Goal: Information Seeking & Learning: Learn about a topic

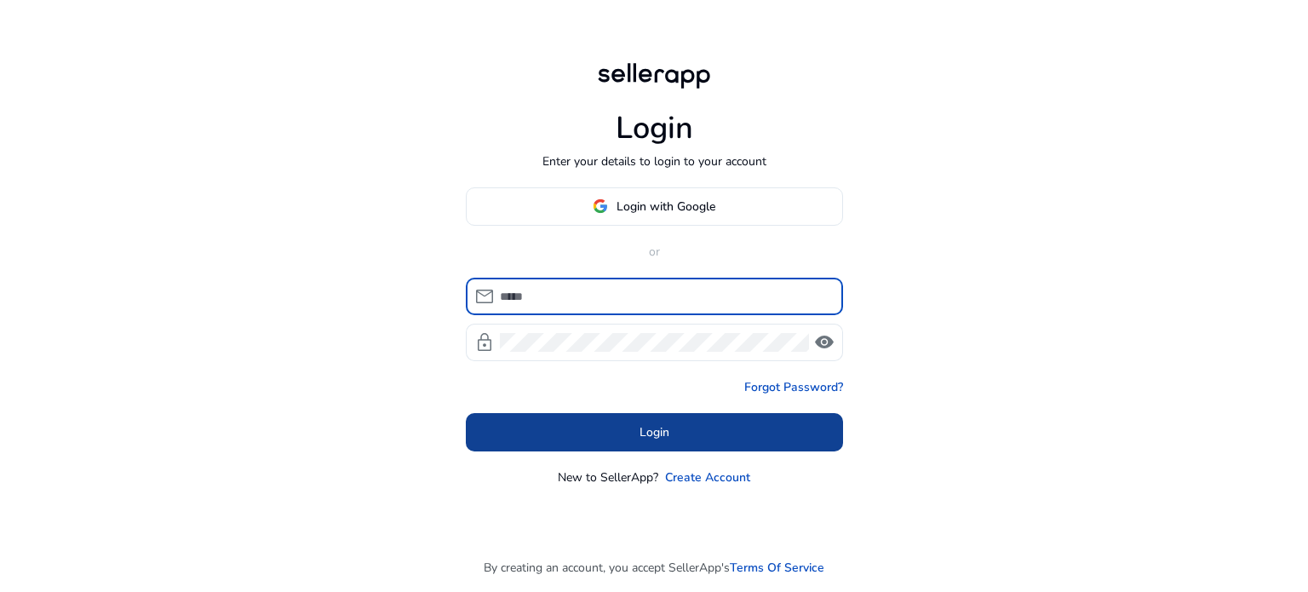
type input "**********"
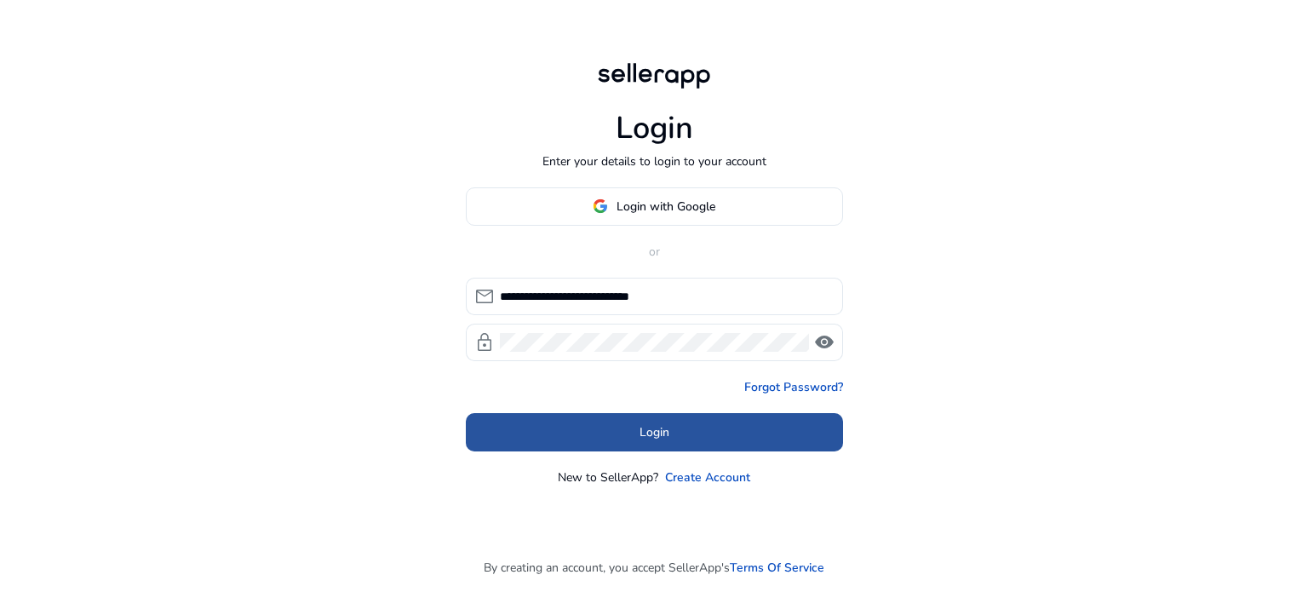
click at [598, 411] on span at bounding box center [654, 431] width 377 height 41
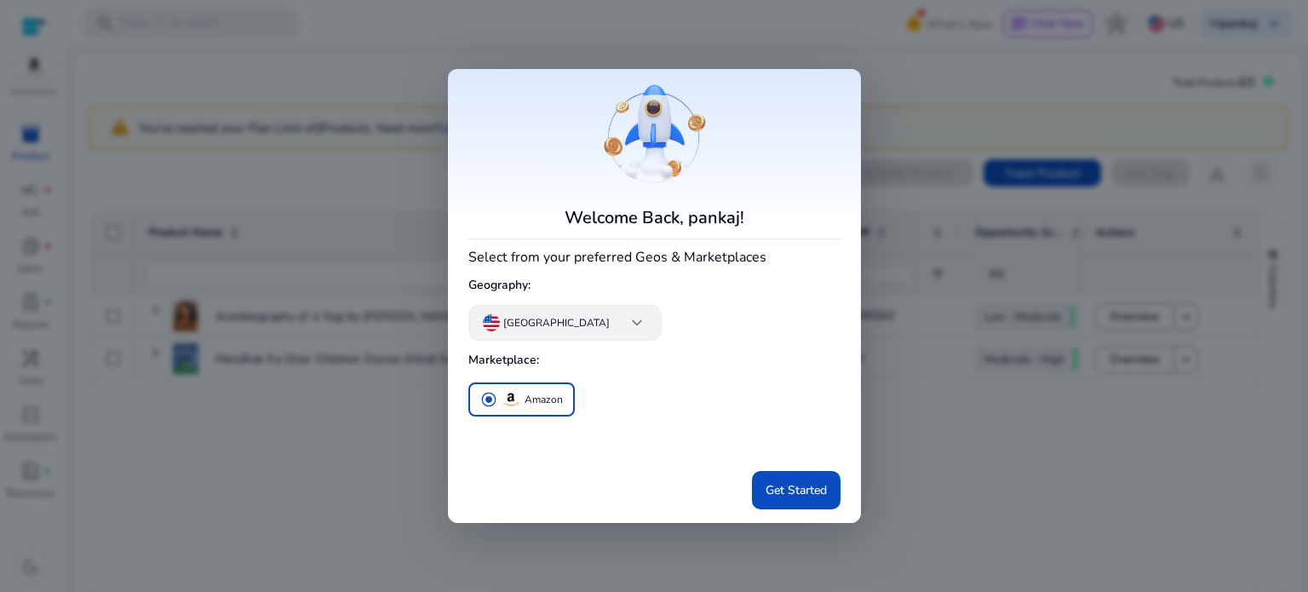
click at [582, 336] on div "United States keyboard_arrow_down" at bounding box center [564, 323] width 193 height 36
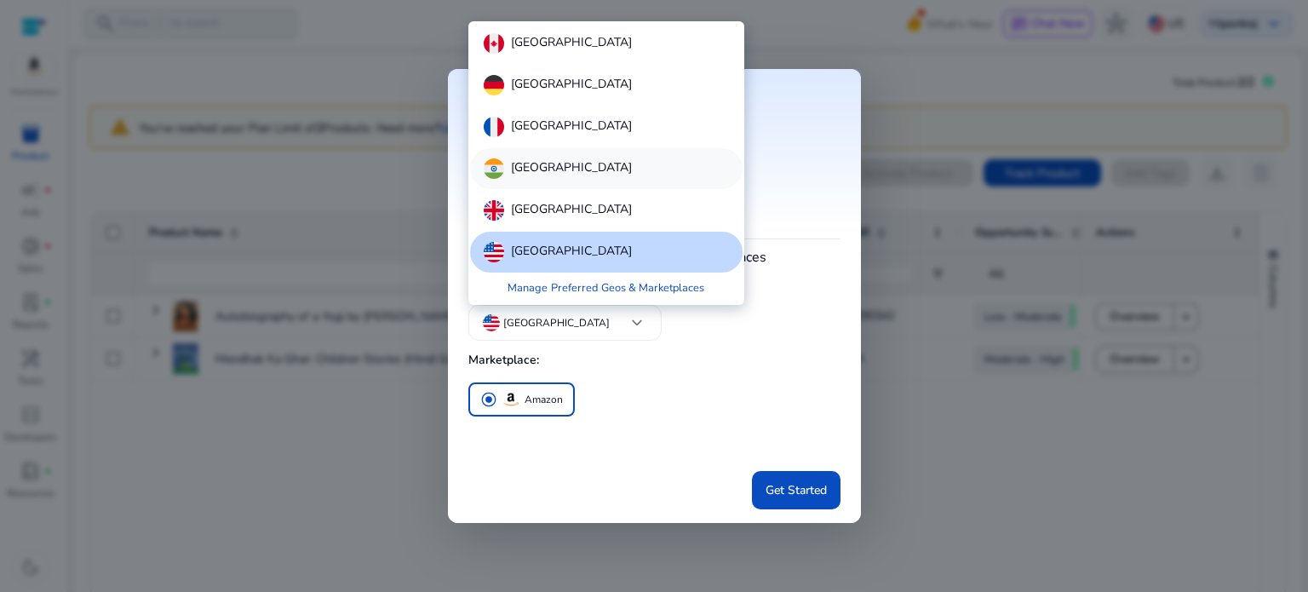
click at [582, 163] on div "[GEOGRAPHIC_DATA]" at bounding box center [606, 168] width 272 height 41
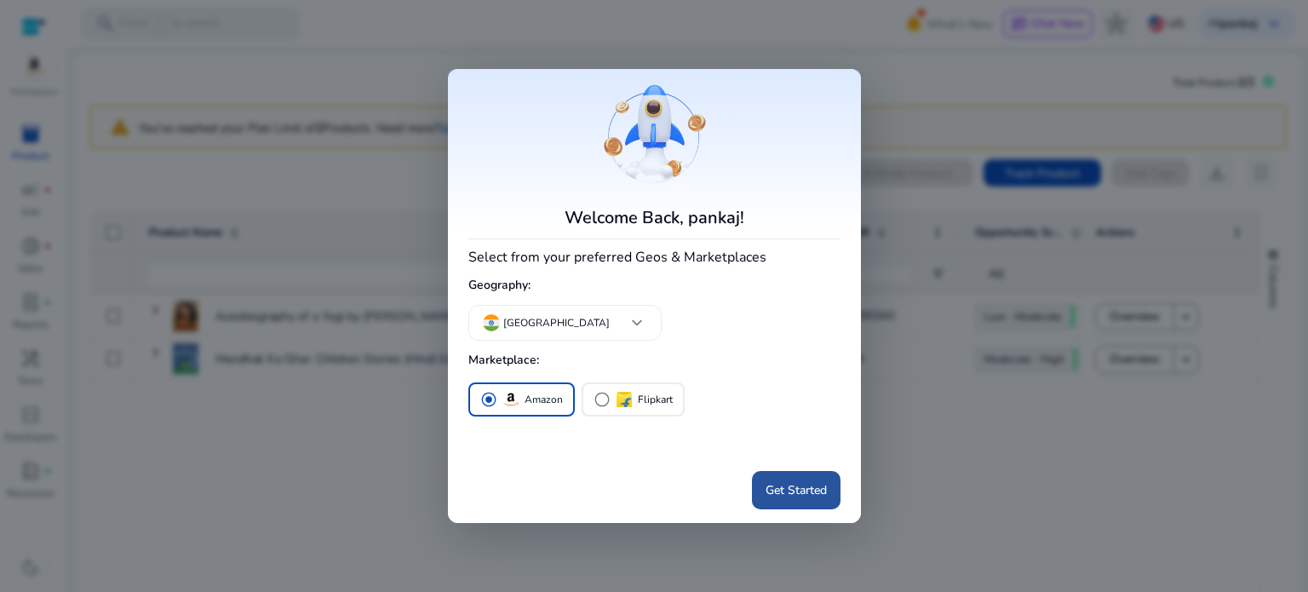
click at [807, 491] on span "Get Started" at bounding box center [795, 490] width 61 height 18
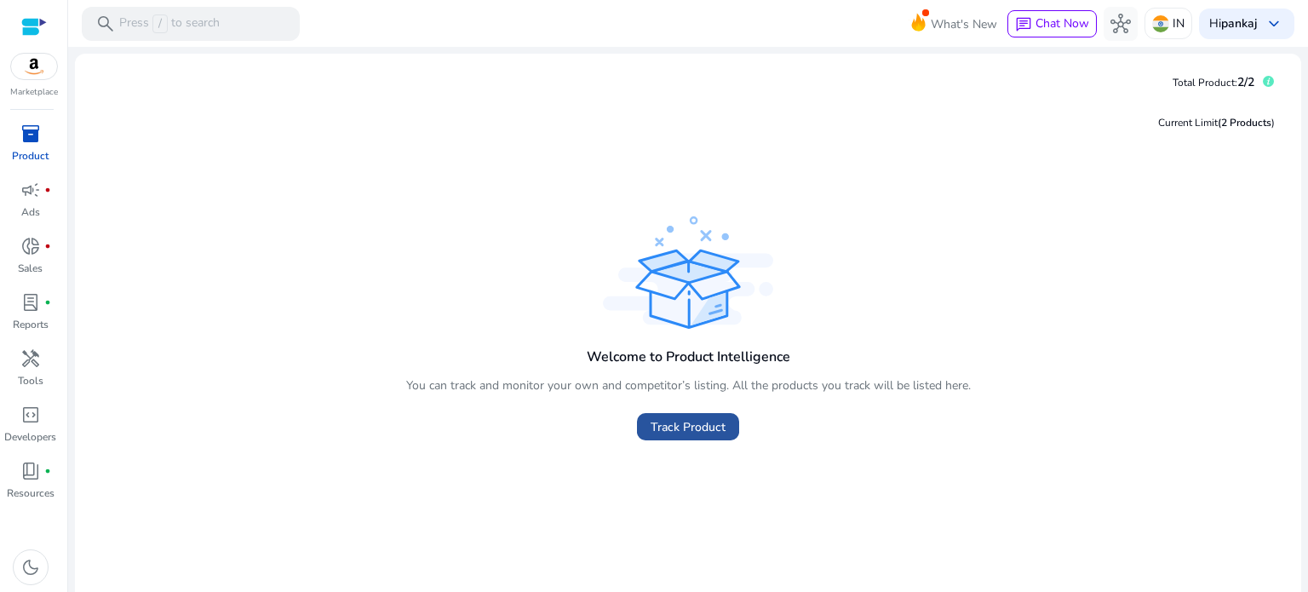
click at [689, 433] on span "Track Product" at bounding box center [688, 427] width 75 height 18
click at [26, 60] on img at bounding box center [34, 67] width 46 height 26
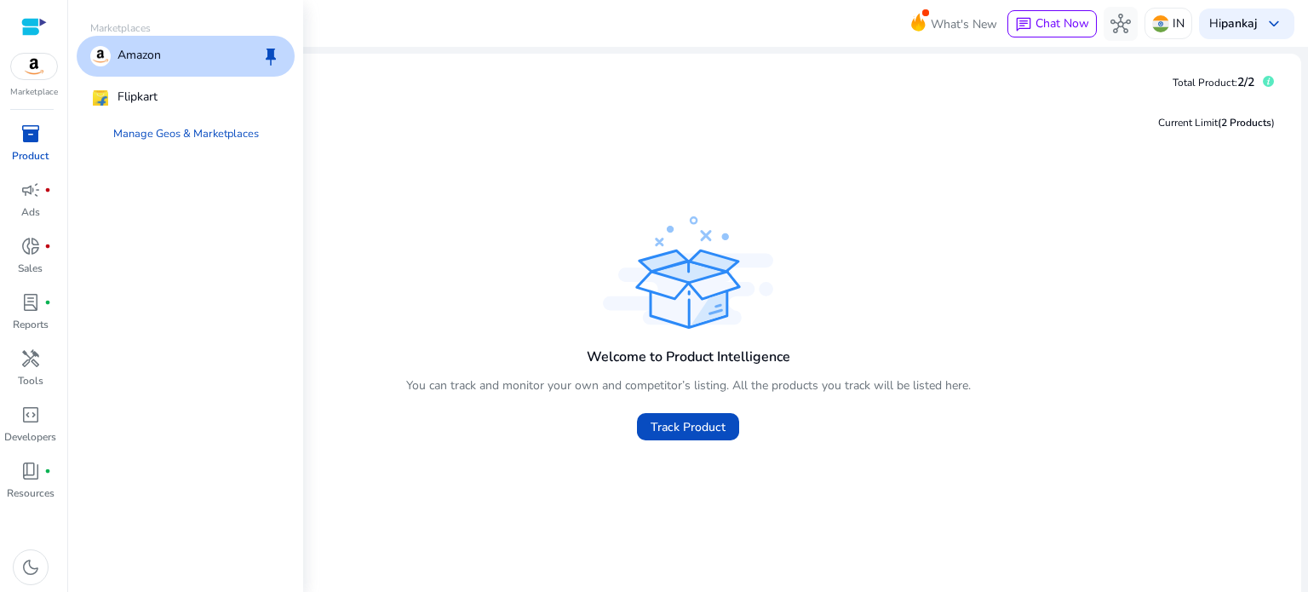
click at [249, 66] on div "Amazon keep" at bounding box center [186, 56] width 218 height 41
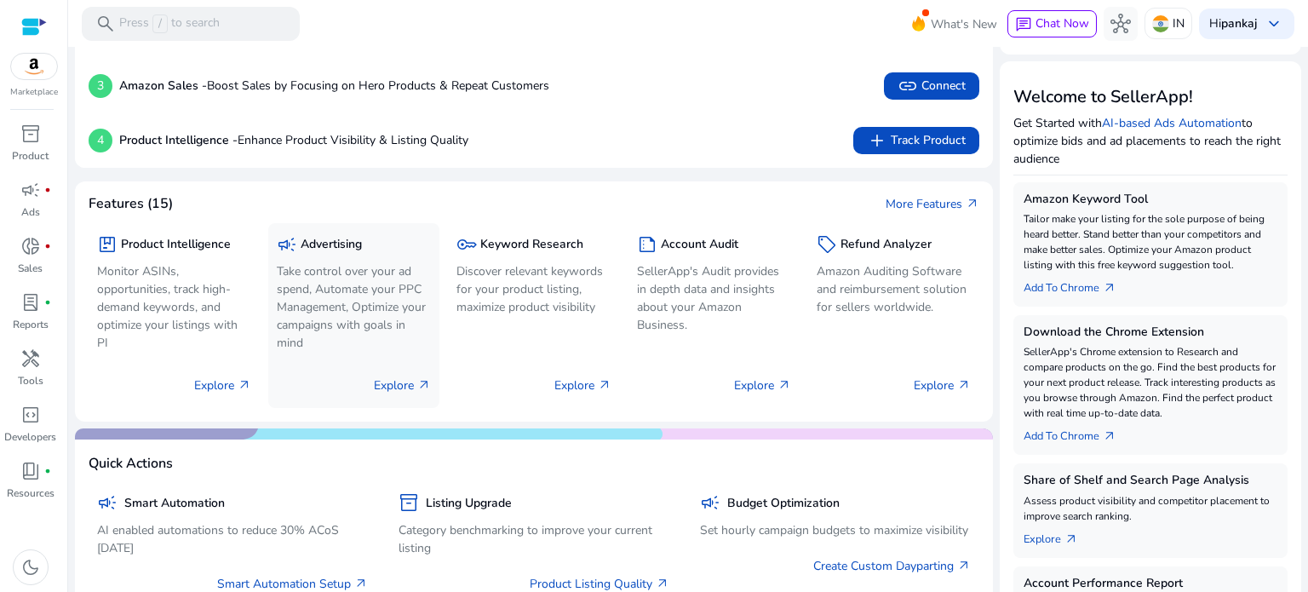
scroll to position [68, 0]
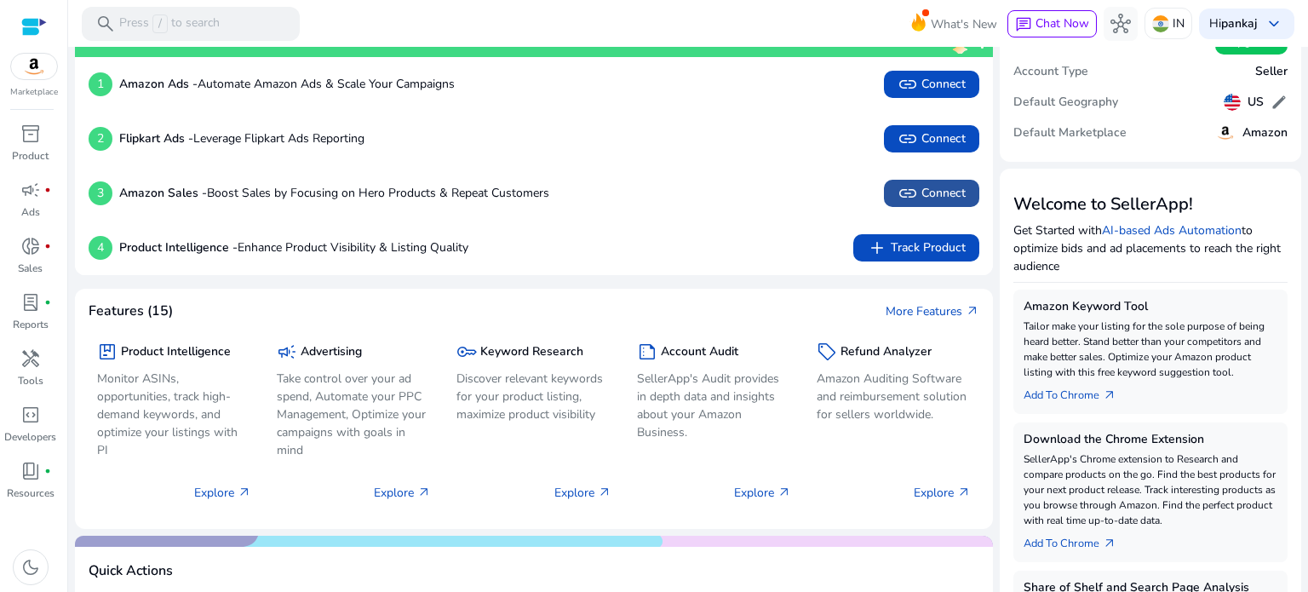
click at [947, 192] on span "link Connect" at bounding box center [931, 193] width 68 height 20
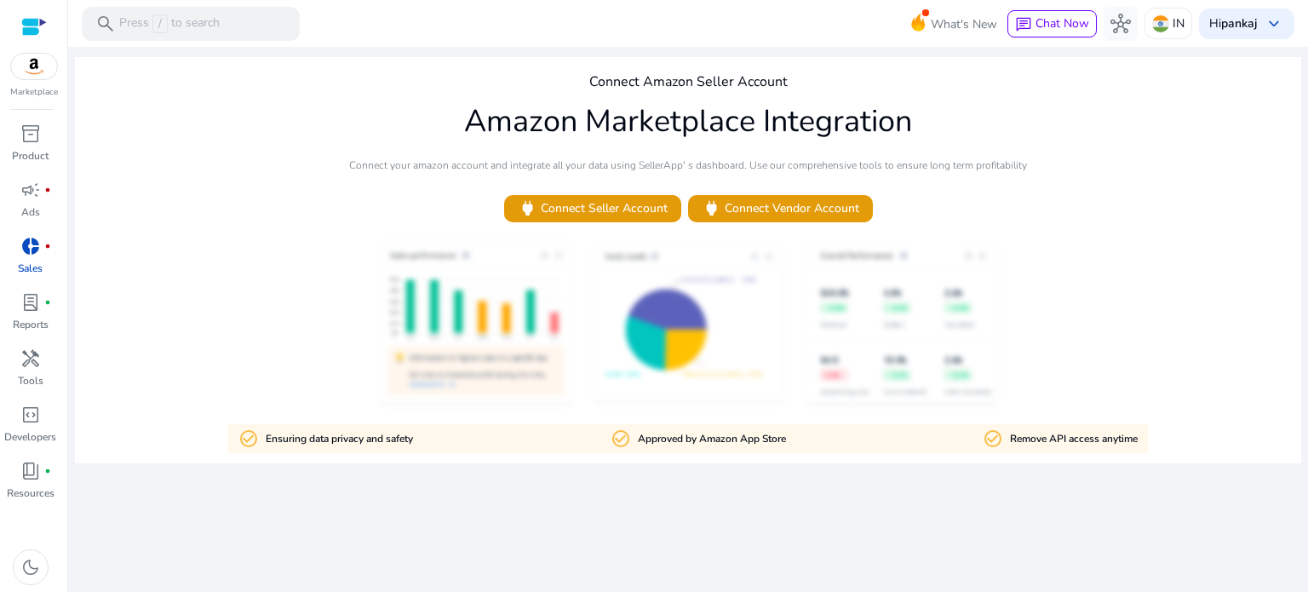
click at [28, 62] on img at bounding box center [34, 67] width 46 height 26
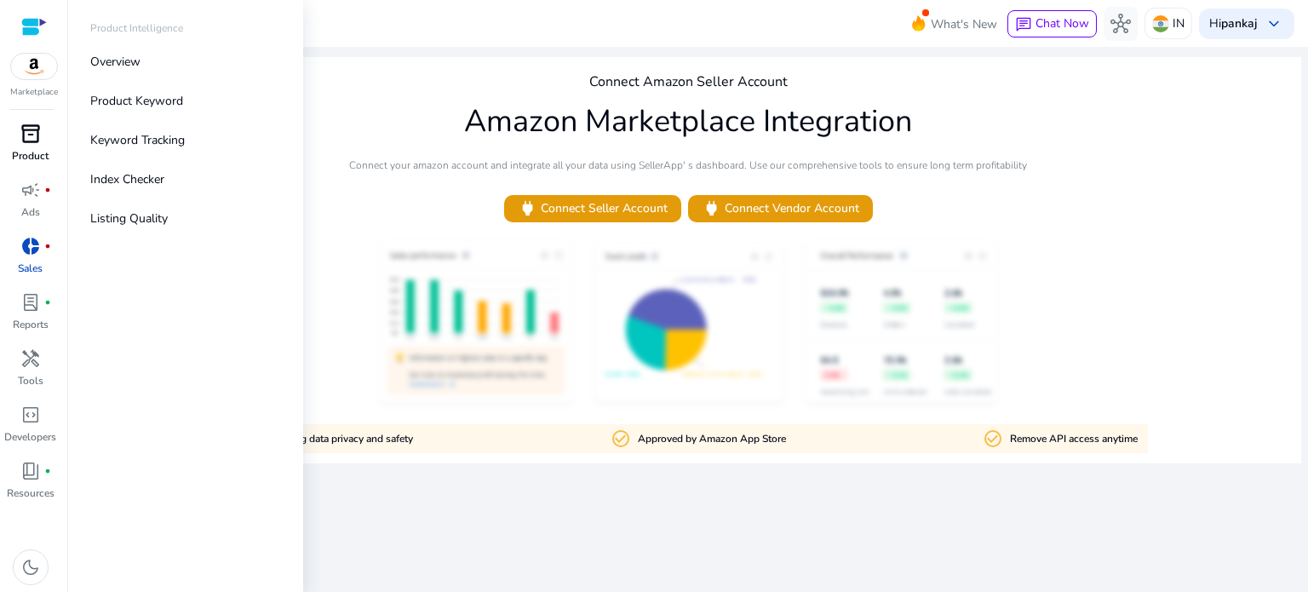
click at [33, 156] on p "Product" at bounding box center [30, 155] width 37 height 15
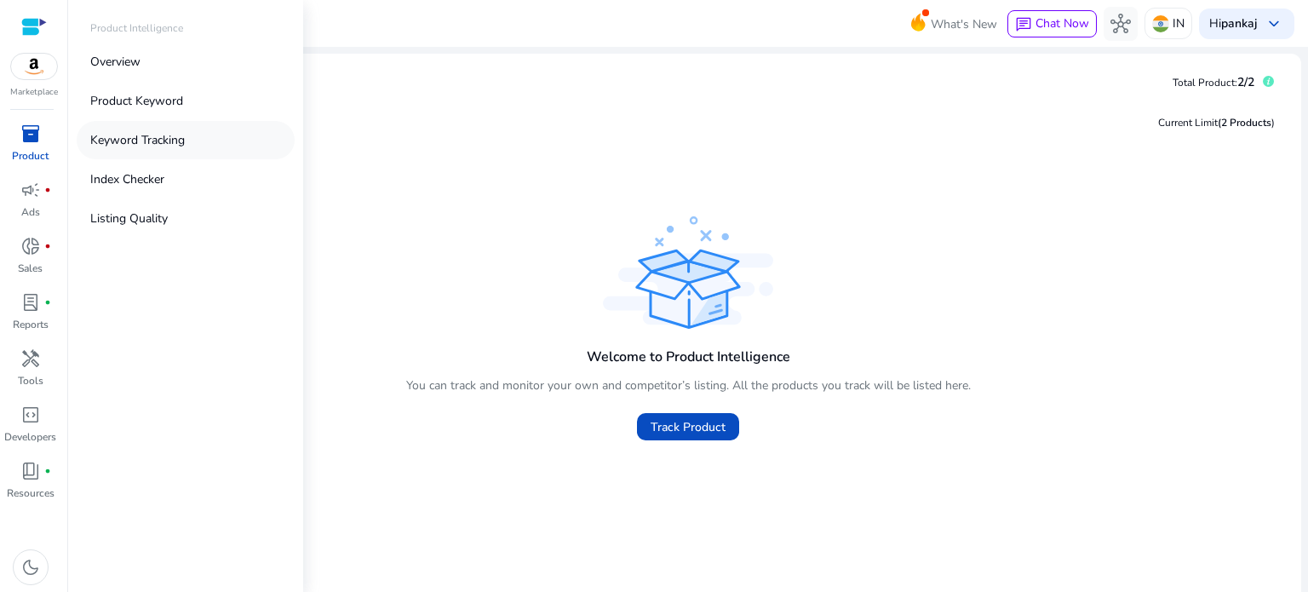
click at [174, 131] on p "Keyword Tracking" at bounding box center [137, 140] width 95 height 18
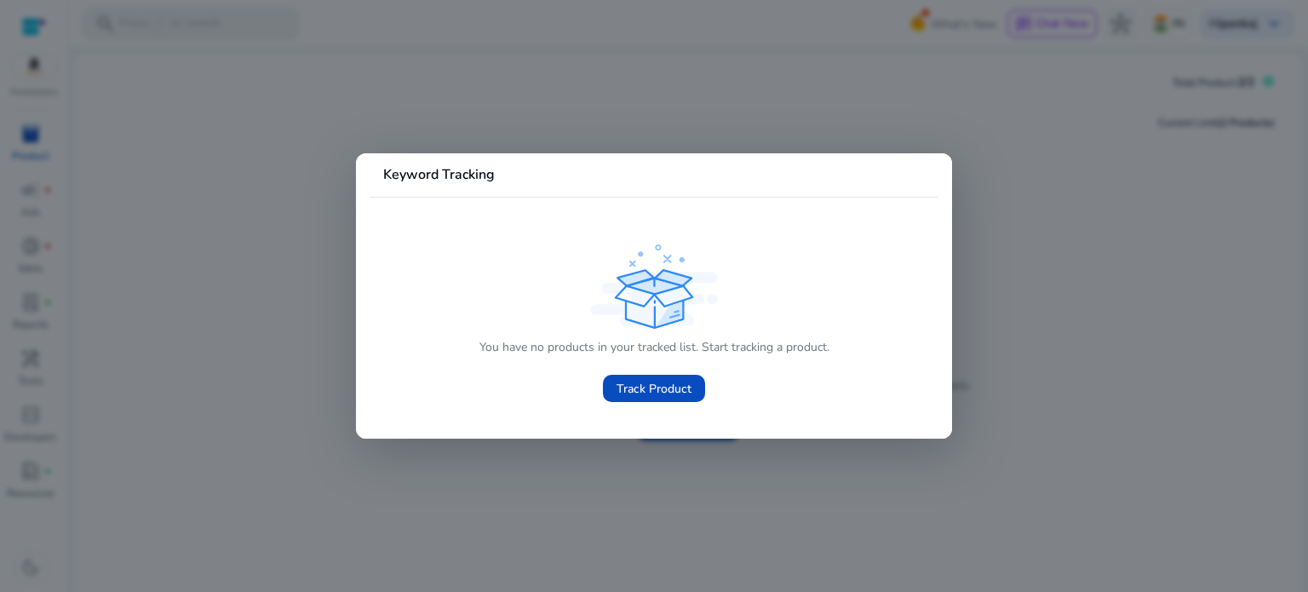
click at [324, 195] on div at bounding box center [654, 296] width 1308 height 592
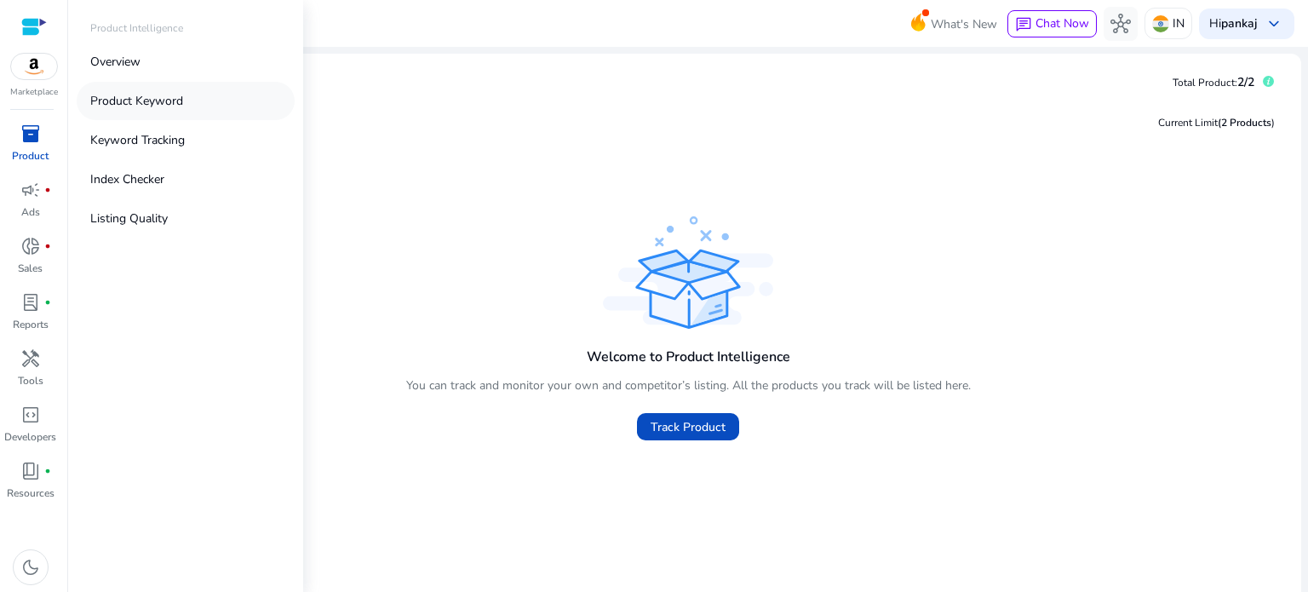
click at [123, 115] on link "Product Keyword" at bounding box center [186, 101] width 218 height 38
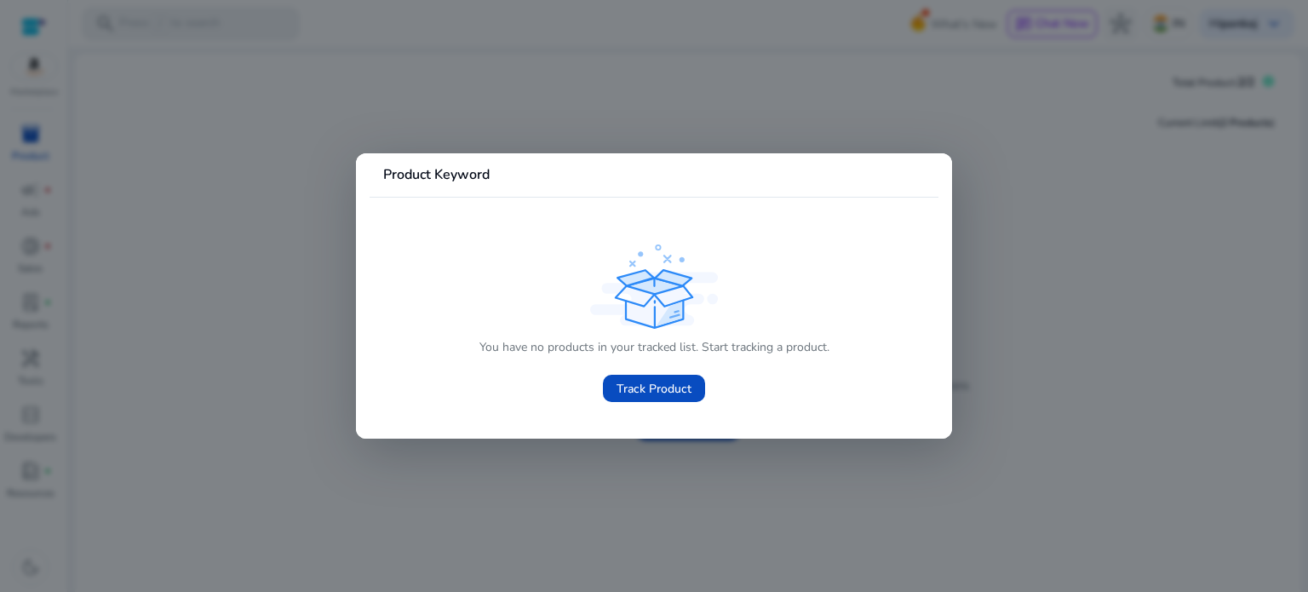
click at [40, 138] on div at bounding box center [654, 296] width 1308 height 592
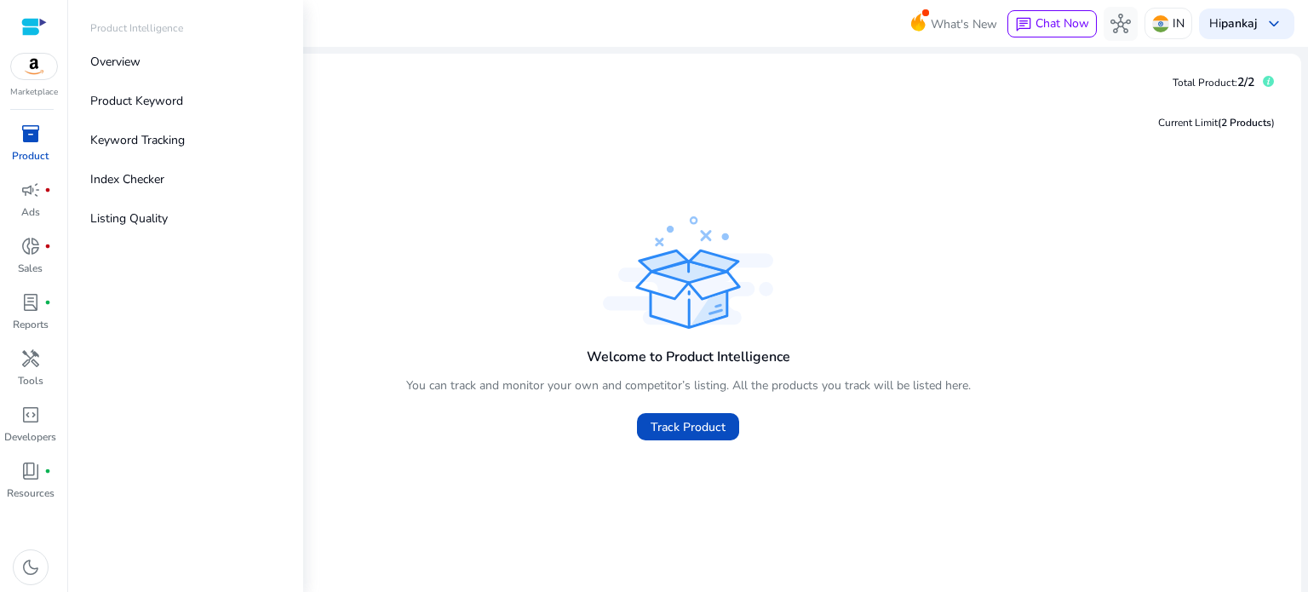
click at [40, 138] on span "inventory_2" at bounding box center [30, 133] width 20 height 20
click at [152, 146] on p "Keyword Tracking" at bounding box center [137, 140] width 95 height 18
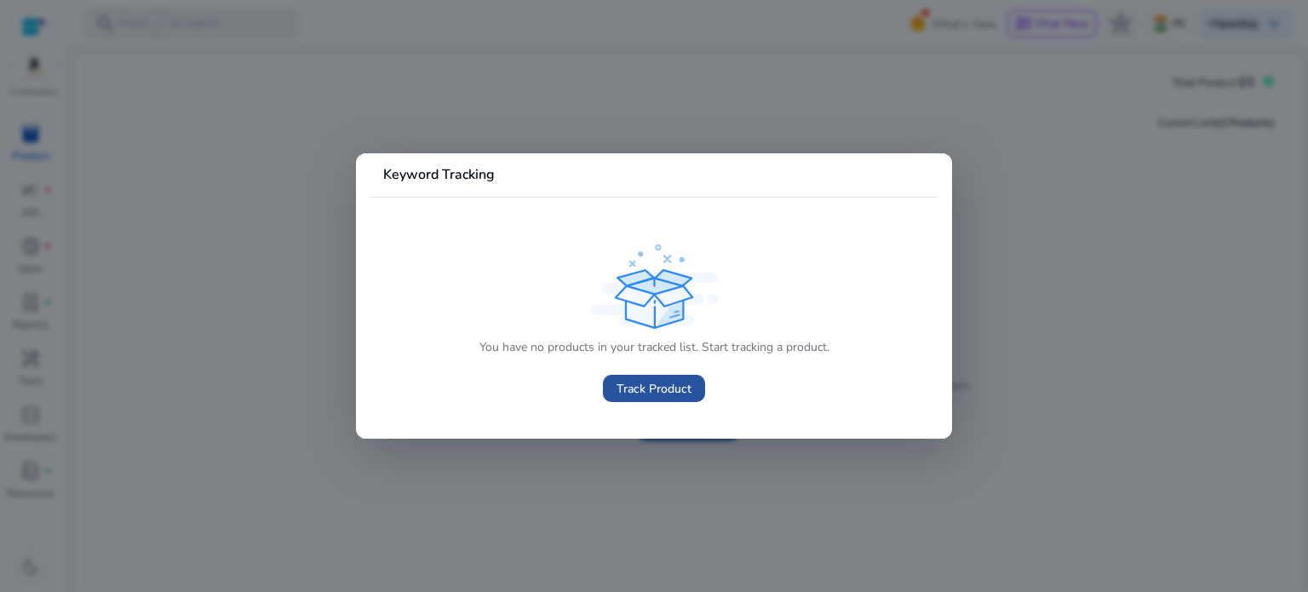
click at [639, 382] on span "Track Product" at bounding box center [653, 389] width 75 height 18
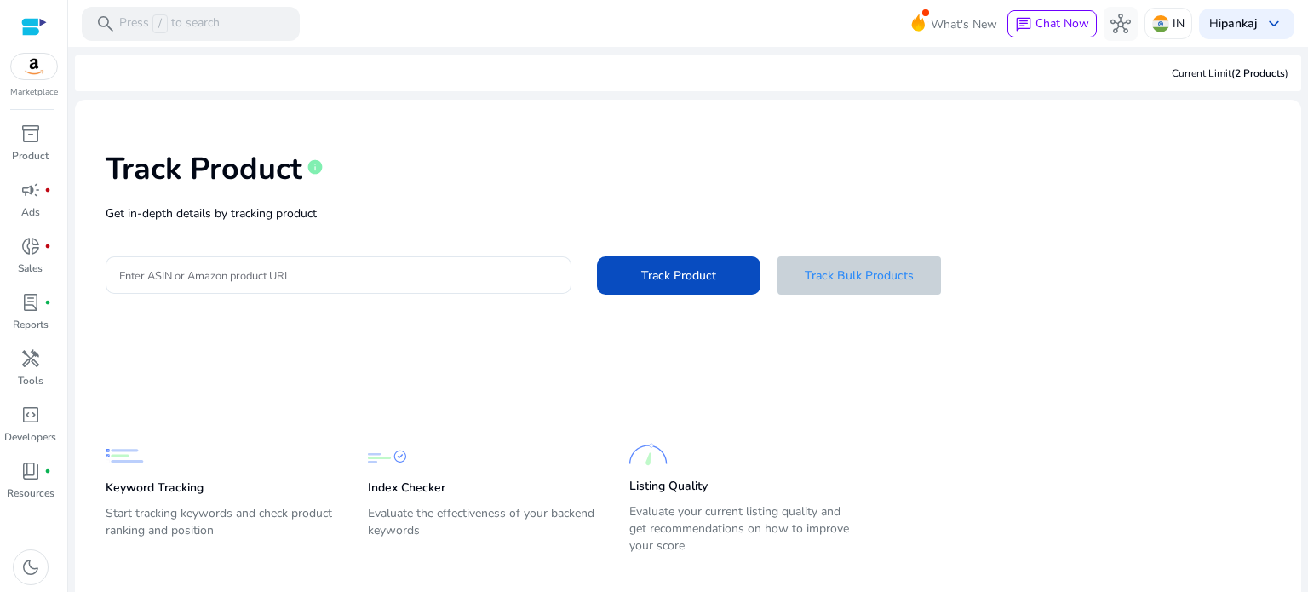
click at [857, 275] on span "Track Bulk Products" at bounding box center [859, 276] width 109 height 18
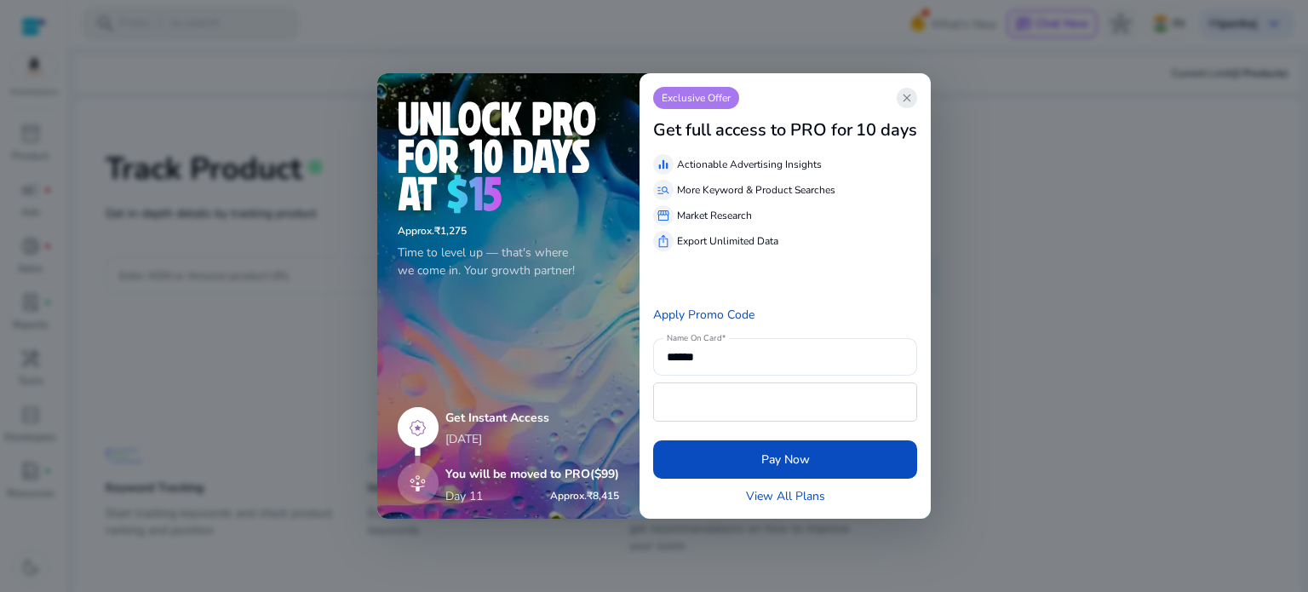
click at [906, 88] on app-icon "close" at bounding box center [907, 98] width 20 height 20
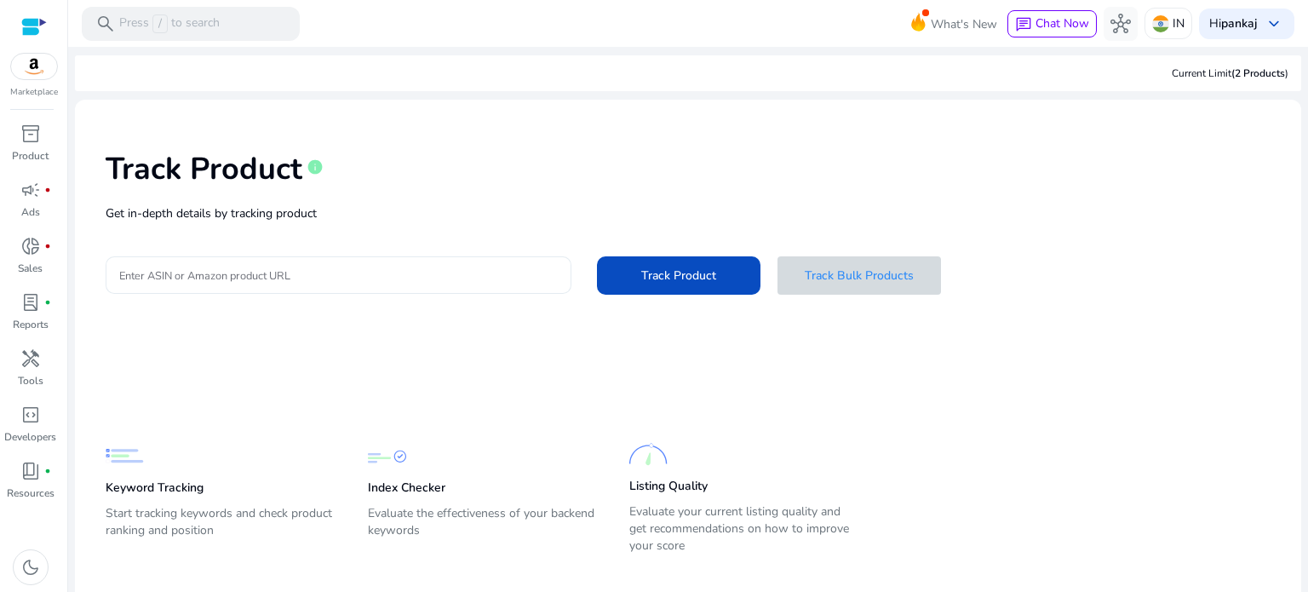
scroll to position [24, 0]
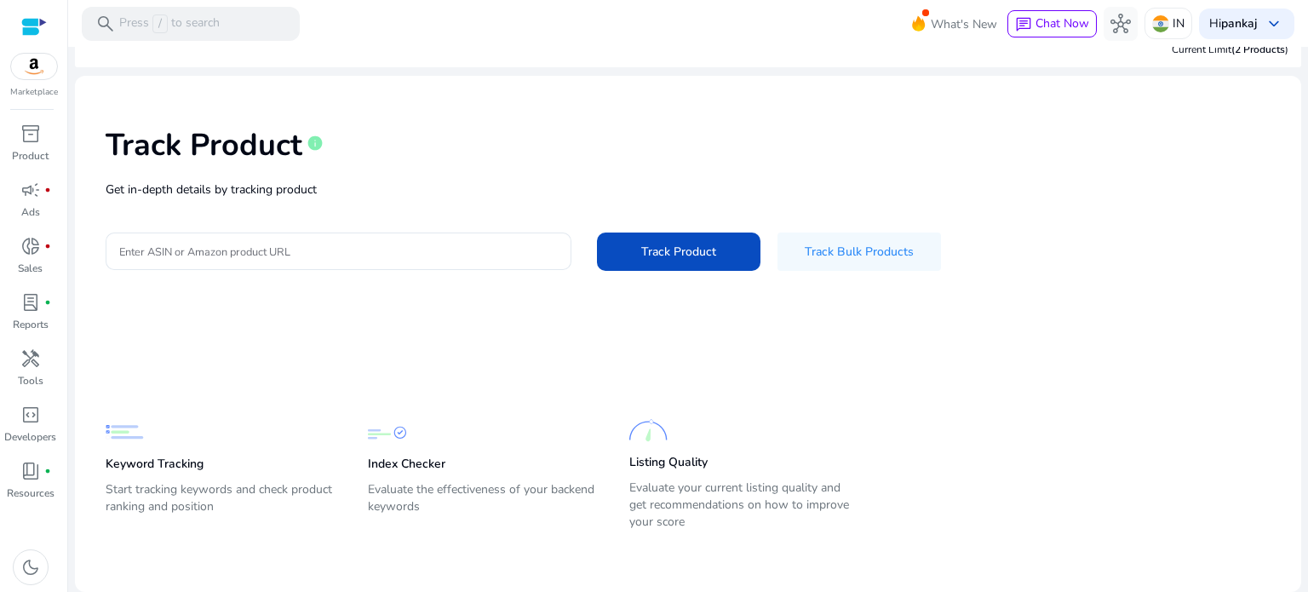
click at [163, 461] on p "Keyword Tracking" at bounding box center [155, 464] width 98 height 17
click at [162, 502] on p "Start tracking keywords and check product ranking and position" at bounding box center [220, 505] width 228 height 48
click at [172, 514] on p "Start tracking keywords and check product ranking and position" at bounding box center [220, 505] width 228 height 48
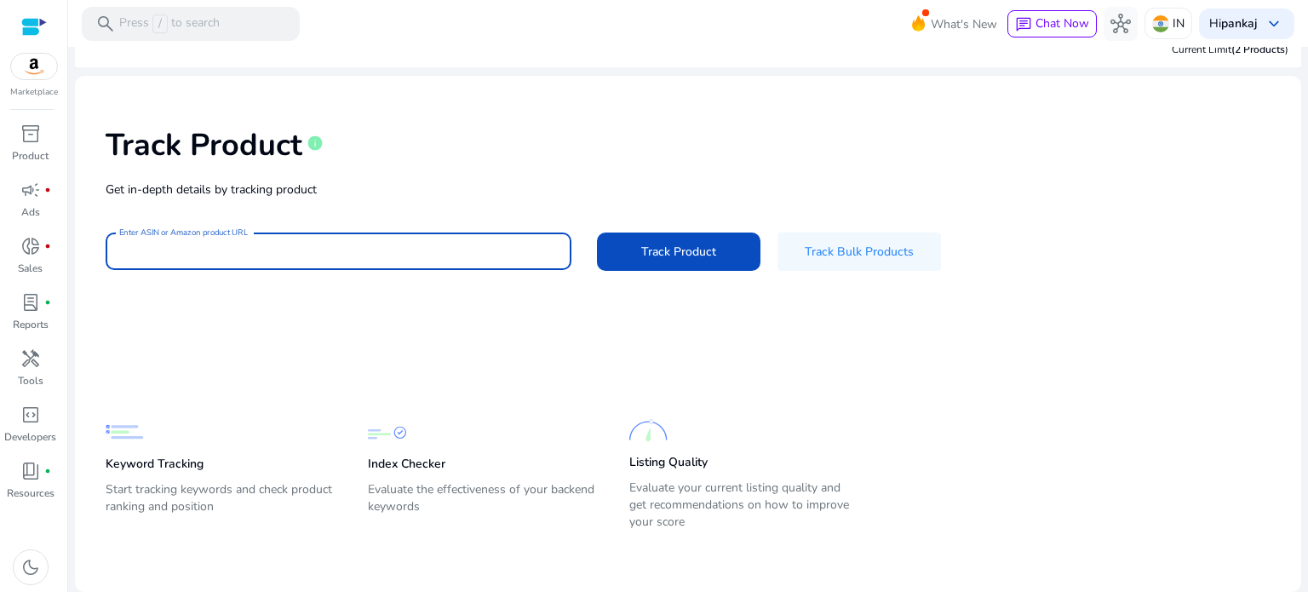
click at [371, 247] on input "Enter ASIN or Amazon product URL" at bounding box center [338, 251] width 439 height 19
paste input "**********"
type input "**********"
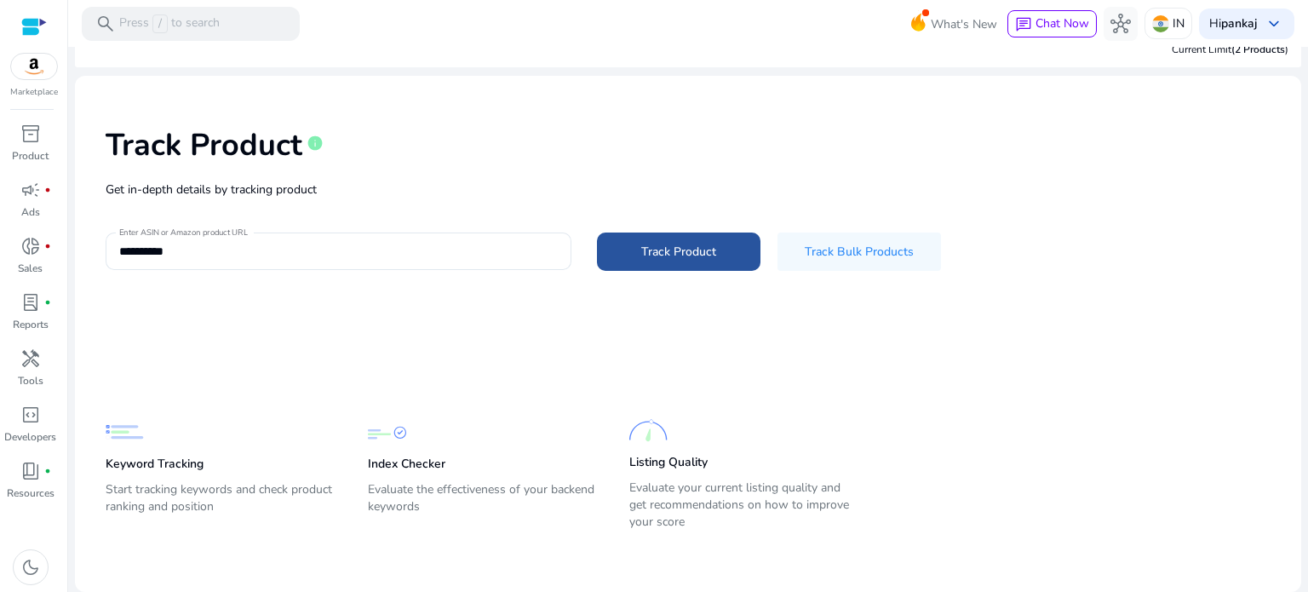
click at [691, 261] on span at bounding box center [678, 251] width 163 height 41
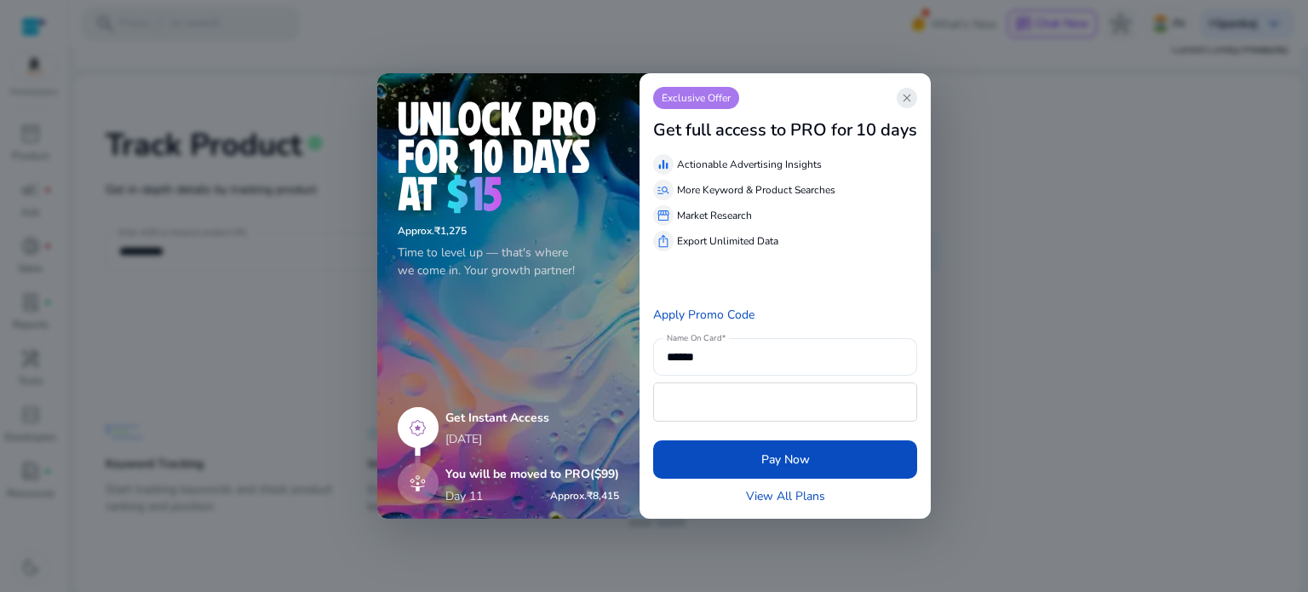
click at [909, 91] on span "close" at bounding box center [907, 98] width 14 height 14
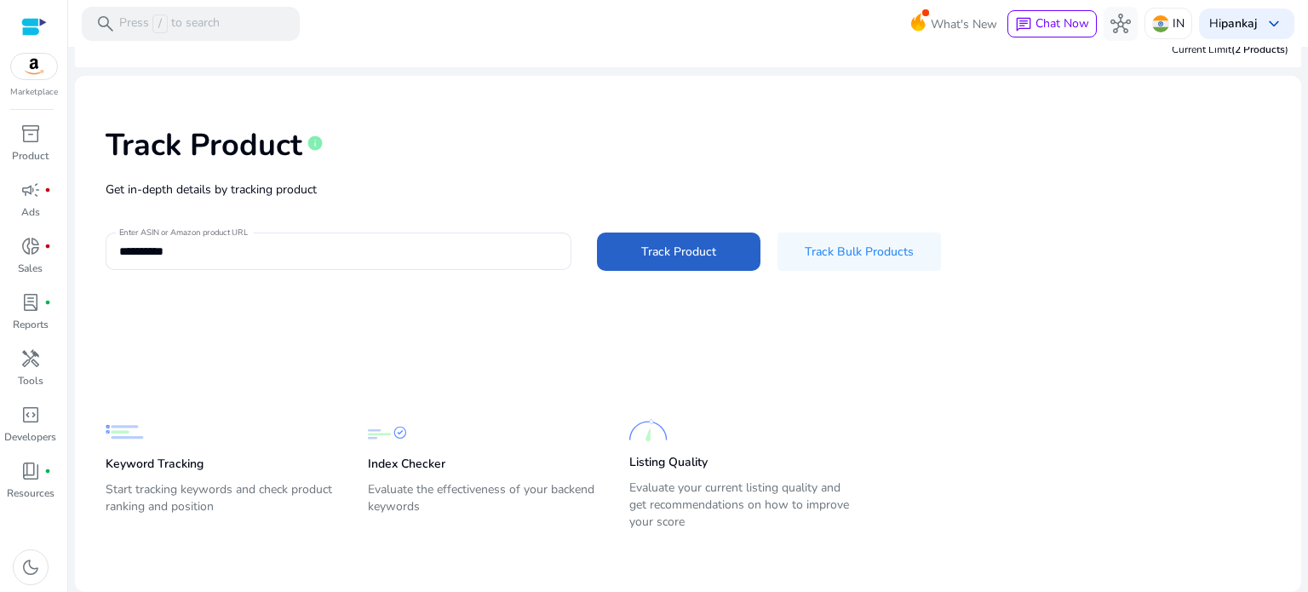
scroll to position [0, 0]
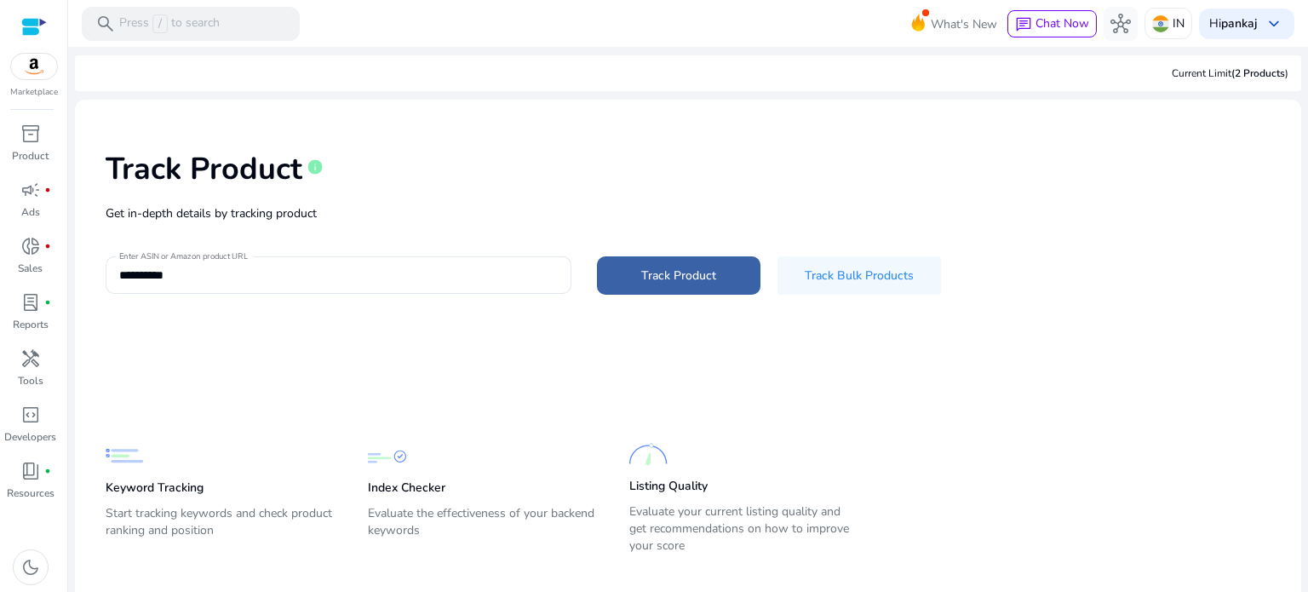
click at [654, 274] on span "Track Product" at bounding box center [678, 276] width 75 height 18
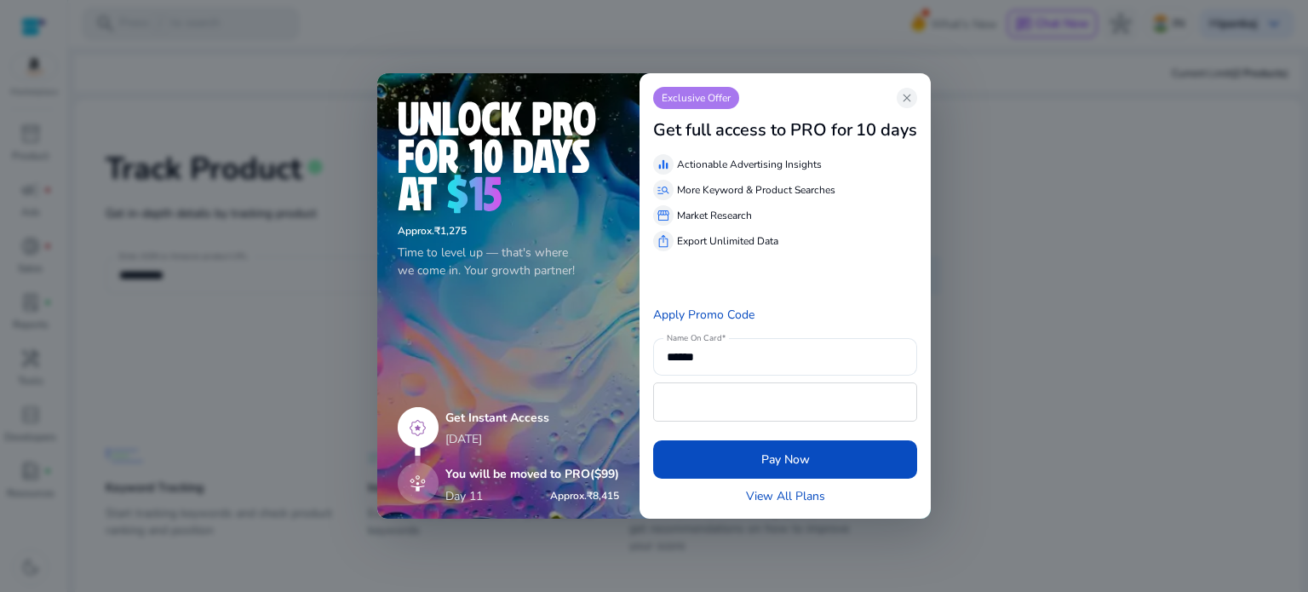
click at [913, 86] on div "Exclusive Offer close Get full access to PRO for 10 days equalizer Actionable A…" at bounding box center [784, 295] width 291 height 445
click at [903, 96] on span "close" at bounding box center [907, 98] width 14 height 14
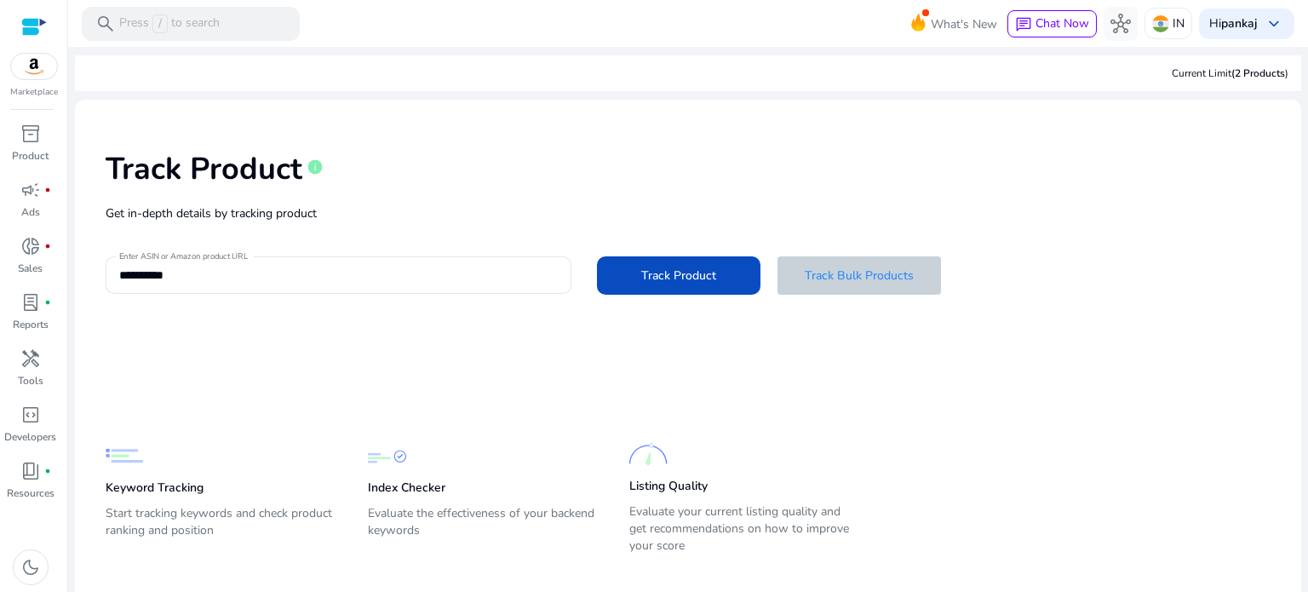
click at [838, 277] on span "Track Bulk Products" at bounding box center [859, 276] width 109 height 18
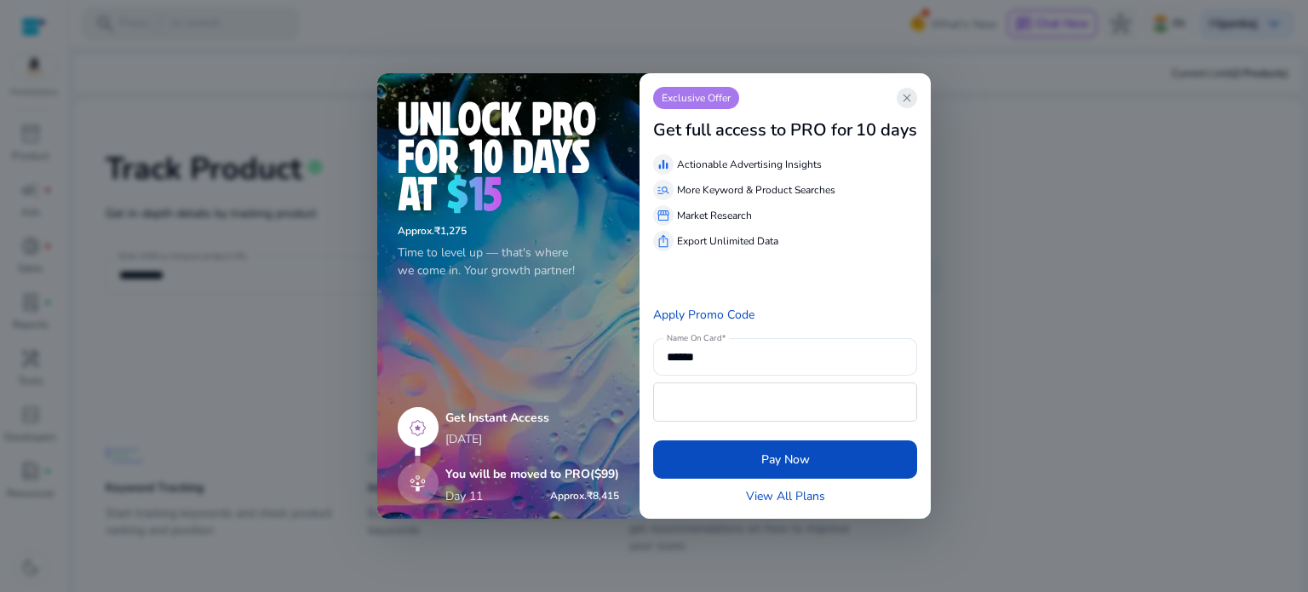
click at [910, 92] on span "close" at bounding box center [907, 98] width 14 height 14
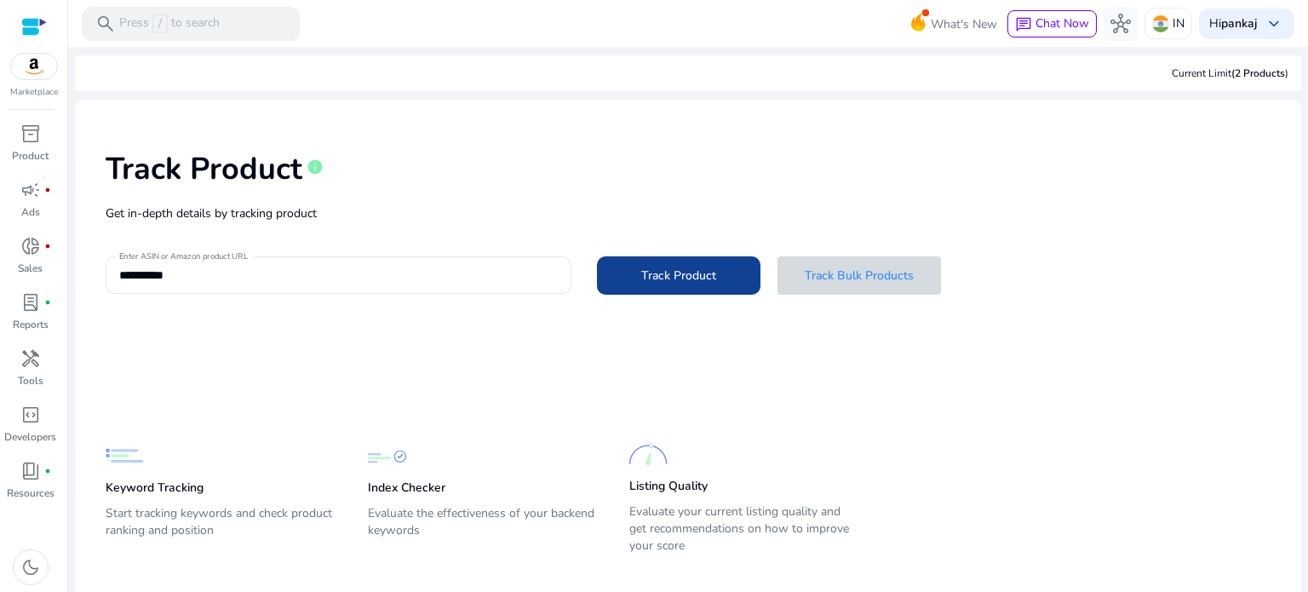
click at [646, 269] on span "Track Product" at bounding box center [678, 276] width 75 height 18
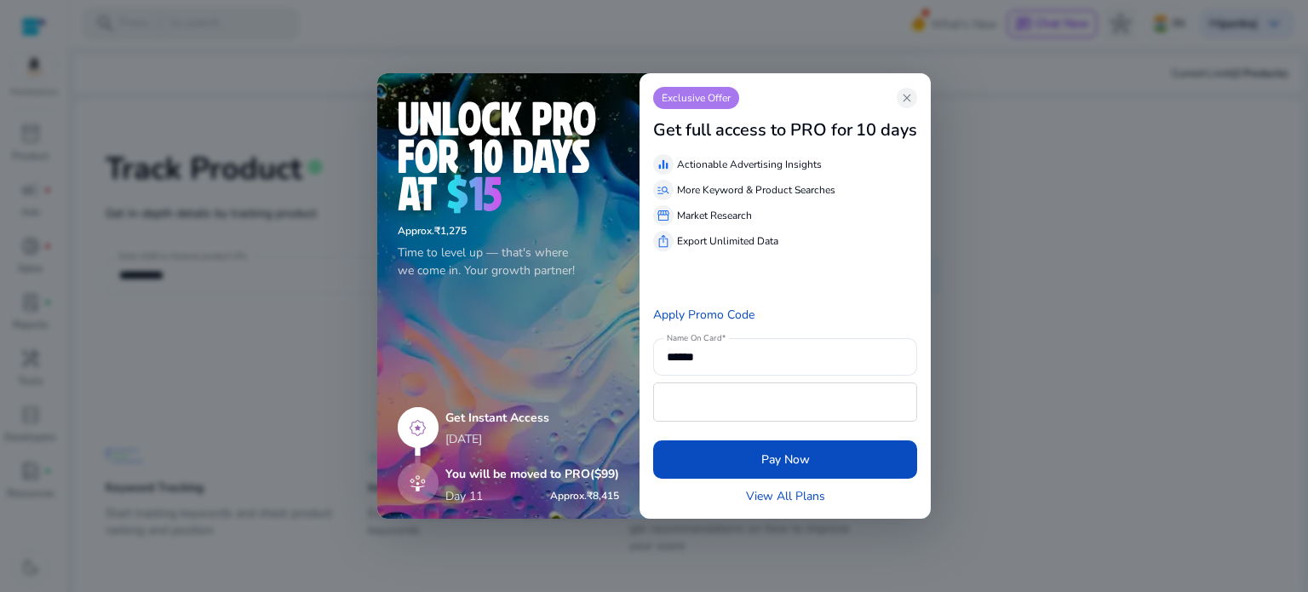
click at [909, 98] on span "close" at bounding box center [907, 98] width 14 height 14
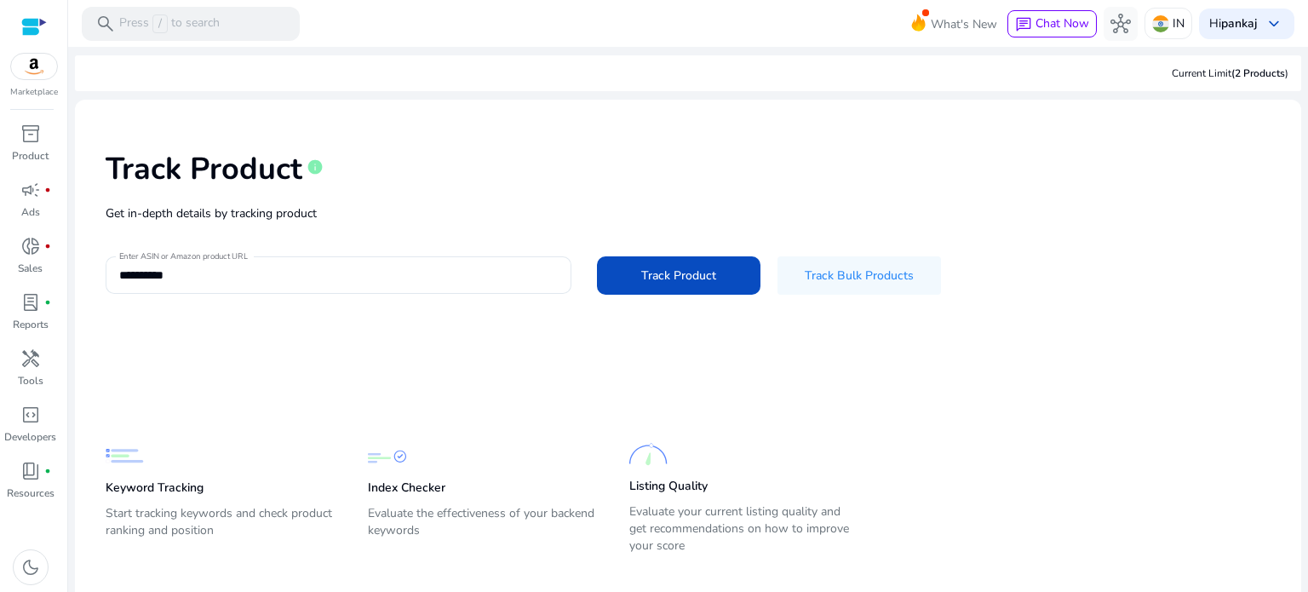
click at [1207, 72] on div "Current Limit (2 Products )" at bounding box center [1230, 73] width 117 height 15
click at [37, 79] on div at bounding box center [34, 66] width 48 height 27
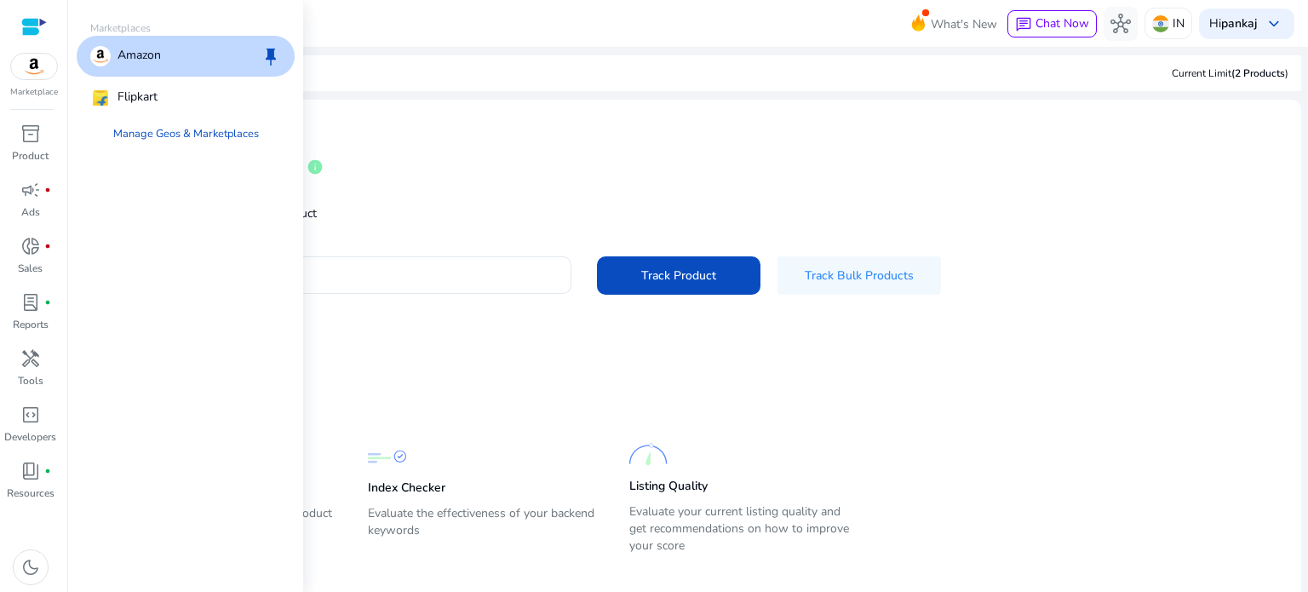
click at [37, 79] on div at bounding box center [34, 66] width 48 height 27
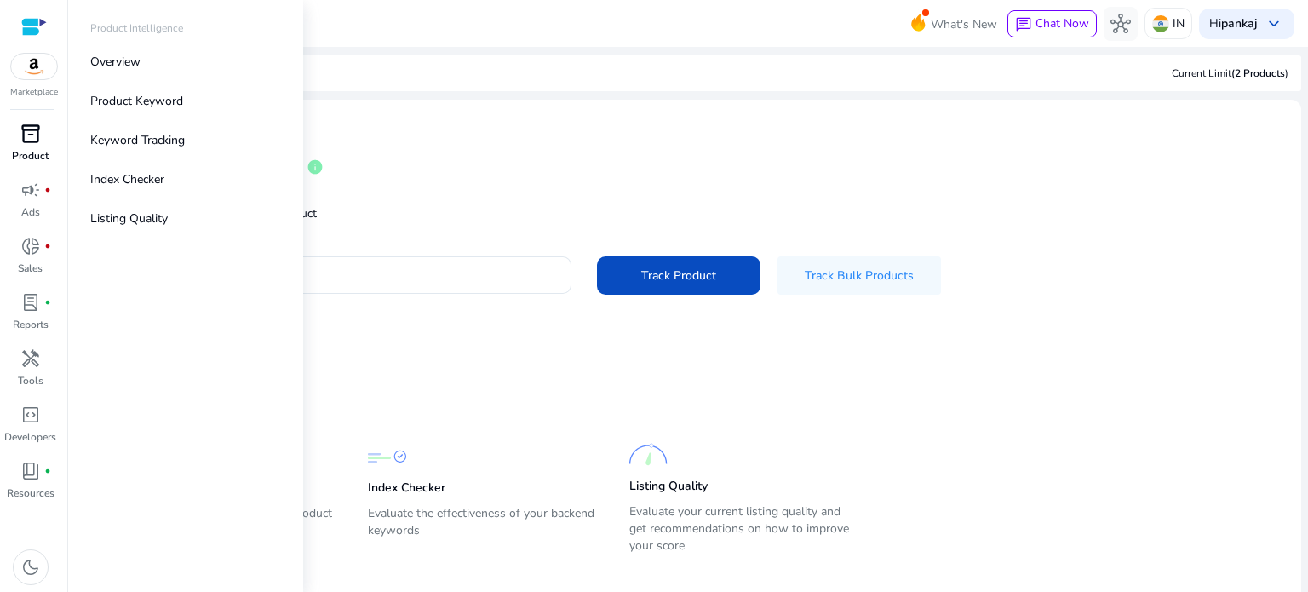
click at [30, 132] on span "inventory_2" at bounding box center [30, 133] width 20 height 20
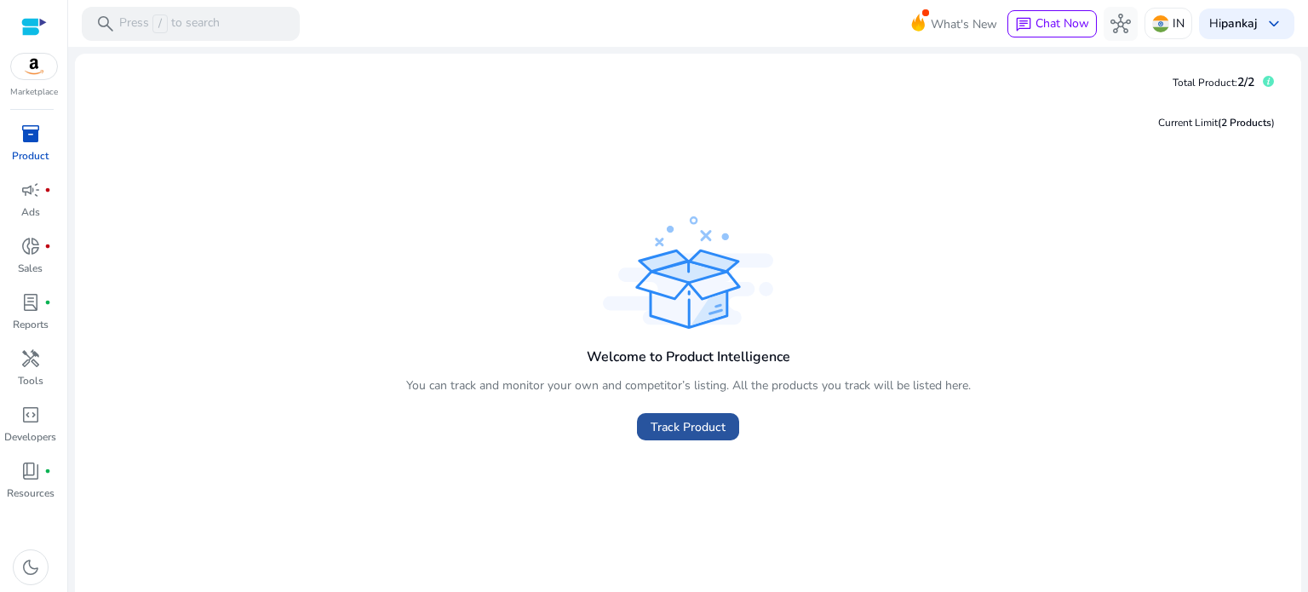
click at [712, 425] on span "Track Product" at bounding box center [688, 427] width 75 height 18
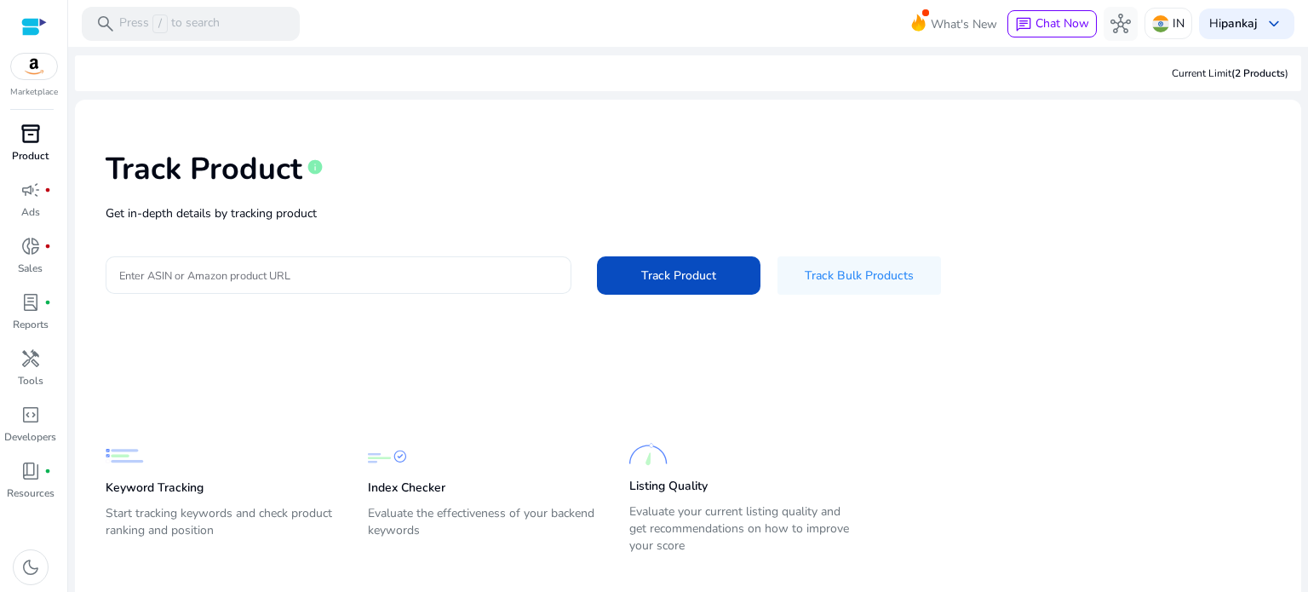
click at [343, 262] on div at bounding box center [338, 274] width 439 height 37
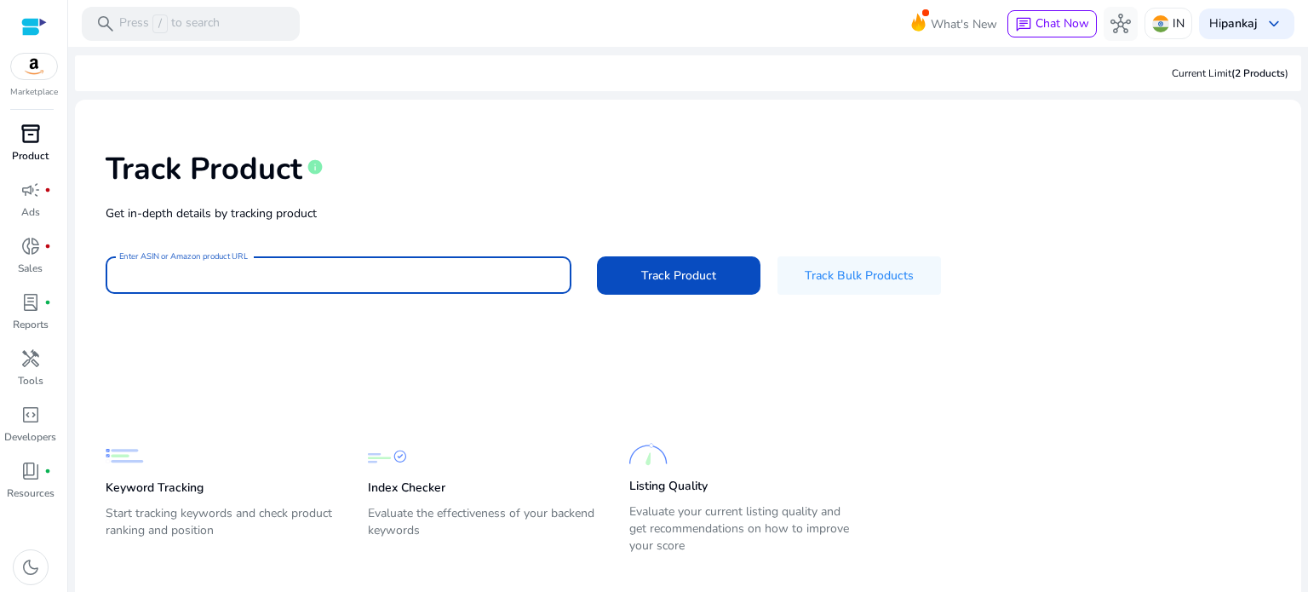
paste input "**********"
type input "**********"
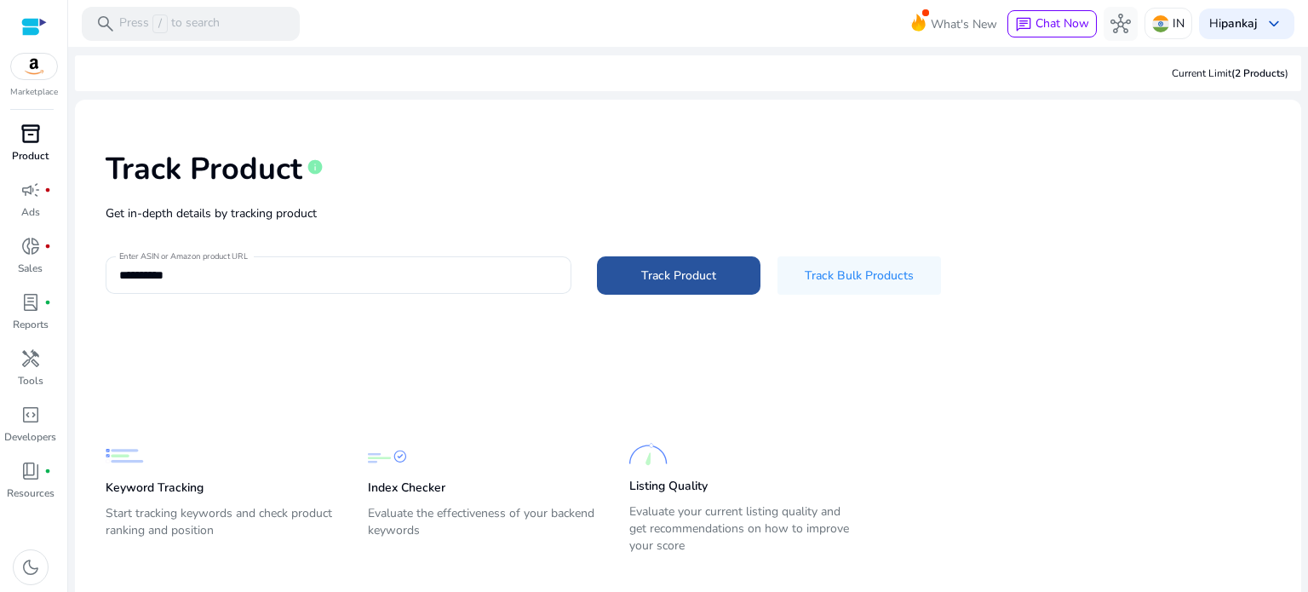
click at [702, 293] on span at bounding box center [678, 275] width 163 height 41
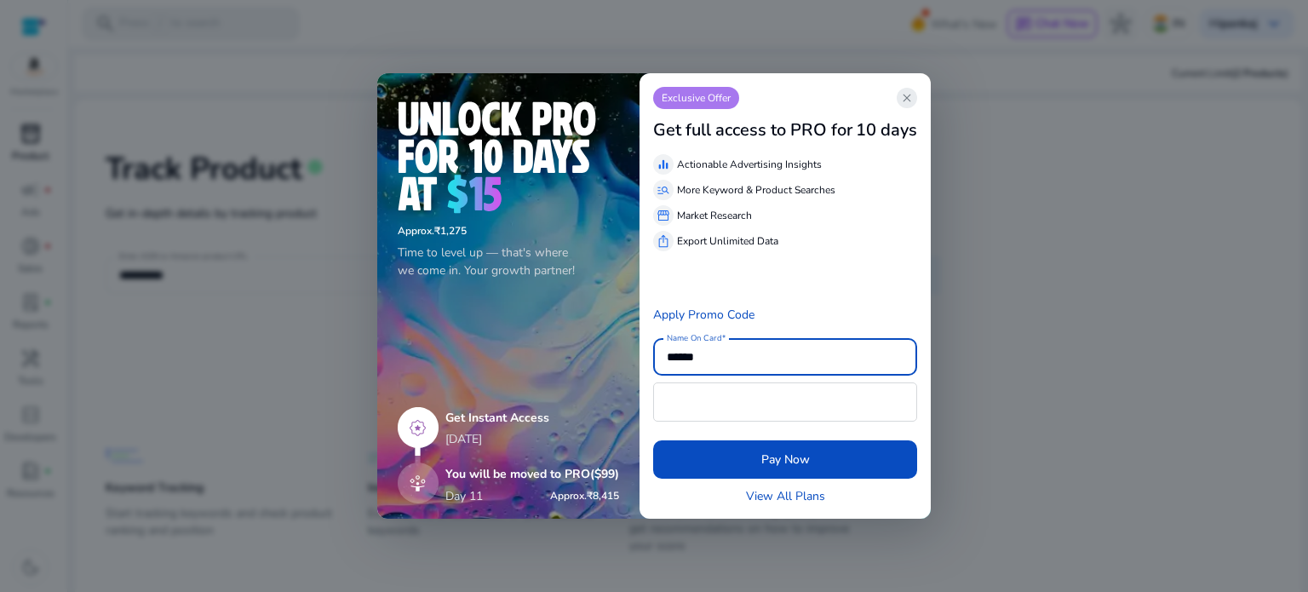
click at [909, 97] on span "close" at bounding box center [907, 98] width 14 height 14
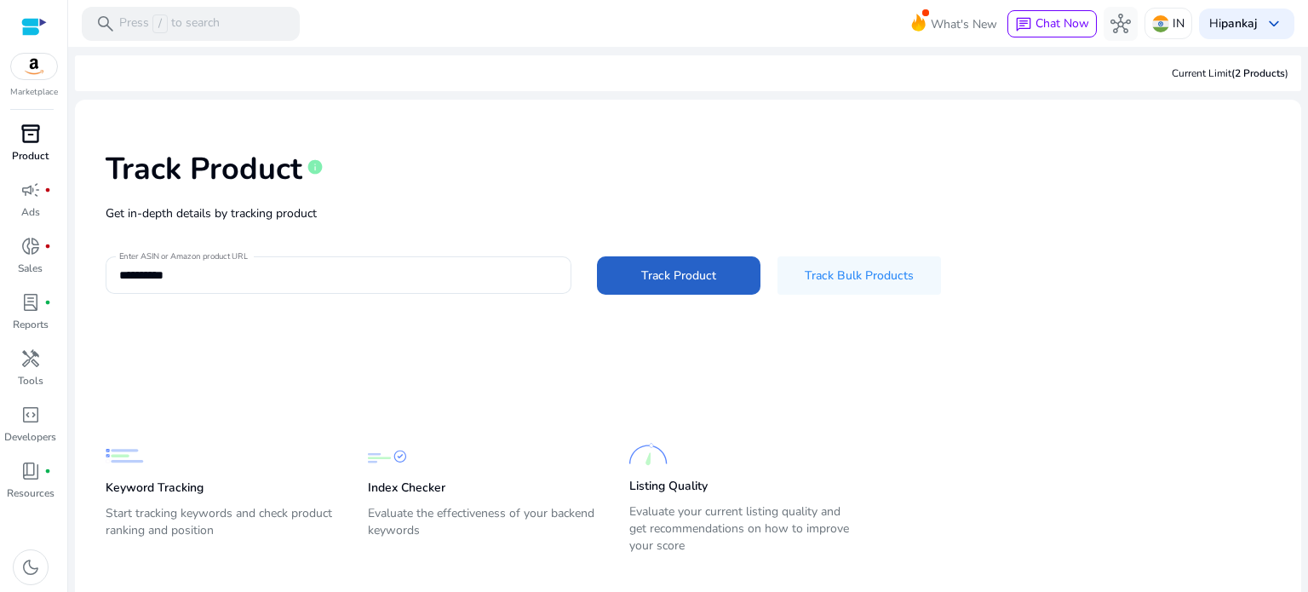
scroll to position [24, 0]
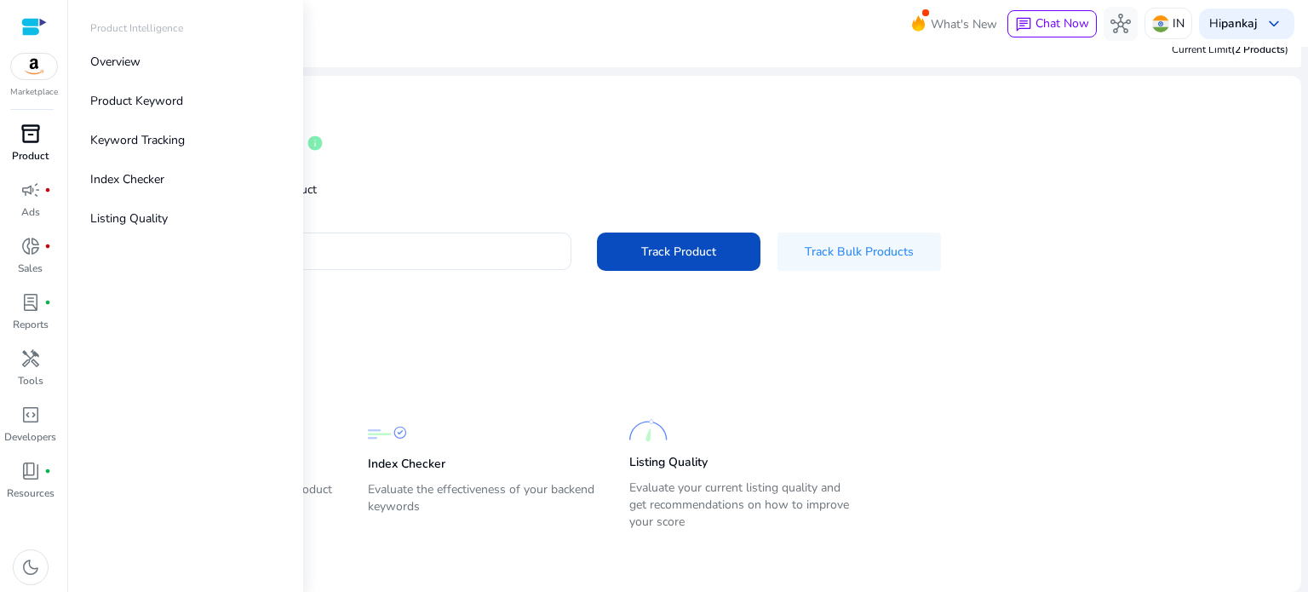
click at [37, 90] on p "Marketplace" at bounding box center [34, 92] width 48 height 13
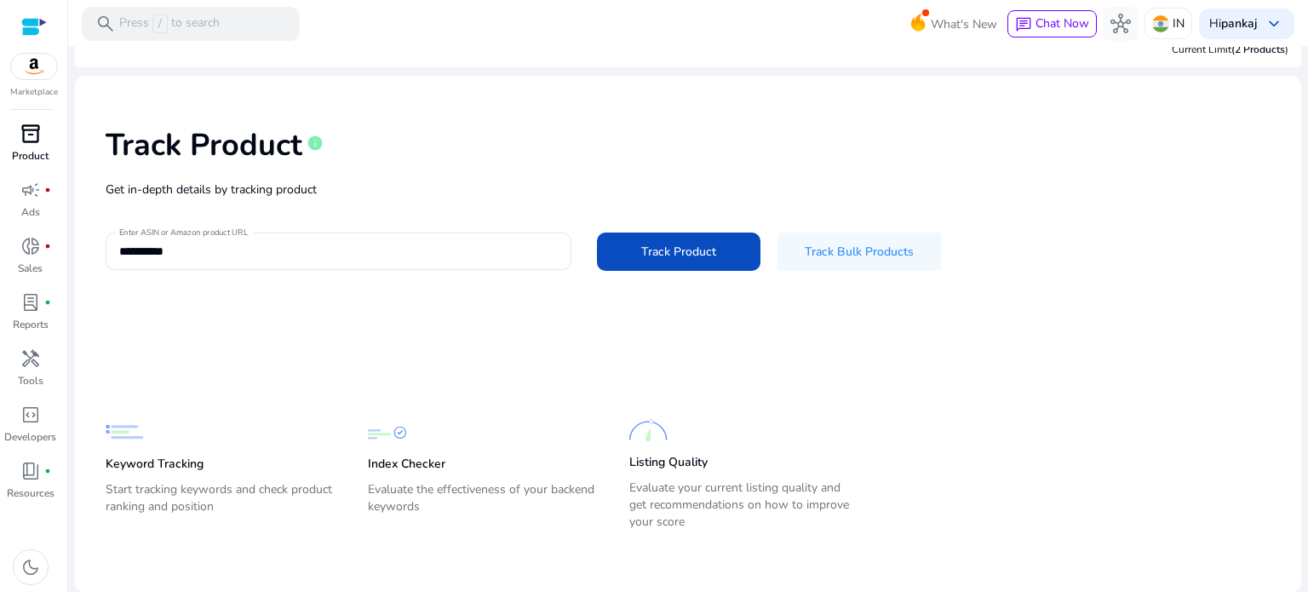
click at [37, 90] on p "Marketplace" at bounding box center [34, 92] width 48 height 13
click at [37, 73] on img at bounding box center [34, 67] width 46 height 26
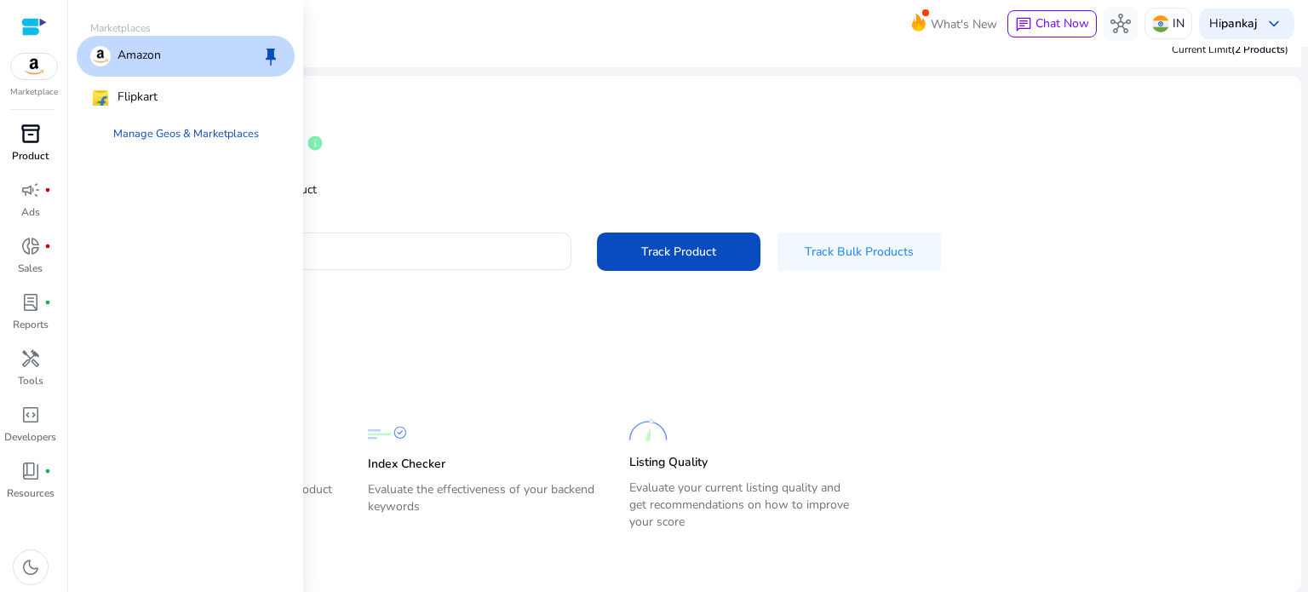
click at [152, 66] on p "Amazon" at bounding box center [139, 56] width 43 height 20
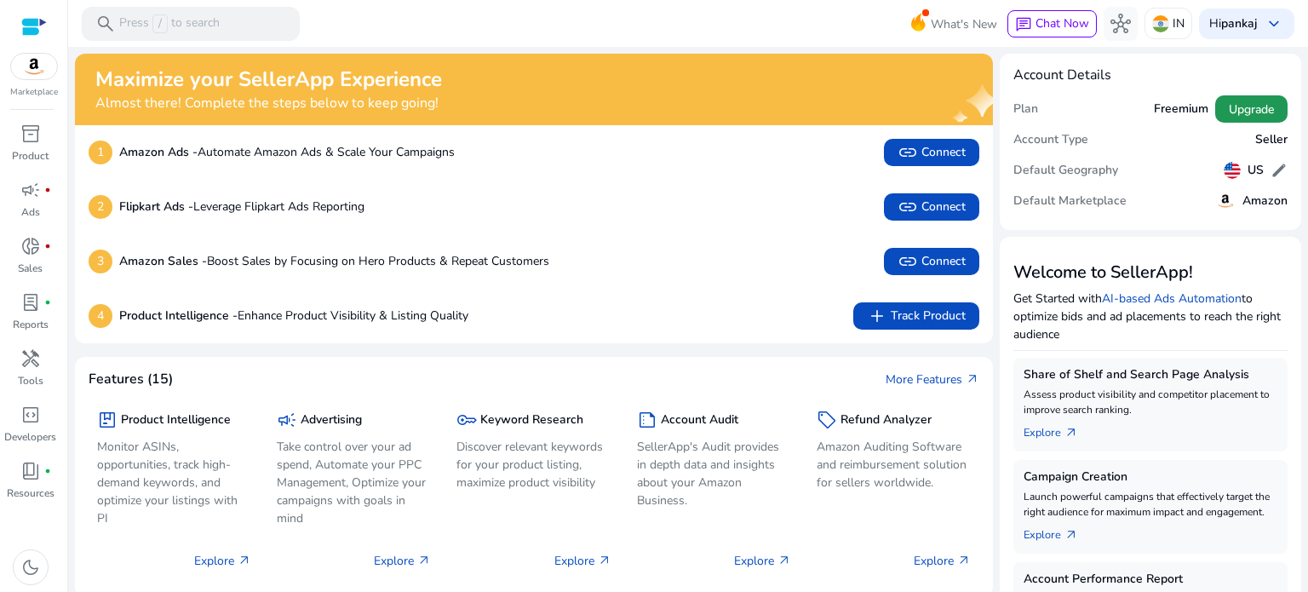
click at [1250, 105] on span "Upgrade" at bounding box center [1251, 109] width 45 height 18
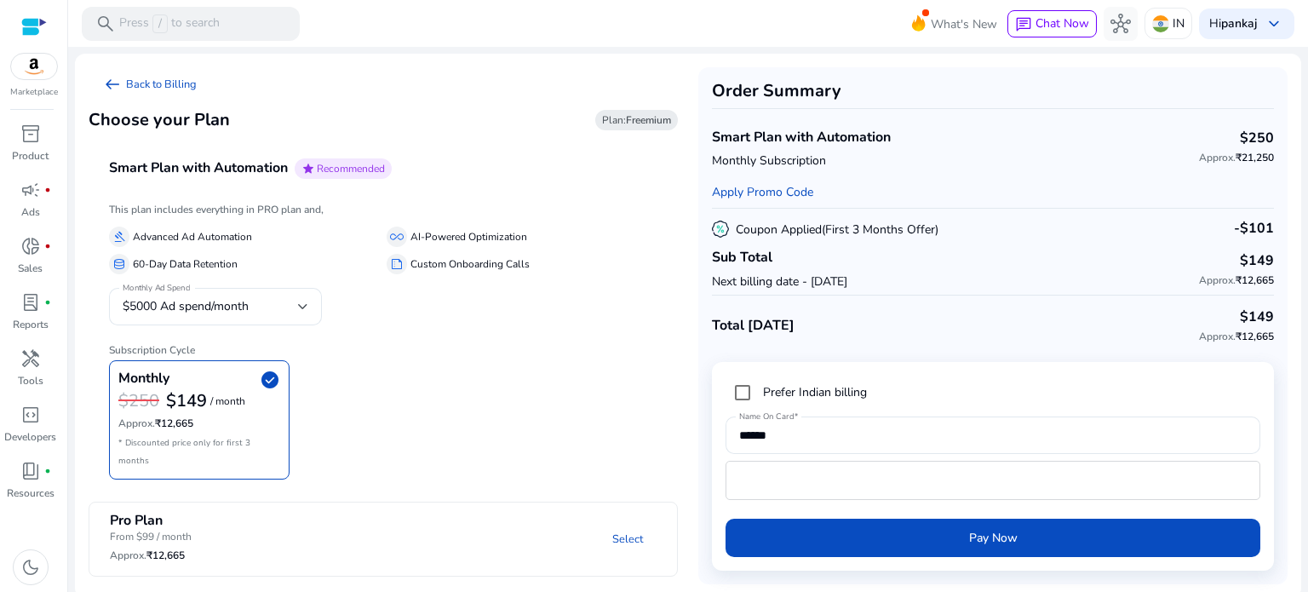
scroll to position [3, 0]
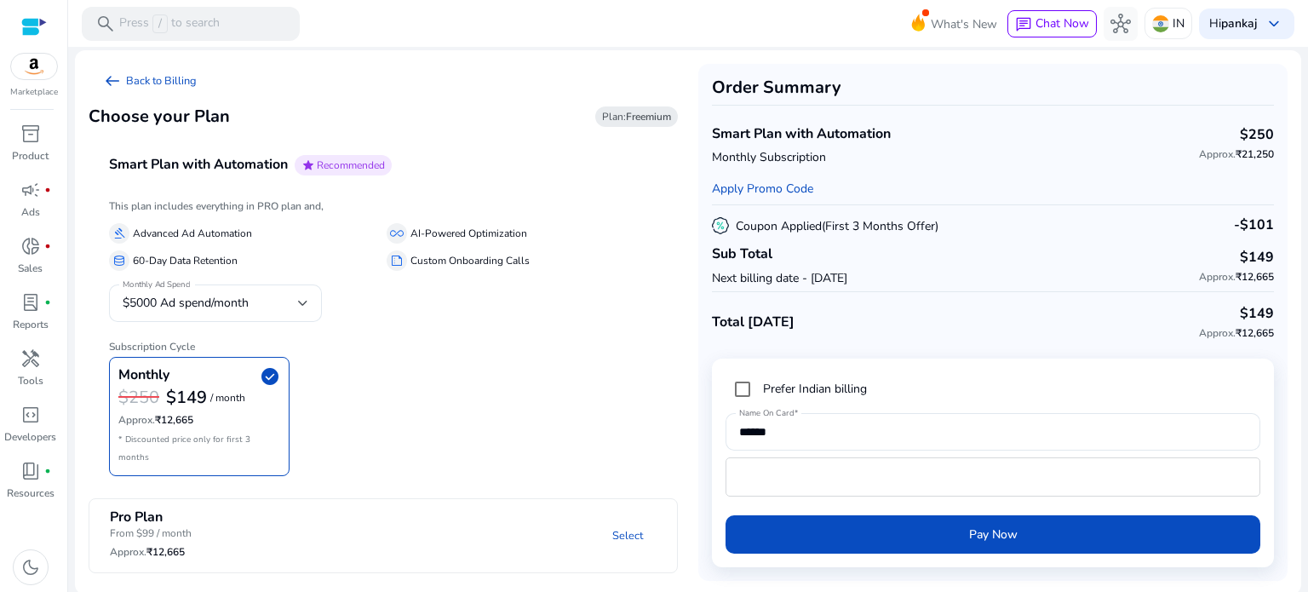
click at [15, 59] on img at bounding box center [34, 67] width 46 height 26
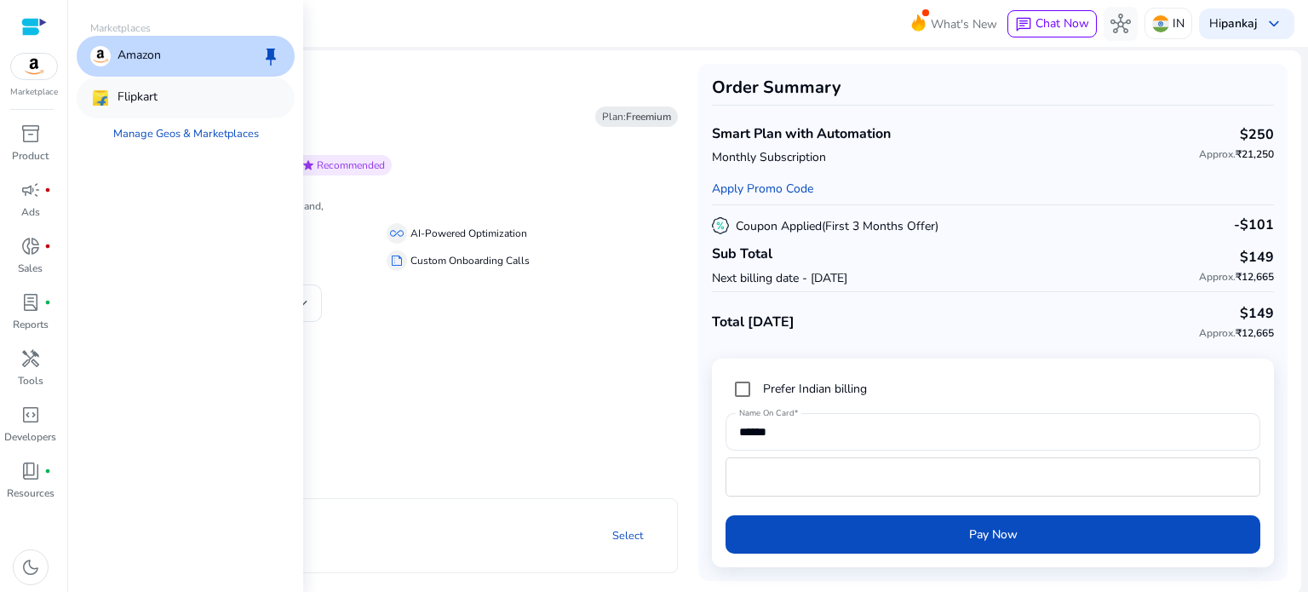
click at [109, 101] on img at bounding box center [100, 98] width 20 height 20
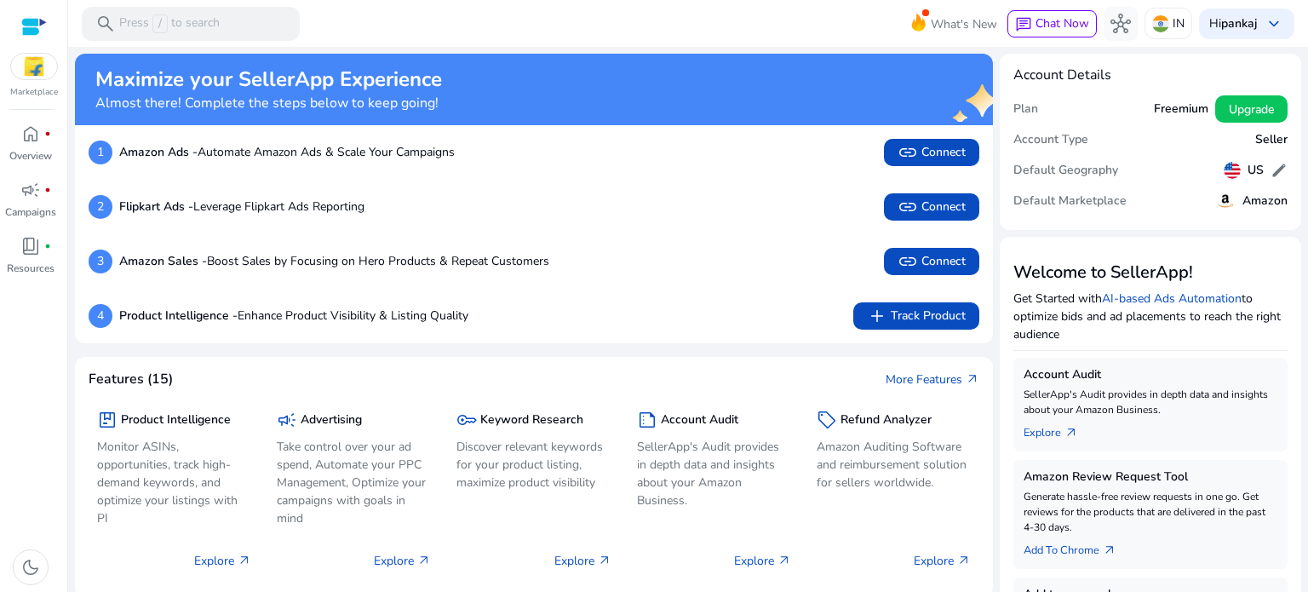
click at [26, 30] on div at bounding box center [34, 27] width 26 height 20
click at [17, 24] on div "Marketplace" at bounding box center [33, 49] width 67 height 99
click at [27, 21] on div at bounding box center [34, 27] width 26 height 20
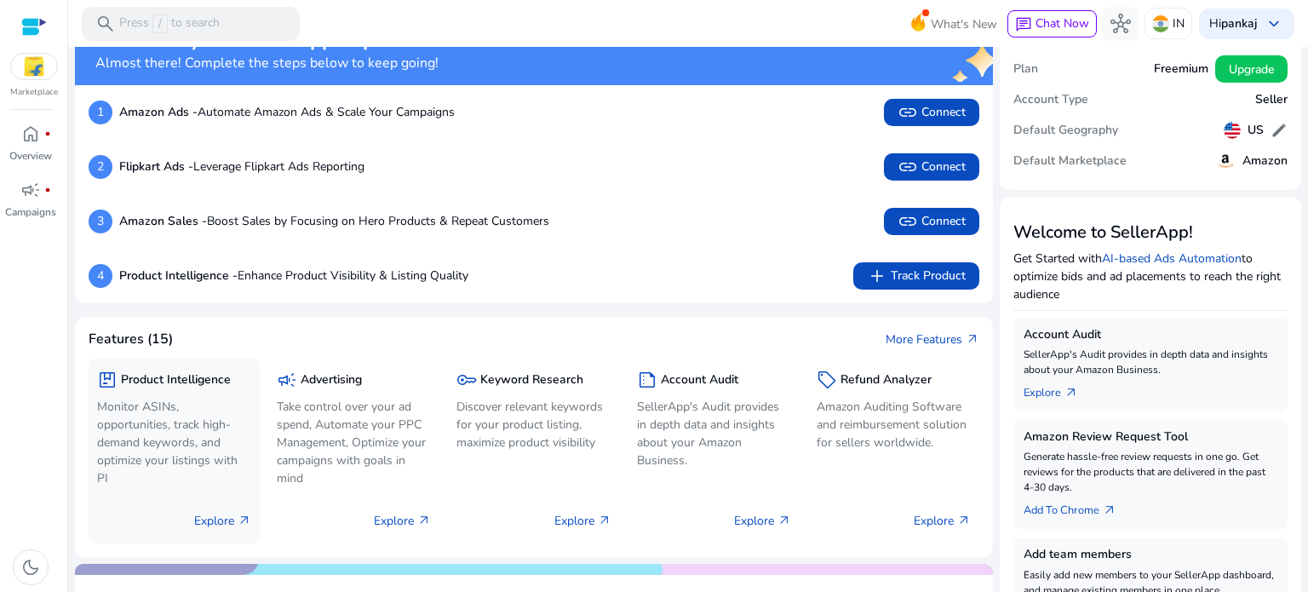
scroll to position [39, 0]
click at [565, 432] on p "Discover relevant keywords for your product listing, maximize product visibility" at bounding box center [533, 425] width 154 height 54
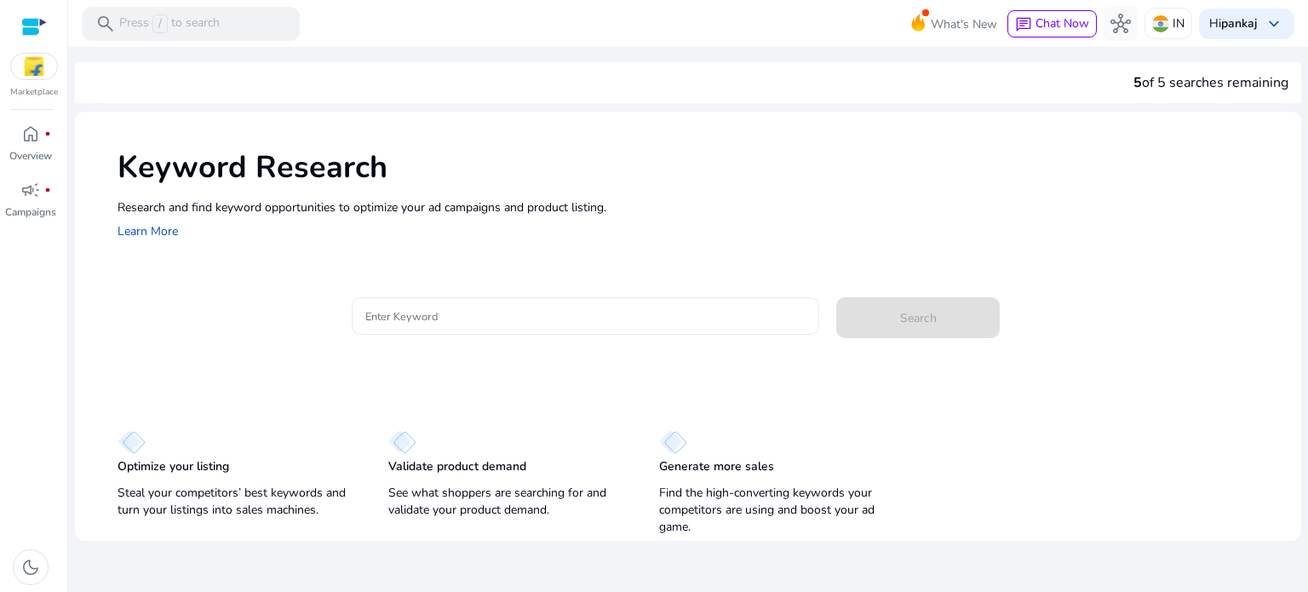
click at [415, 305] on div at bounding box center [585, 315] width 441 height 37
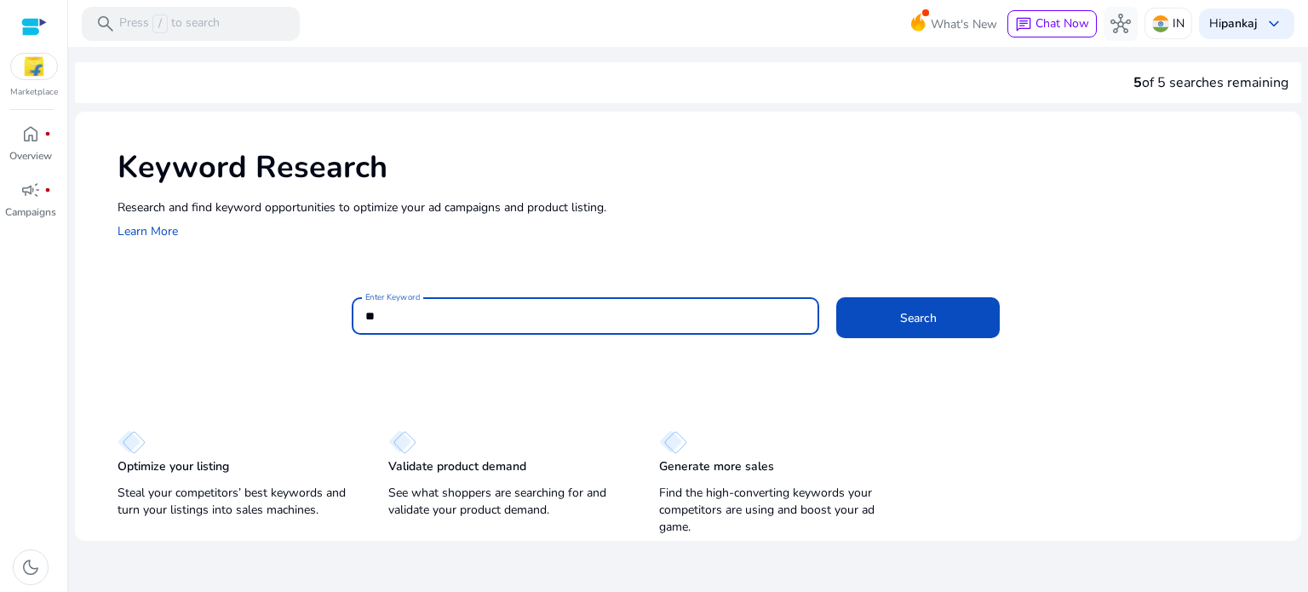
type input "*"
type input "**********"
click at [836, 297] on button "Search" at bounding box center [917, 317] width 163 height 41
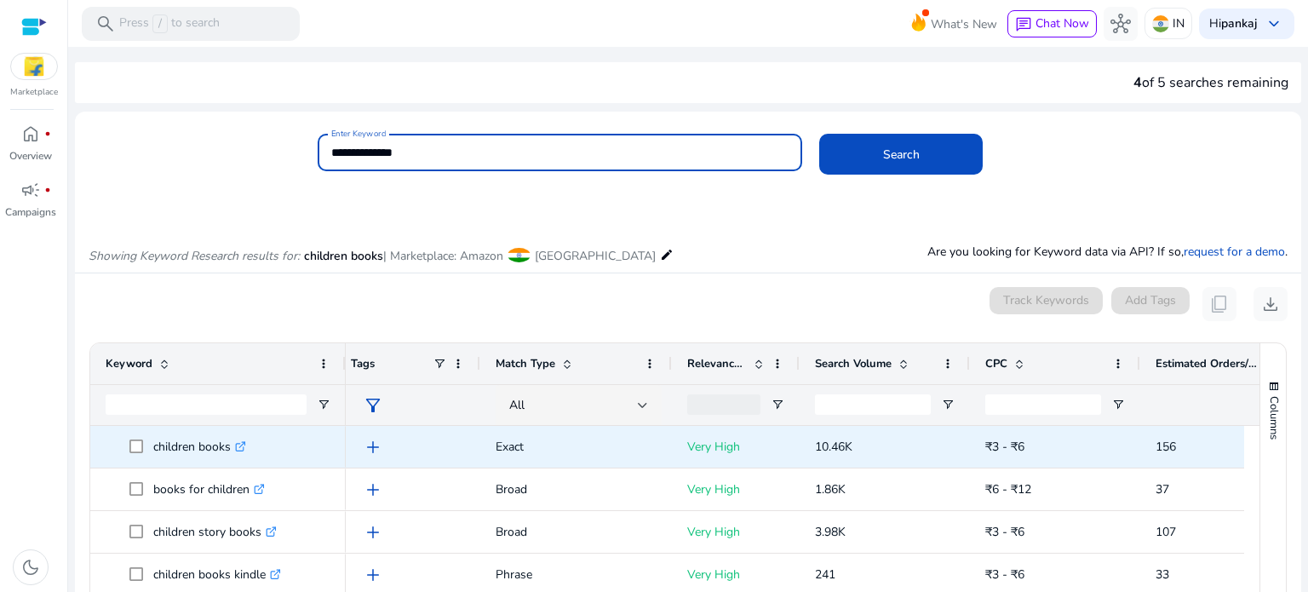
click at [244, 441] on icon ".st0{fill:#2c8af8}" at bounding box center [240, 446] width 11 height 11
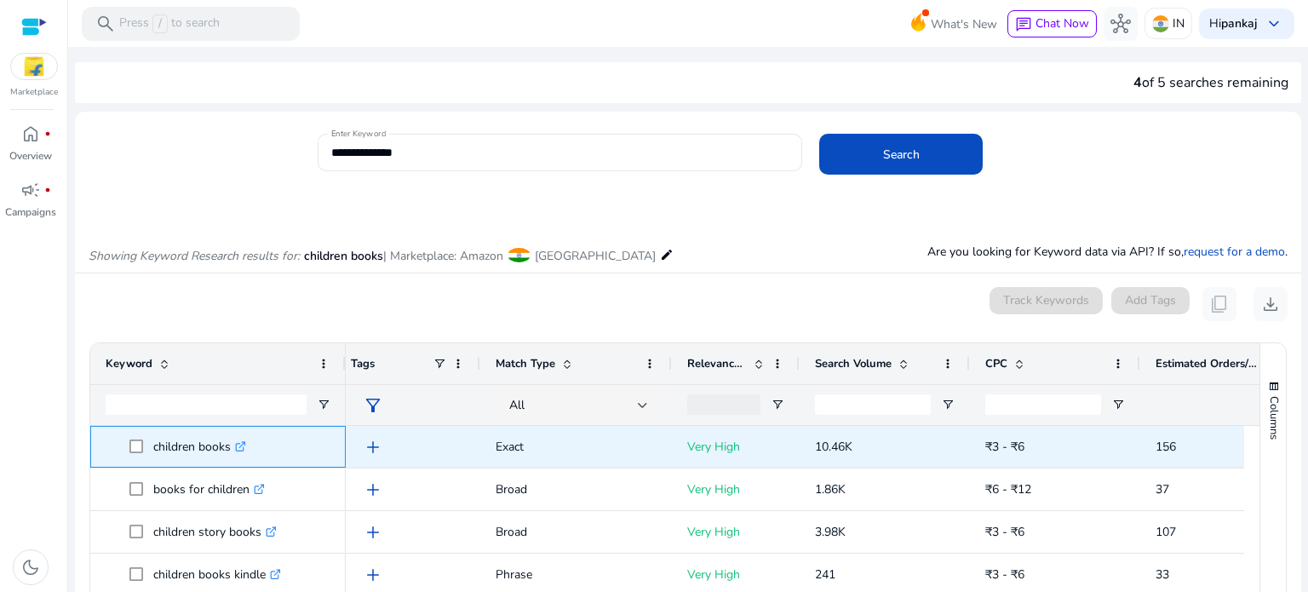
drag, startPoint x: 152, startPoint y: 447, endPoint x: 232, endPoint y: 450, distance: 79.2
click at [232, 450] on p "children books .st0{fill:#2c8af8}" at bounding box center [199, 446] width 93 height 35
copy p "children books"
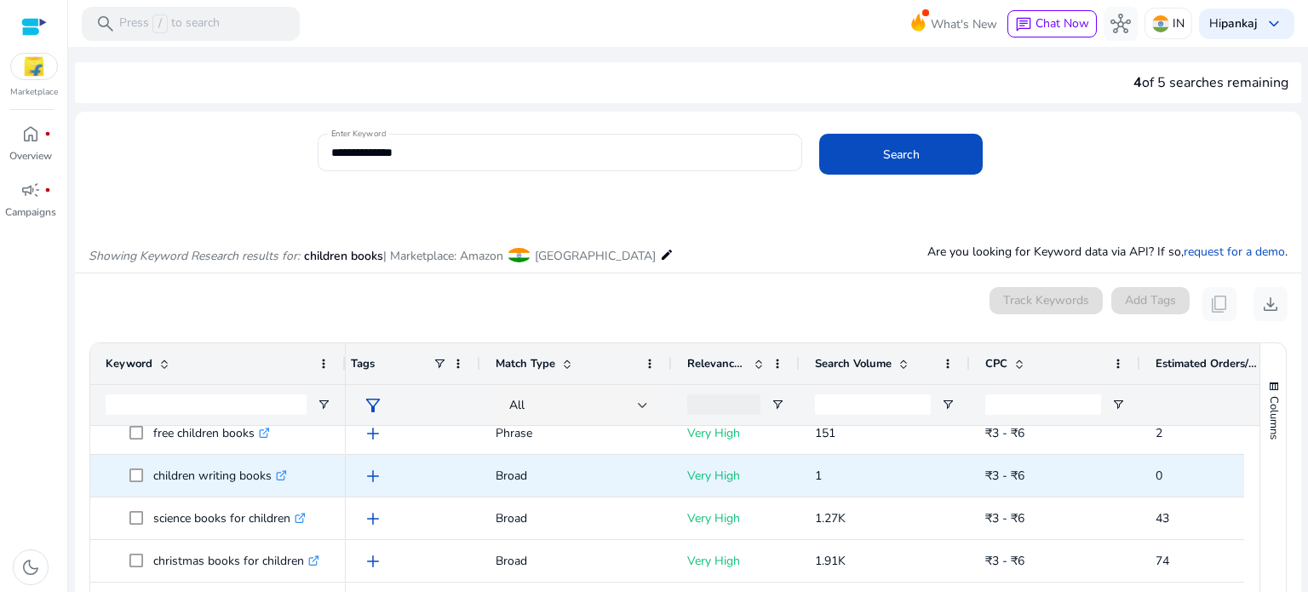
scroll to position [186, 0]
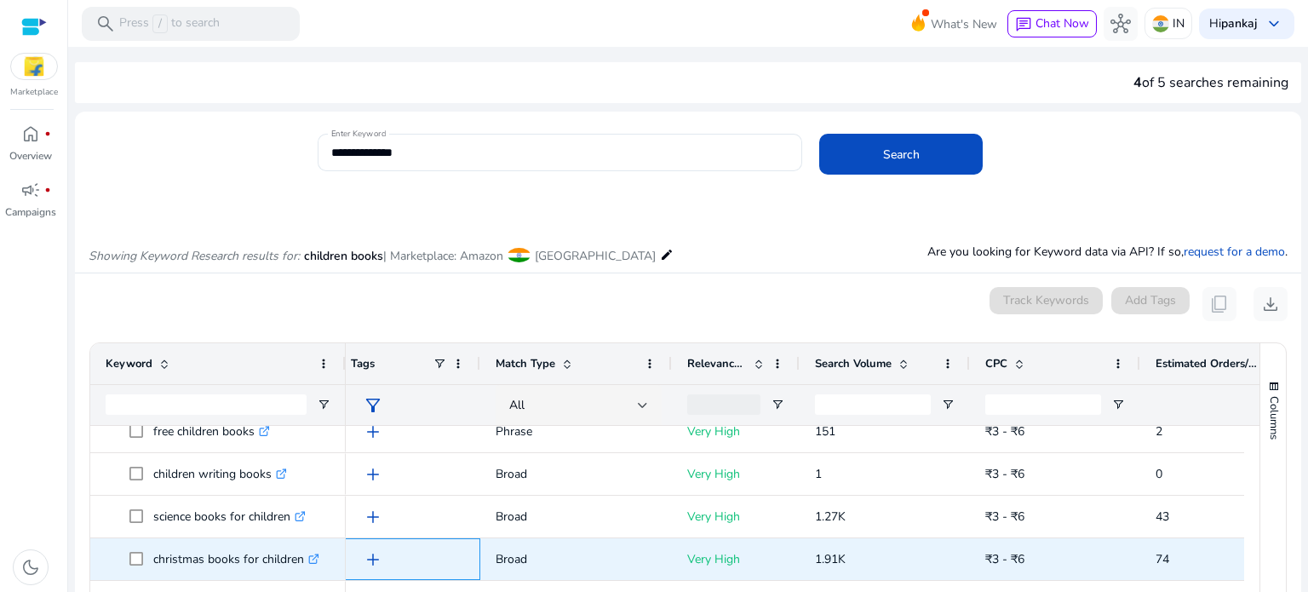
click at [430, 553] on div "add" at bounding box center [412, 559] width 106 height 32
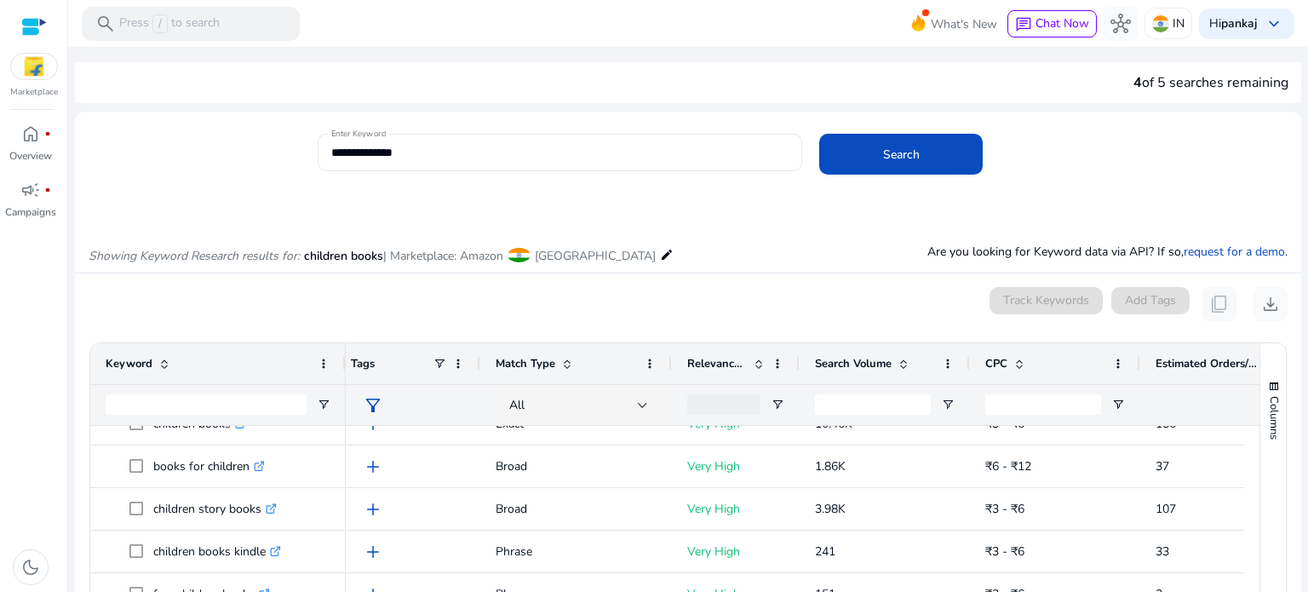
scroll to position [0, 0]
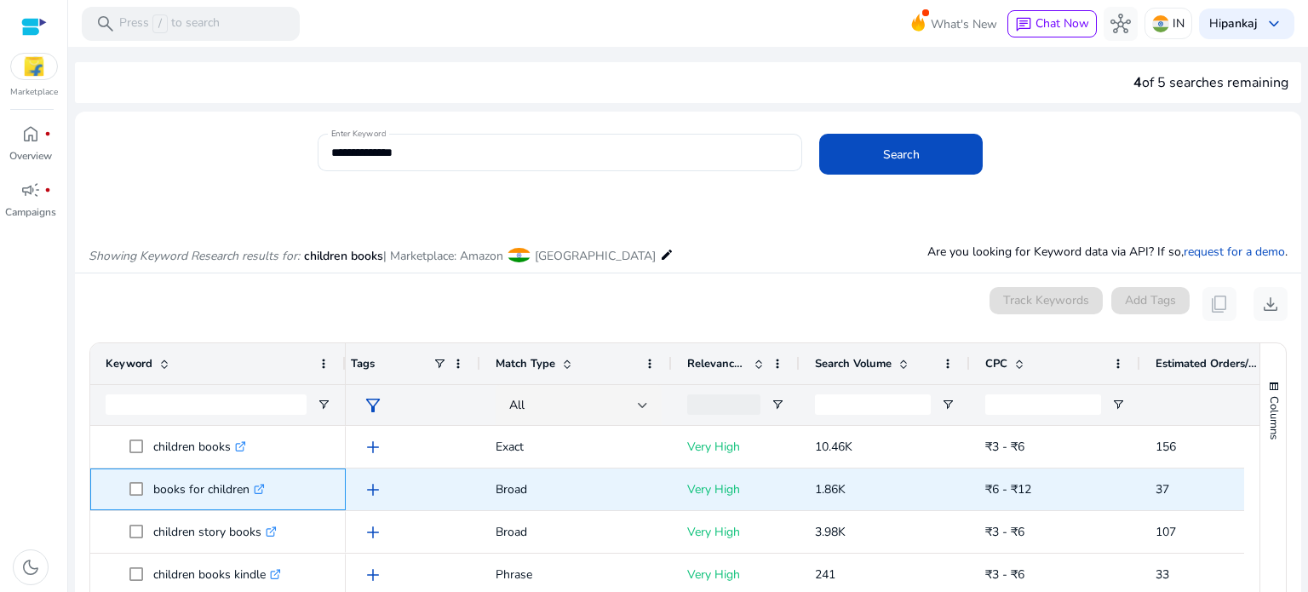
drag, startPoint x: 249, startPoint y: 490, endPoint x: 144, endPoint y: 496, distance: 104.9
click at [144, 496] on span "books for children .st0{fill:#2c8af8}" at bounding box center [229, 489] width 201 height 35
copy span "books for children"
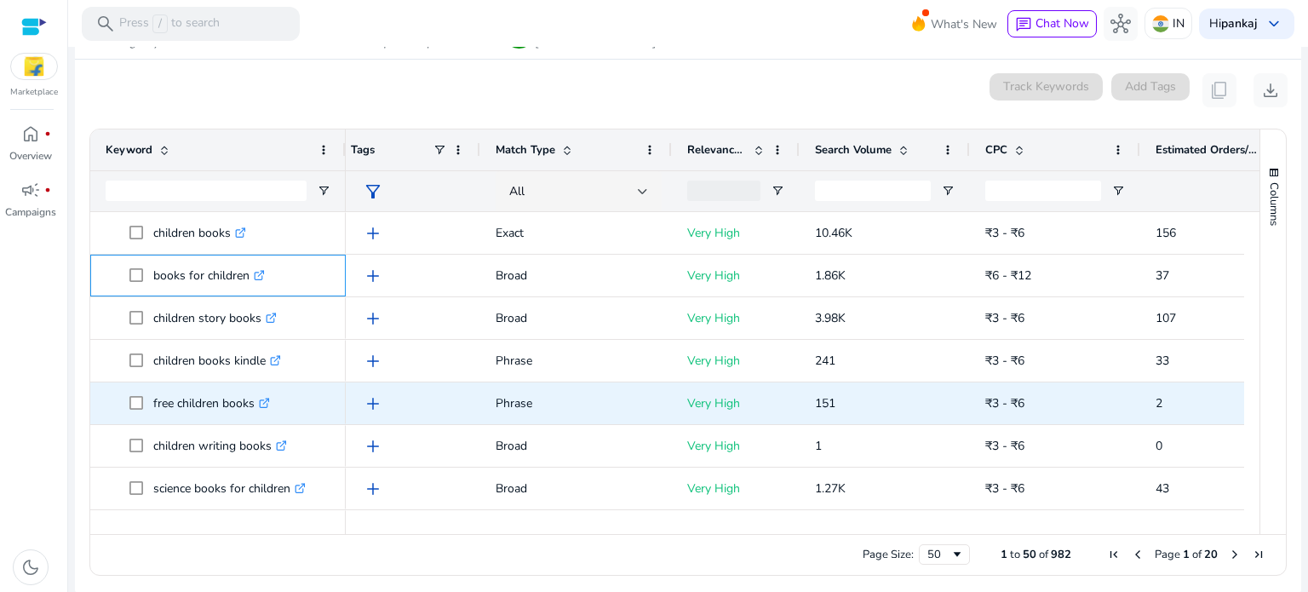
scroll to position [215, 0]
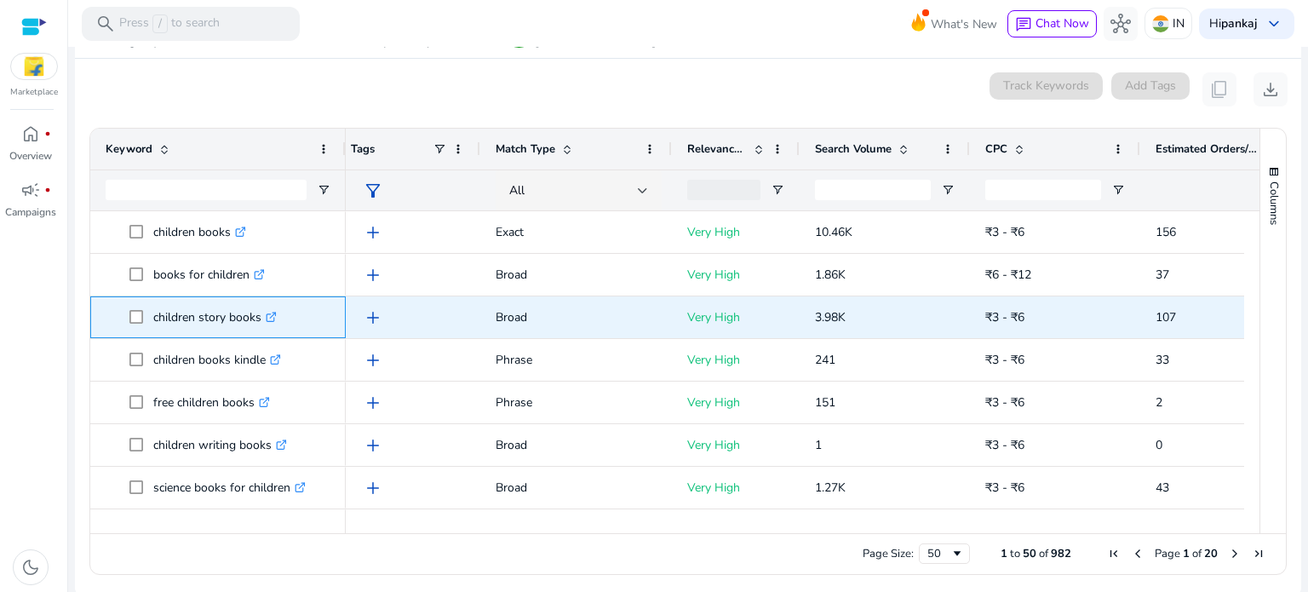
drag, startPoint x: 148, startPoint y: 321, endPoint x: 262, endPoint y: 312, distance: 114.5
click at [262, 312] on span "children story books .st0{fill:#2c8af8}" at bounding box center [229, 317] width 201 height 35
copy span "children story books"
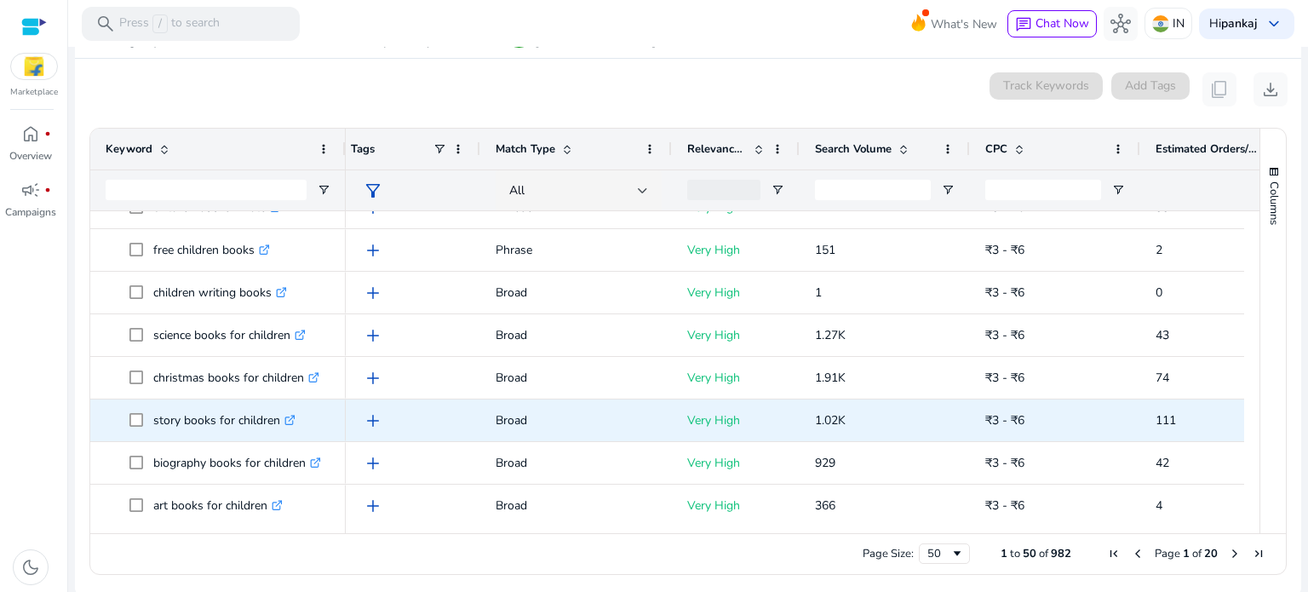
scroll to position [152, 0]
click at [150, 417] on span at bounding box center [141, 420] width 24 height 35
drag, startPoint x: 145, startPoint y: 418, endPoint x: 279, endPoint y: 424, distance: 134.7
click at [279, 424] on span "story books for children .st0{fill:#2c8af8}" at bounding box center [229, 420] width 201 height 35
copy span "story books for children"
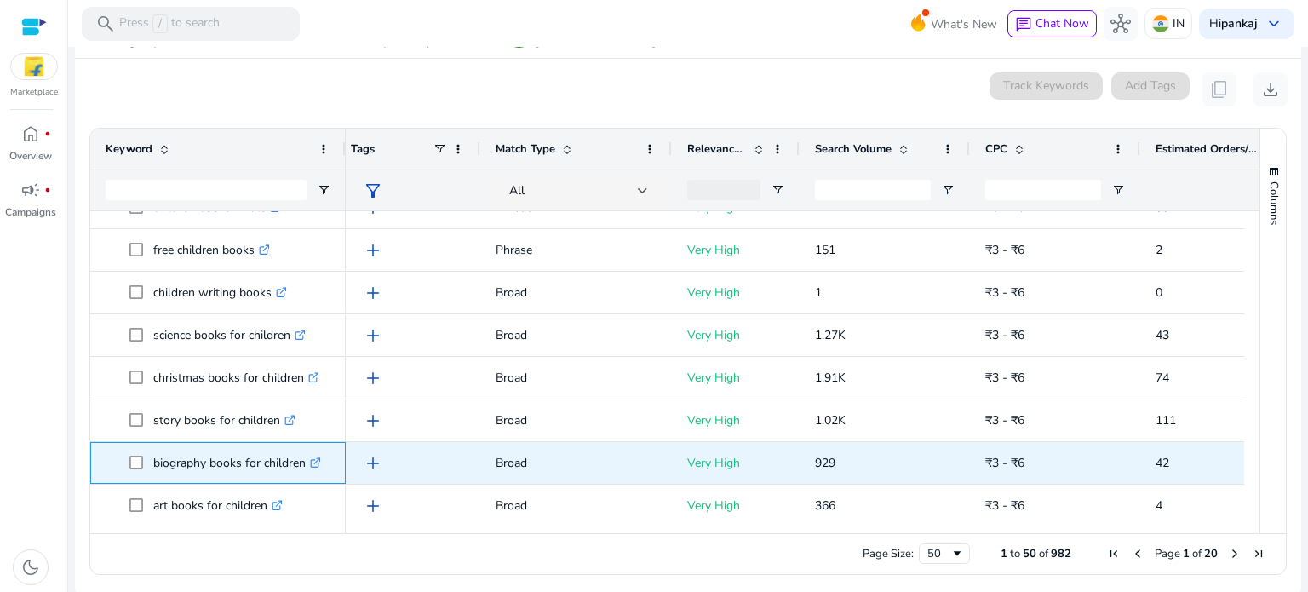
drag, startPoint x: 145, startPoint y: 466, endPoint x: 307, endPoint y: 466, distance: 161.8
click at [307, 466] on span "biography books for children .st0{fill:#2c8af8}" at bounding box center [229, 462] width 201 height 35
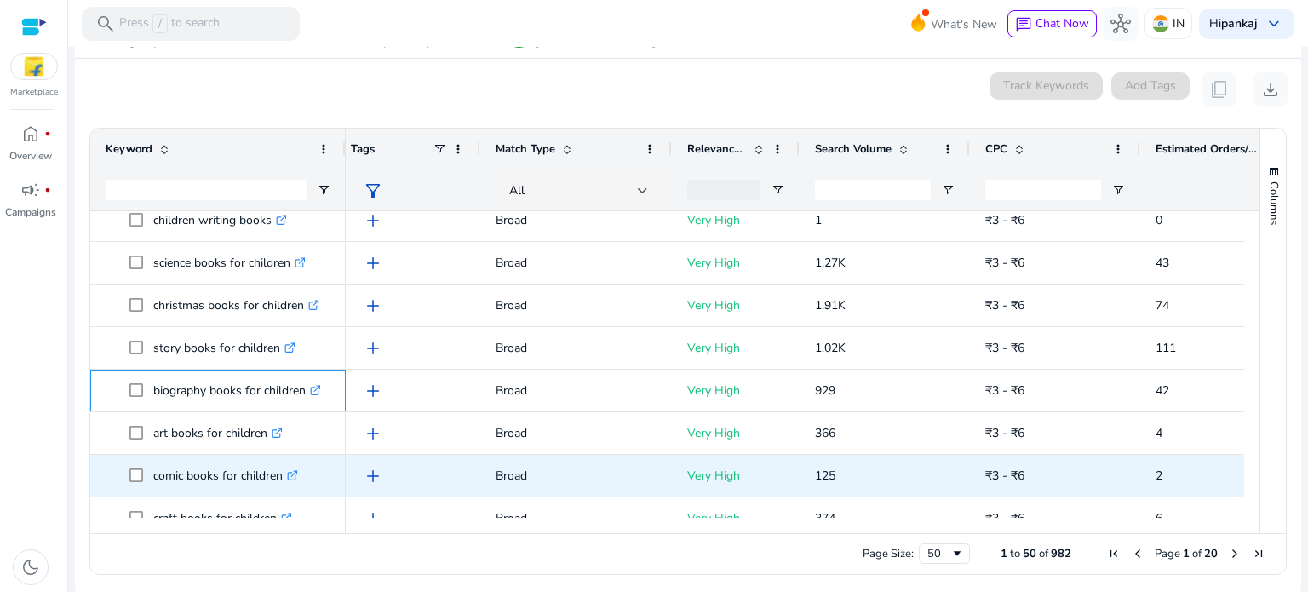
scroll to position [224, 0]
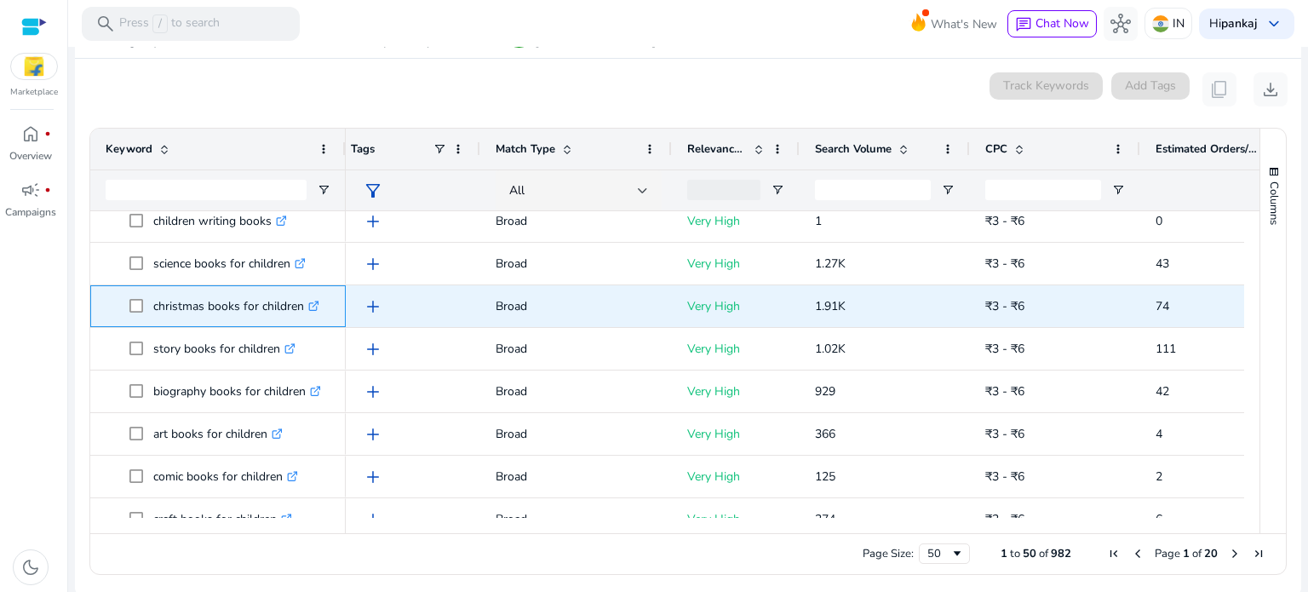
click at [192, 326] on div "christmas books for children .st0{fill:#2c8af8}" at bounding box center [217, 306] width 255 height 42
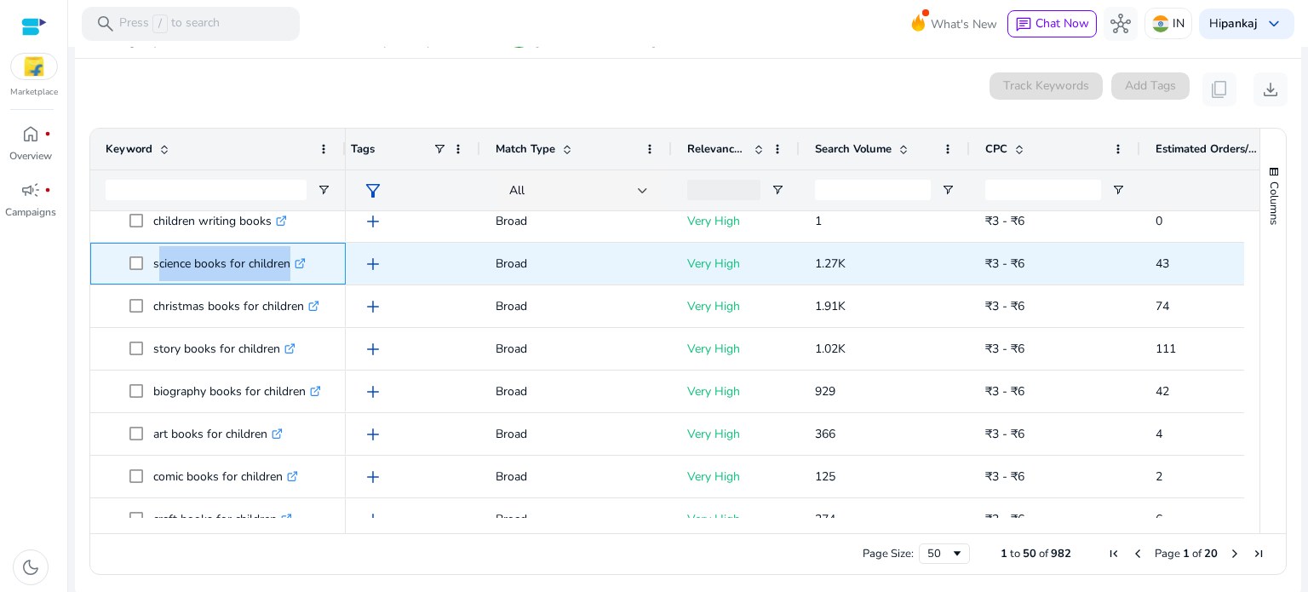
drag, startPoint x: 153, startPoint y: 265, endPoint x: 285, endPoint y: 255, distance: 132.4
click at [285, 255] on p "science books for children .st0{fill:#2c8af8}" at bounding box center [229, 263] width 152 height 35
drag, startPoint x: 152, startPoint y: 264, endPoint x: 291, endPoint y: 260, distance: 138.9
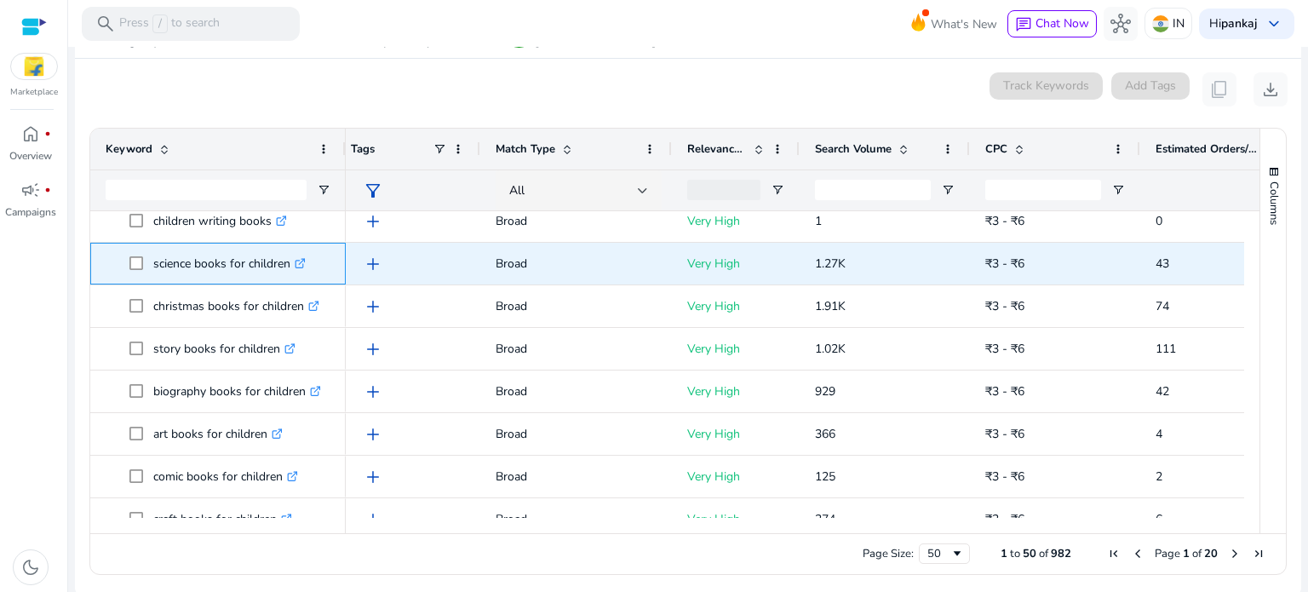
click at [291, 260] on p "science books for children .st0{fill:#2c8af8}" at bounding box center [229, 263] width 152 height 35
copy p "science books for children"
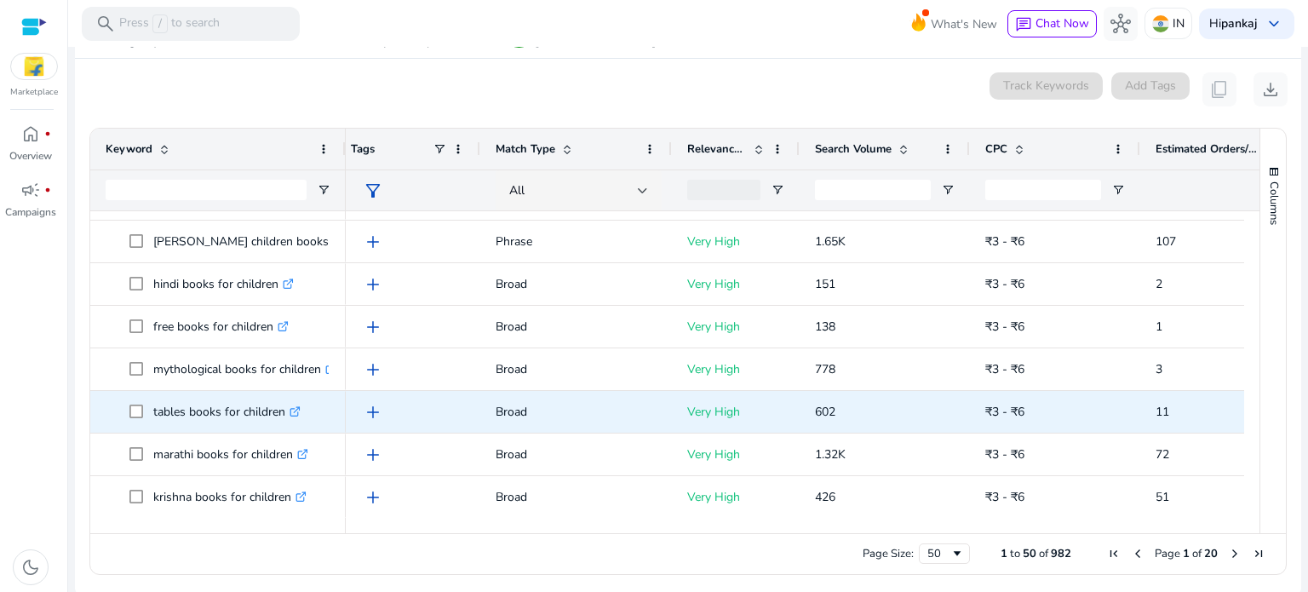
scroll to position [545, 0]
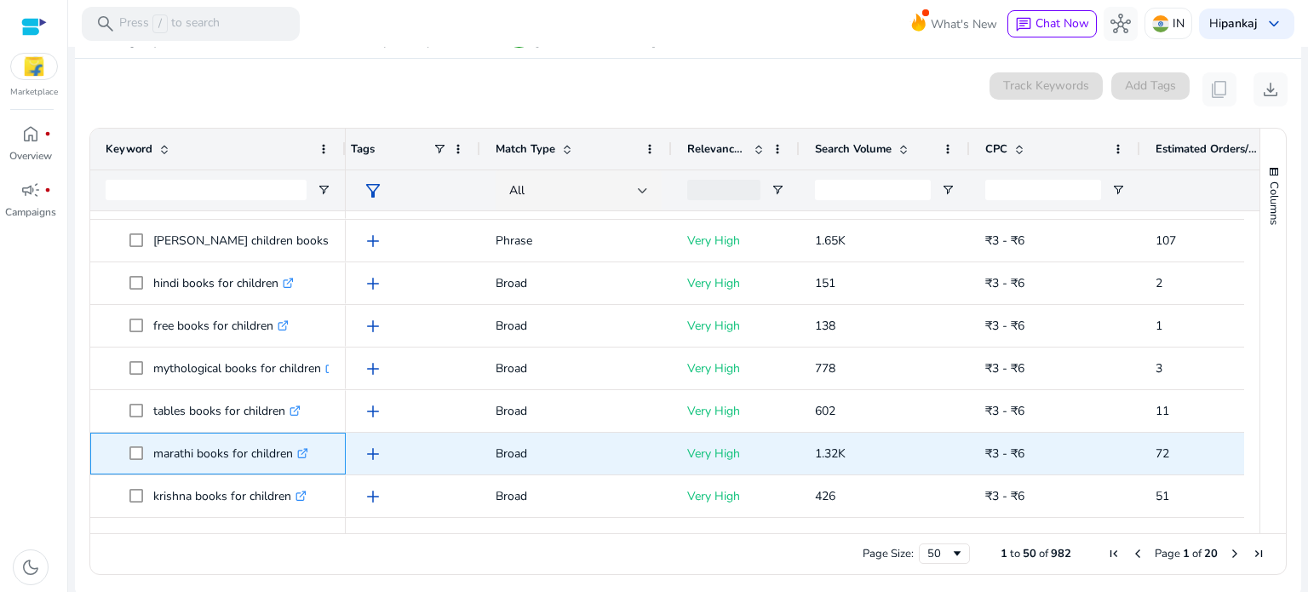
drag, startPoint x: 146, startPoint y: 452, endPoint x: 294, endPoint y: 456, distance: 147.3
click at [294, 456] on span "marathi books for children .st0{fill:#2c8af8}" at bounding box center [229, 453] width 201 height 35
copy span "marathi books for children"
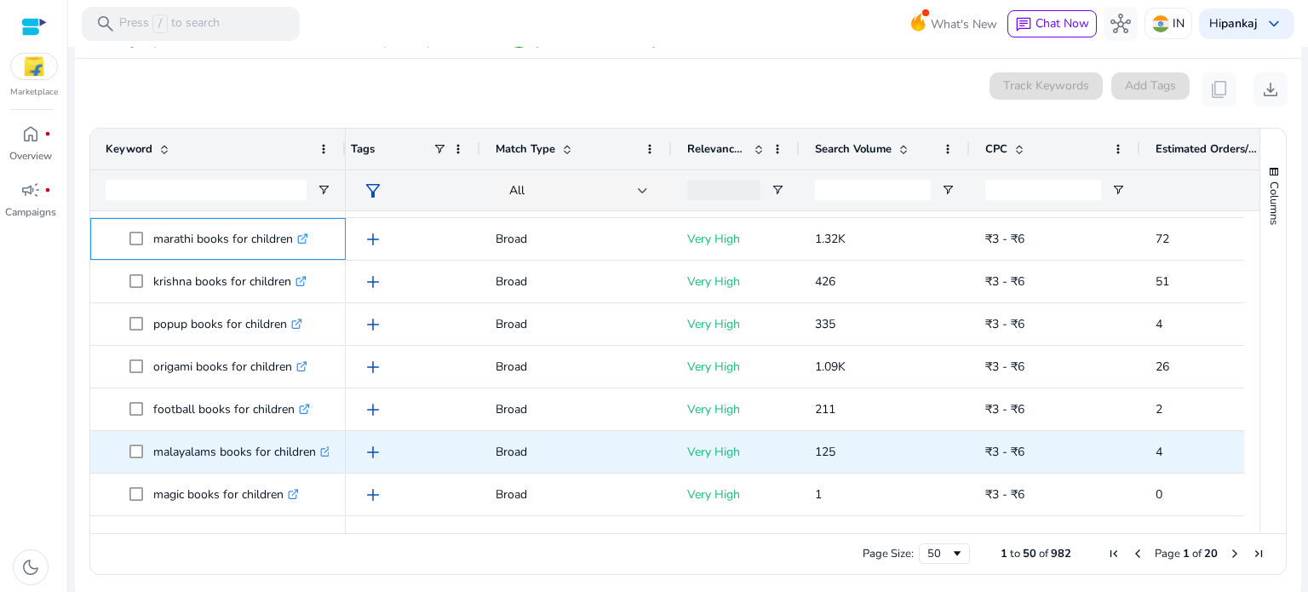
scroll to position [766, 0]
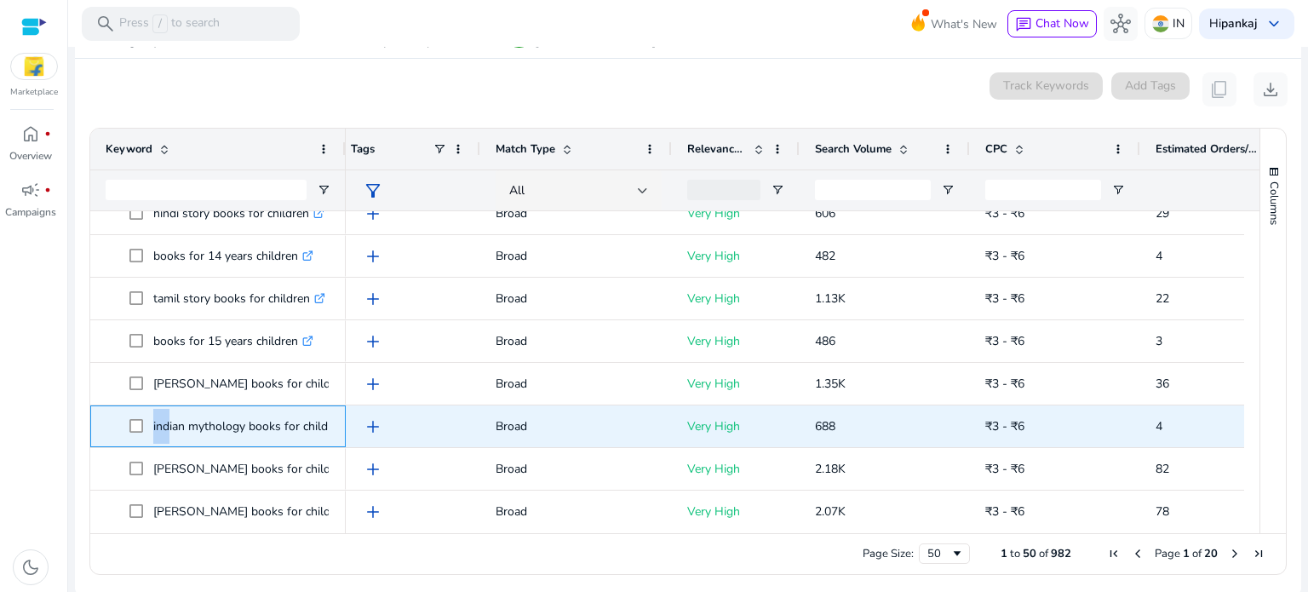
drag, startPoint x: 150, startPoint y: 421, endPoint x: 161, endPoint y: 421, distance: 11.1
click at [161, 421] on span "indian mythology books for children .st0{fill:#2c8af8}" at bounding box center [229, 426] width 201 height 35
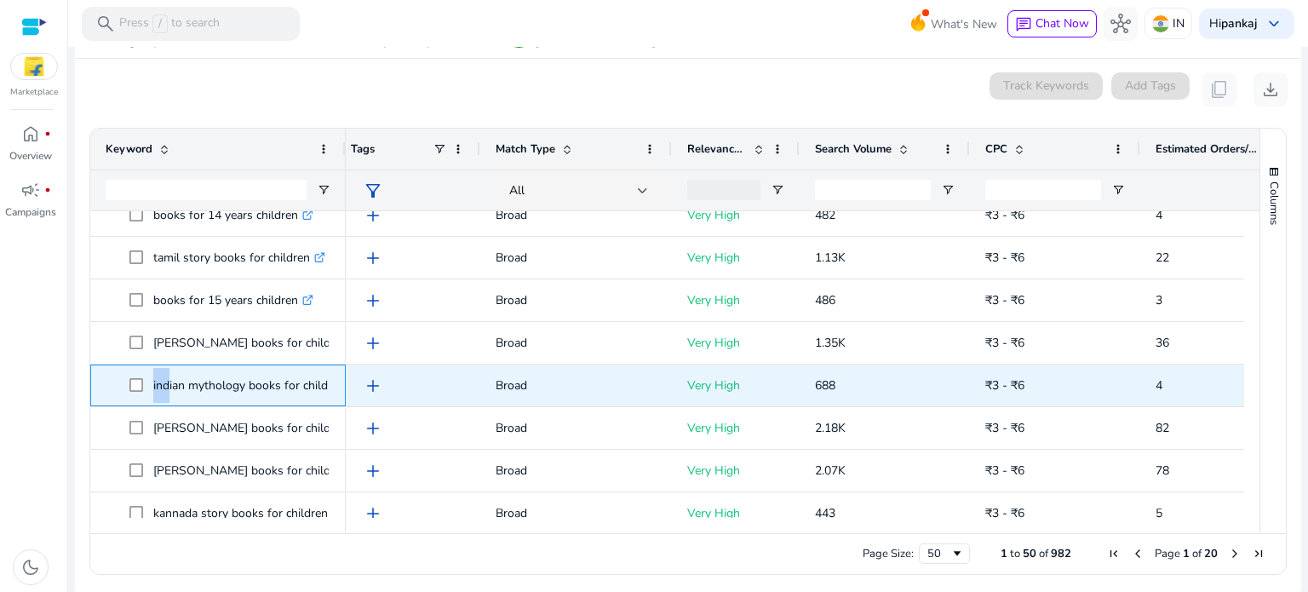
click at [153, 393] on p "indian mythology books for children .st0{fill:#2c8af8}" at bounding box center [256, 385] width 207 height 35
drag, startPoint x: 151, startPoint y: 385, endPoint x: 324, endPoint y: 376, distance: 173.1
click at [324, 376] on span "indian mythology books for children .st0{fill:#2c8af8}" at bounding box center [229, 385] width 201 height 35
click at [304, 377] on p "indian mythology books for children .st0{fill:#2c8af8}" at bounding box center [256, 385] width 207 height 35
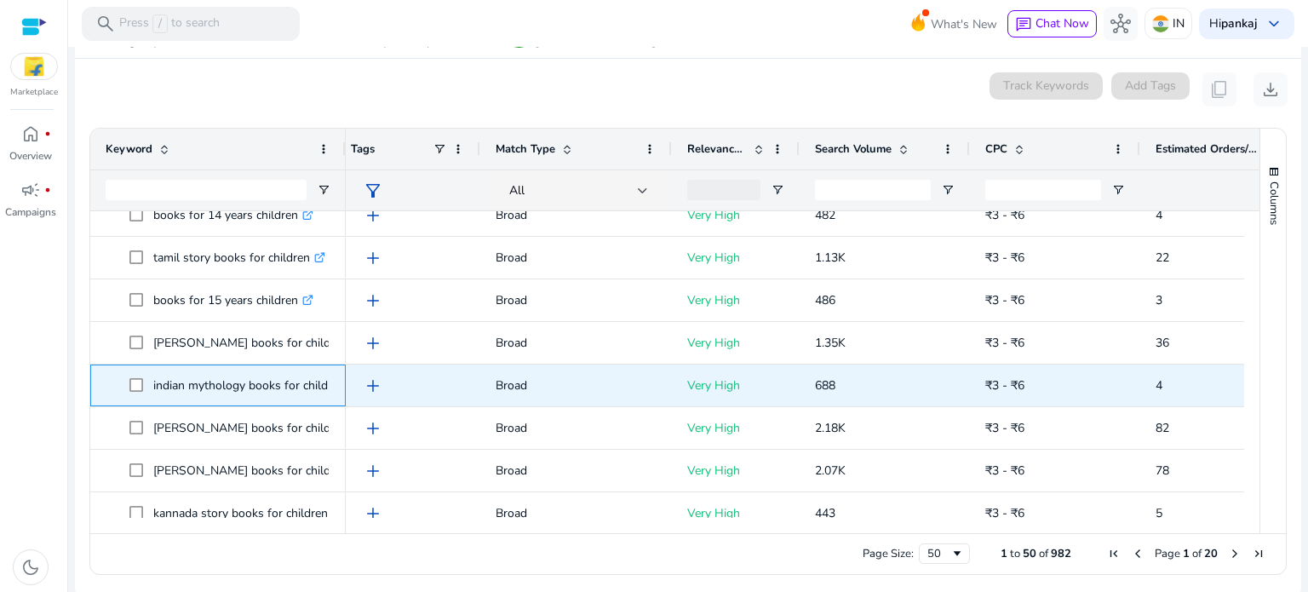
click at [272, 381] on p "indian mythology books for children .st0{fill:#2c8af8}" at bounding box center [256, 385] width 207 height 35
copy p "indian mythology books for children"
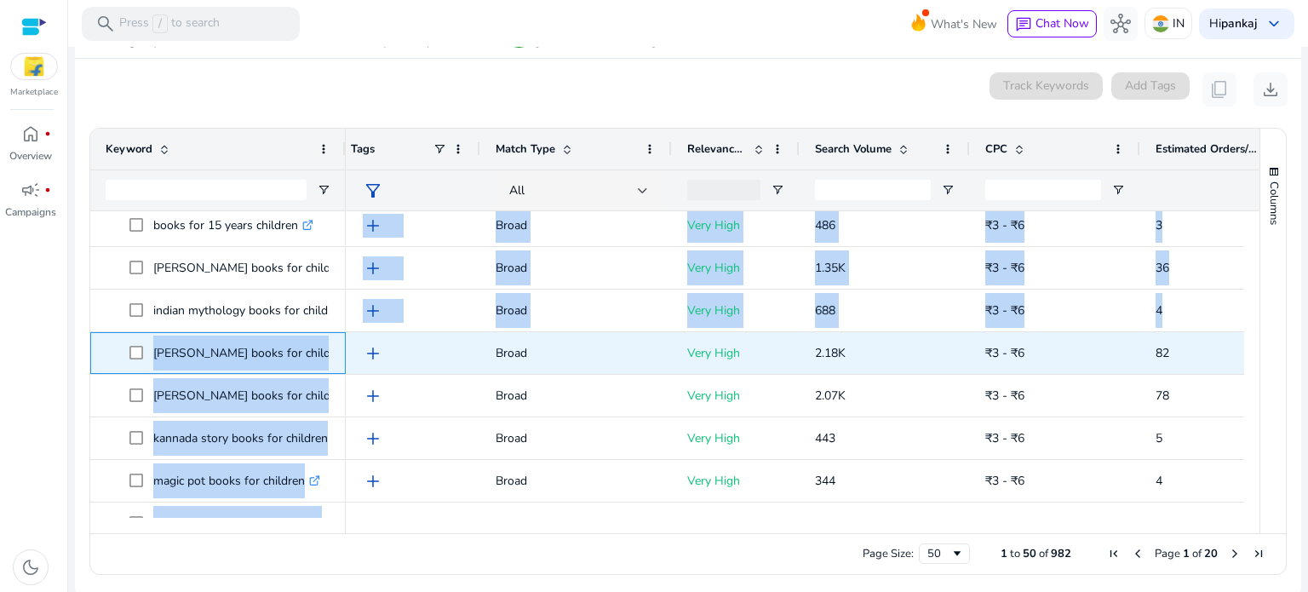
drag, startPoint x: 148, startPoint y: 353, endPoint x: 347, endPoint y: 370, distance: 200.0
click at [347, 370] on div "books for children 10 years .st0{fill:#2c8af8} moral story books for children .…" at bounding box center [667, 364] width 1154 height 307
click at [347, 370] on div "add" at bounding box center [407, 353] width 145 height 42
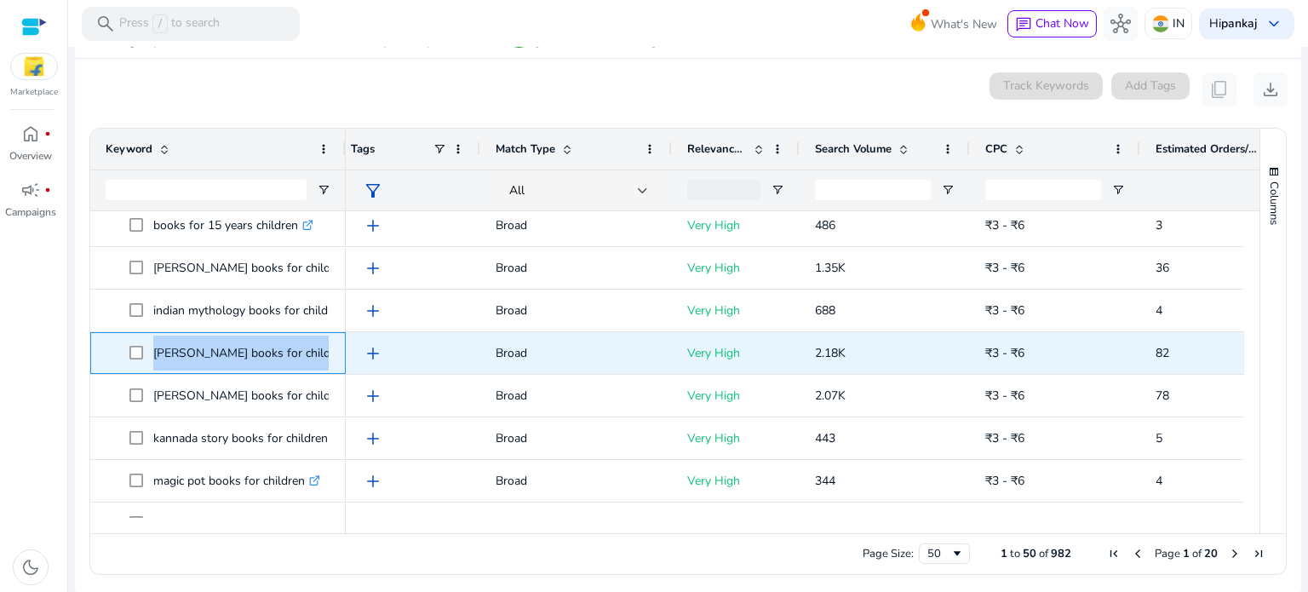
drag, startPoint x: 152, startPoint y: 353, endPoint x: 322, endPoint y: 344, distance: 170.6
click at [322, 344] on span "[PERSON_NAME] books for children .st0{fill:#2c8af8}" at bounding box center [229, 352] width 201 height 35
copy span "[PERSON_NAME] books for children"
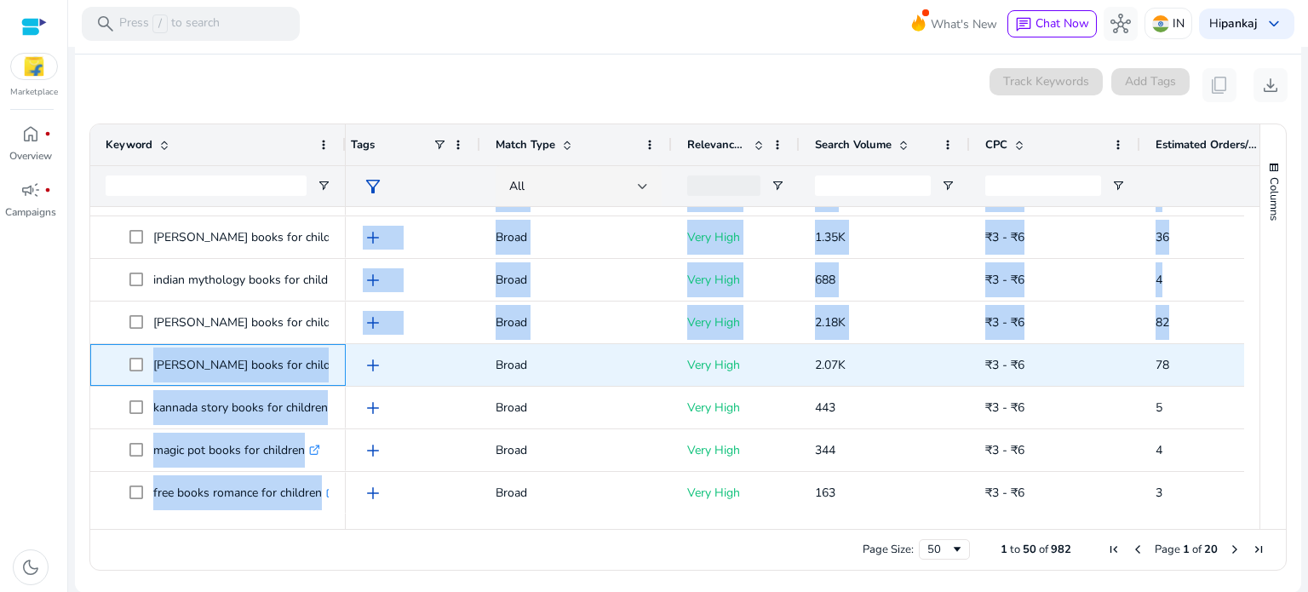
drag, startPoint x: 149, startPoint y: 362, endPoint x: 362, endPoint y: 374, distance: 213.2
click at [362, 374] on div "books for children 10 years .st0{fill:#2c8af8} moral story books for children .…" at bounding box center [667, 360] width 1154 height 307
click at [363, 374] on span "add" at bounding box center [373, 365] width 20 height 20
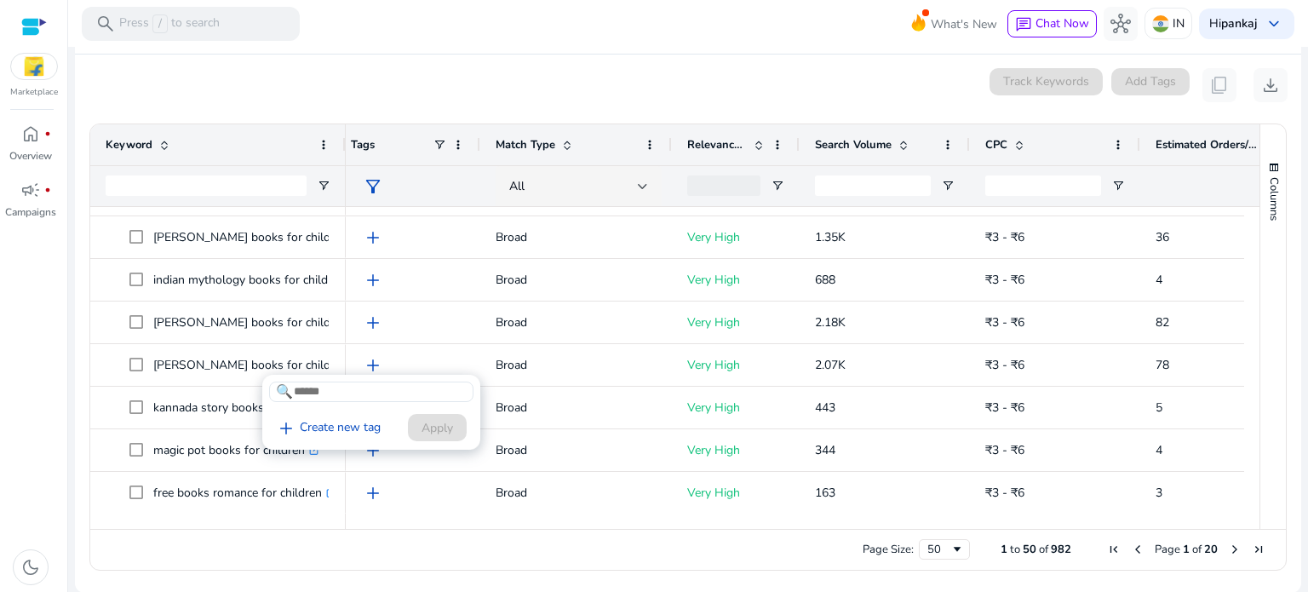
click at [133, 368] on div at bounding box center [654, 296] width 1308 height 592
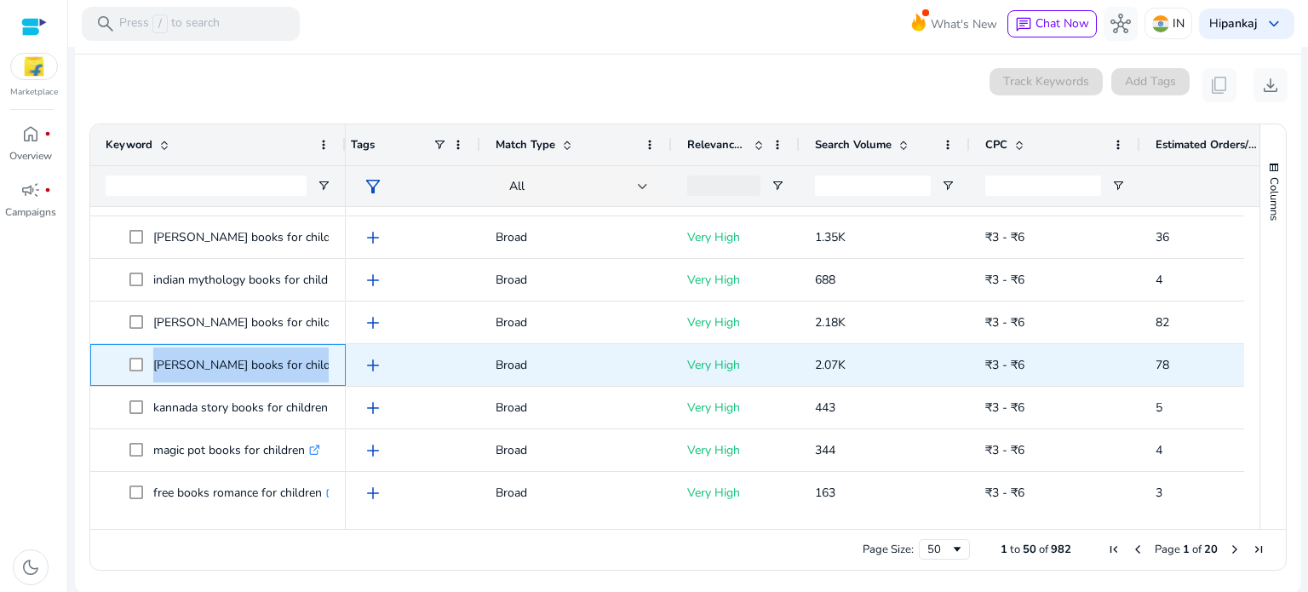
drag, startPoint x: 148, startPoint y: 366, endPoint x: 330, endPoint y: 356, distance: 181.7
click at [330, 356] on span "[PERSON_NAME] books for children .st0{fill:#2c8af8}" at bounding box center [229, 364] width 201 height 35
copy span "[PERSON_NAME] books for children .st0{fill:#2c8af8}"
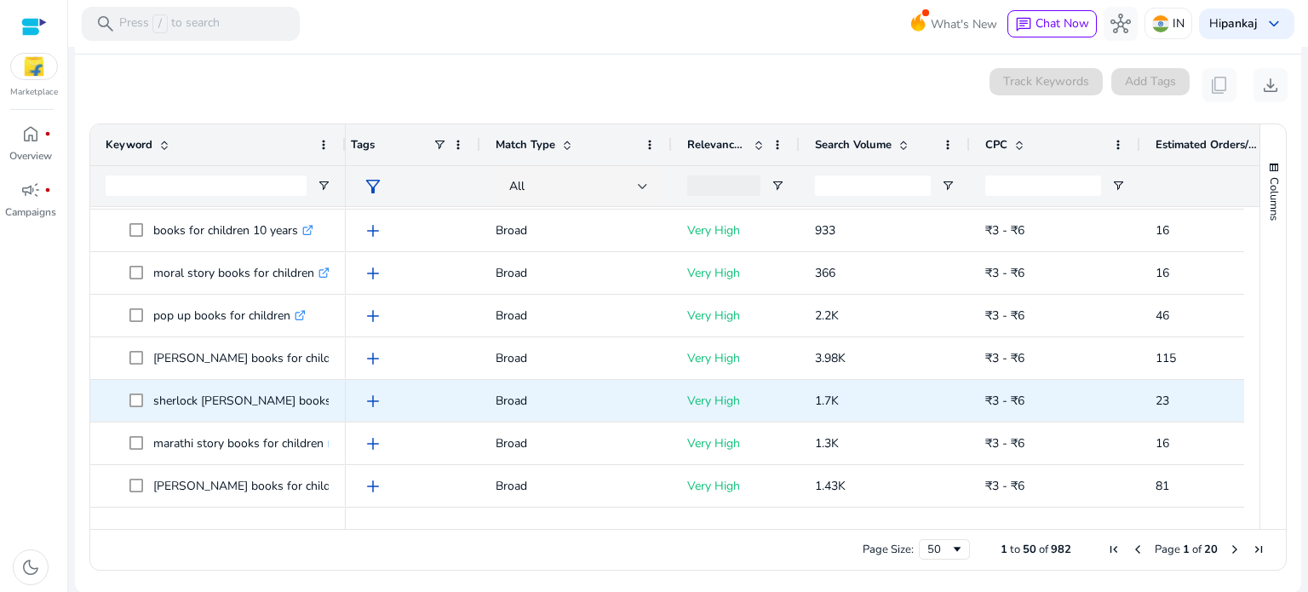
scroll to position [1369, 0]
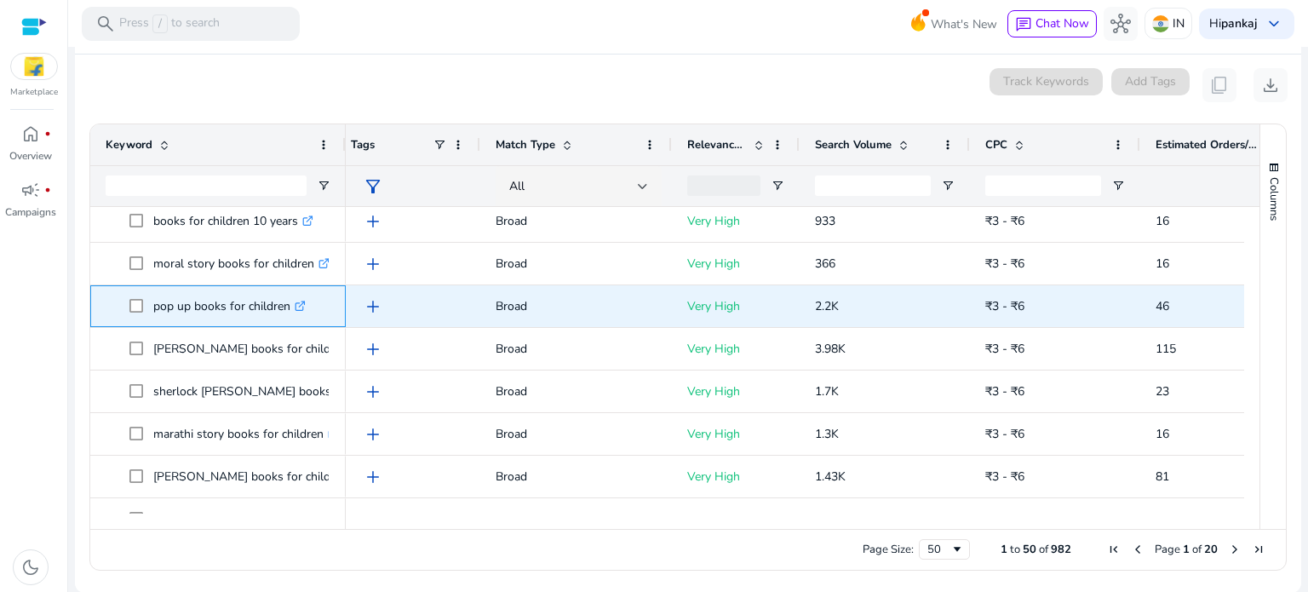
drag, startPoint x: 150, startPoint y: 307, endPoint x: 290, endPoint y: 304, distance: 140.5
click at [290, 304] on span "pop up books for children .st0{fill:#2c8af8}" at bounding box center [229, 306] width 201 height 35
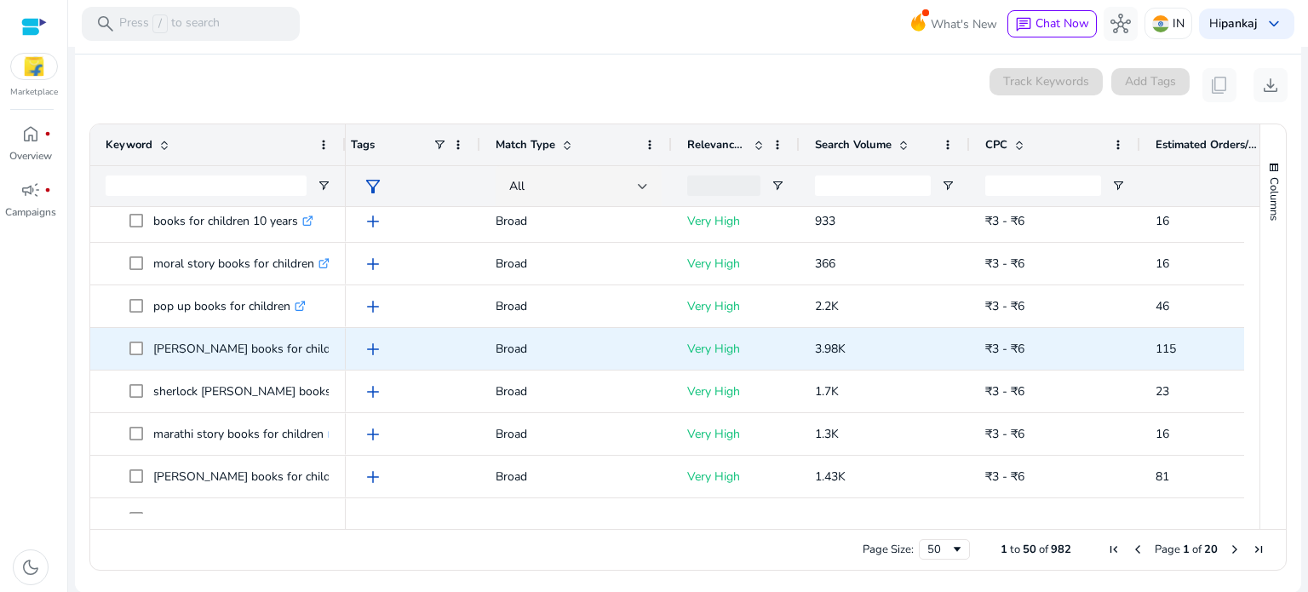
click at [166, 367] on div "[PERSON_NAME] books for children .st0{fill:#2c8af8}" at bounding box center [218, 349] width 225 height 40
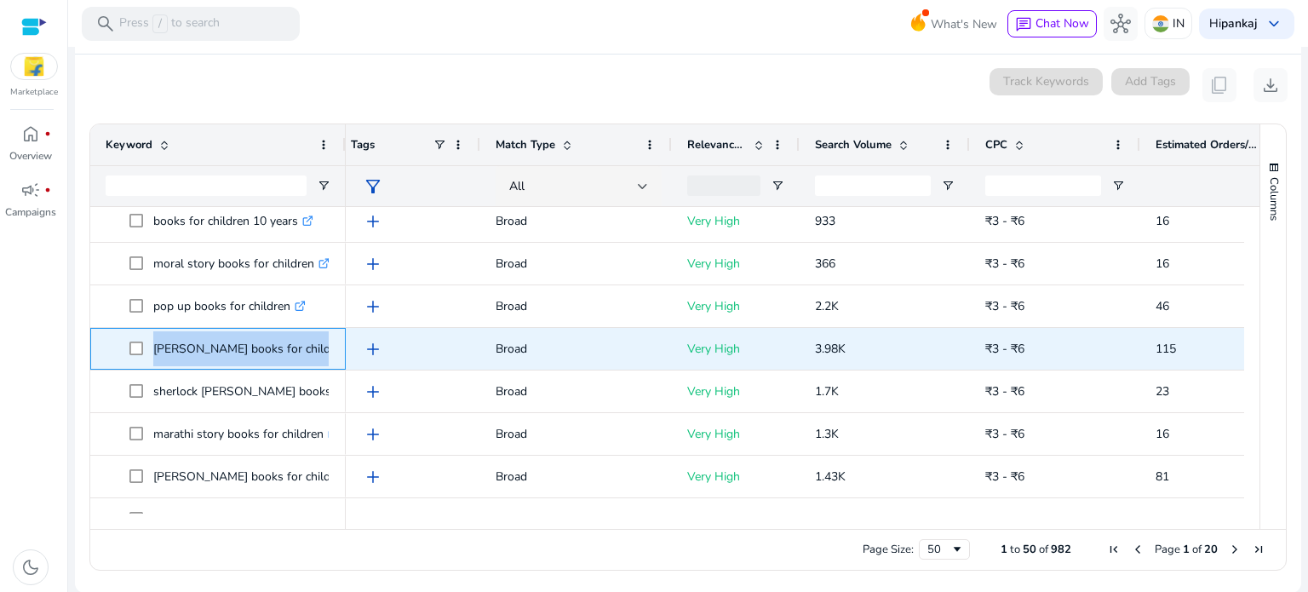
drag, startPoint x: 148, startPoint y: 347, endPoint x: 314, endPoint y: 340, distance: 166.2
click at [314, 340] on span "[PERSON_NAME] books for children .st0{fill:#2c8af8}" at bounding box center [229, 348] width 201 height 35
copy span "[PERSON_NAME] books for children"
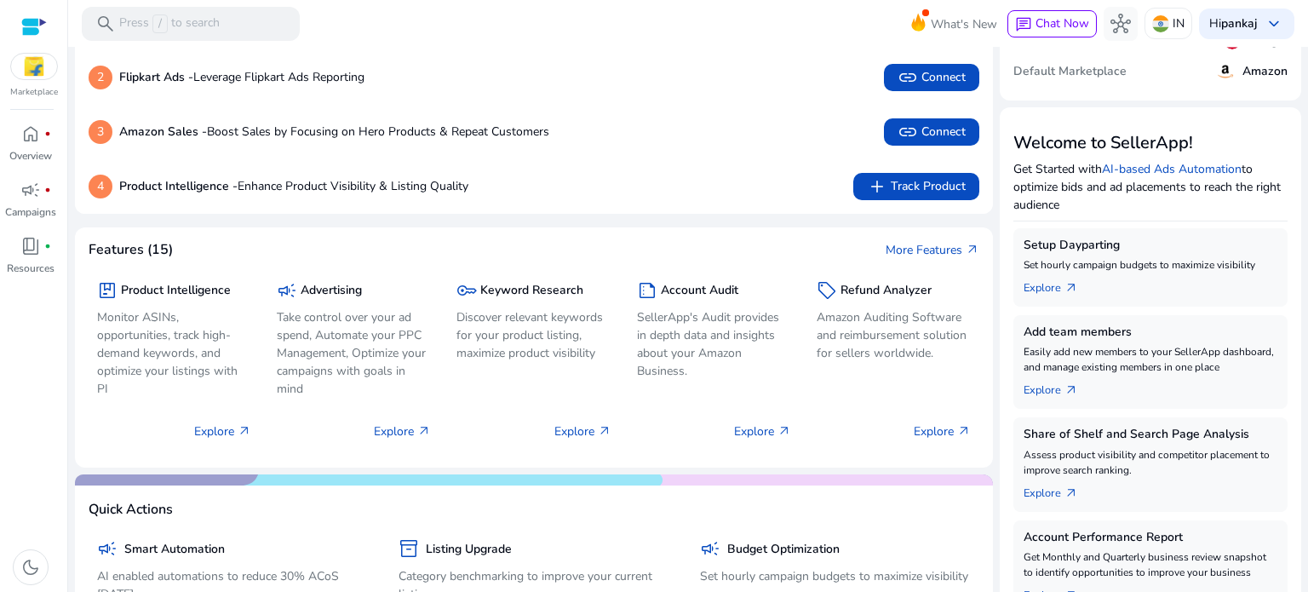
scroll to position [124, 0]
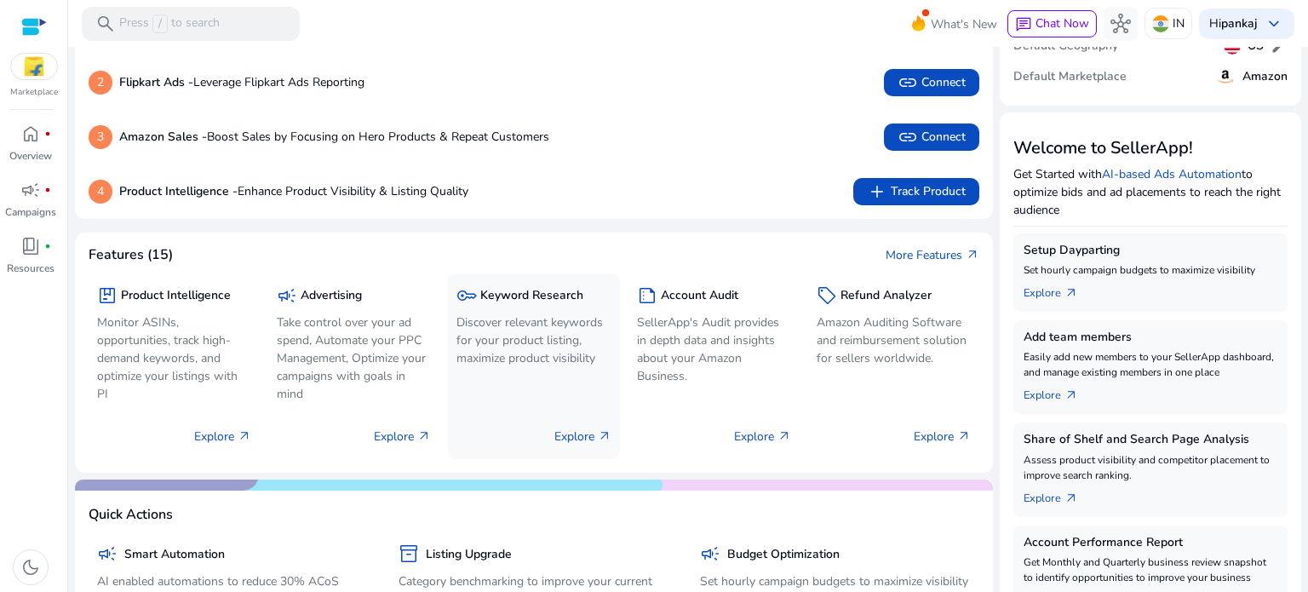
click at [582, 307] on div "key Keyword Research Discover relevant keywords for your product listing, maxim…" at bounding box center [533, 327] width 154 height 89
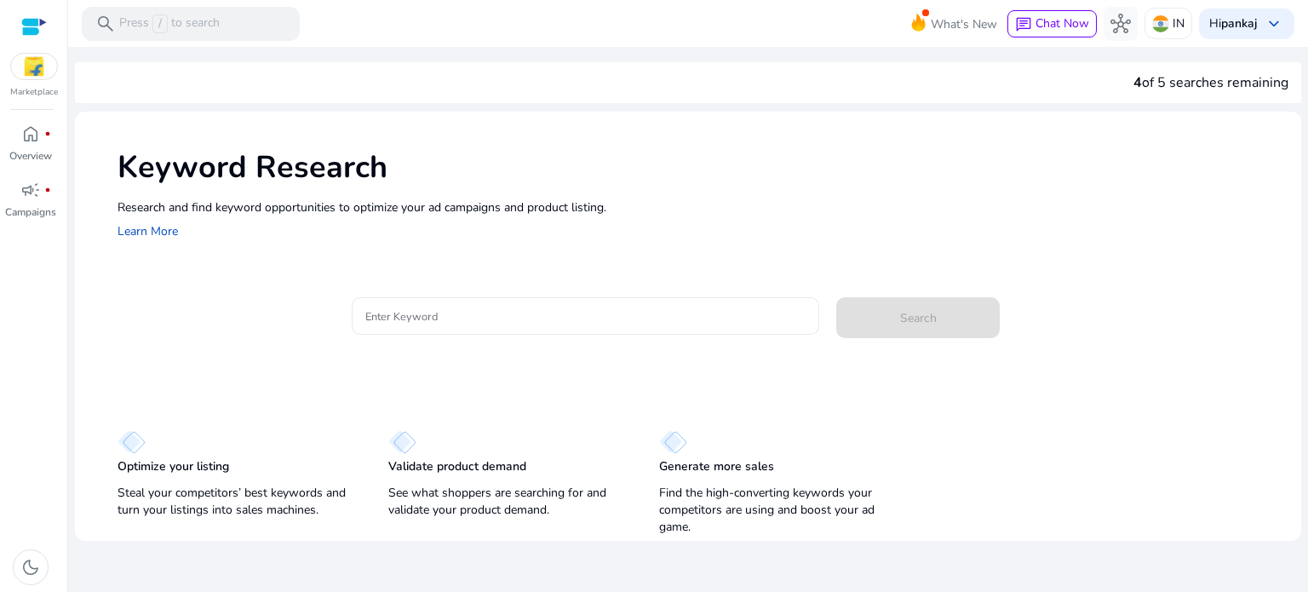
click at [490, 328] on div at bounding box center [585, 315] width 441 height 37
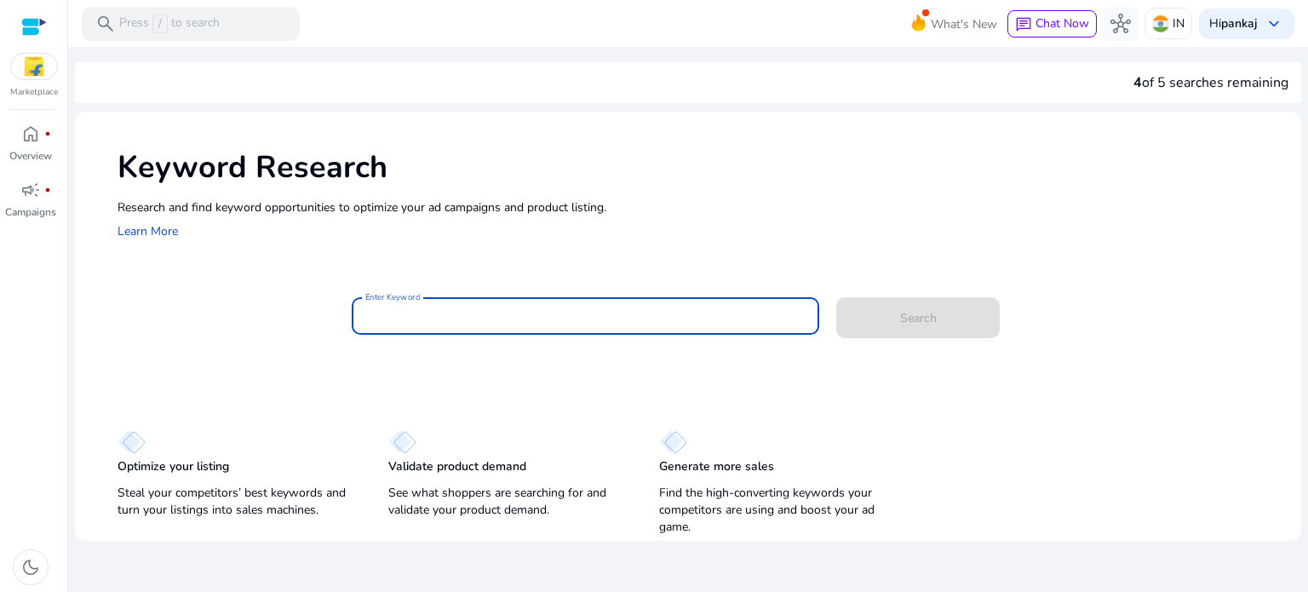
click at [493, 316] on input "Enter Keyword" at bounding box center [585, 316] width 441 height 19
paste input "**********"
type input "**********"
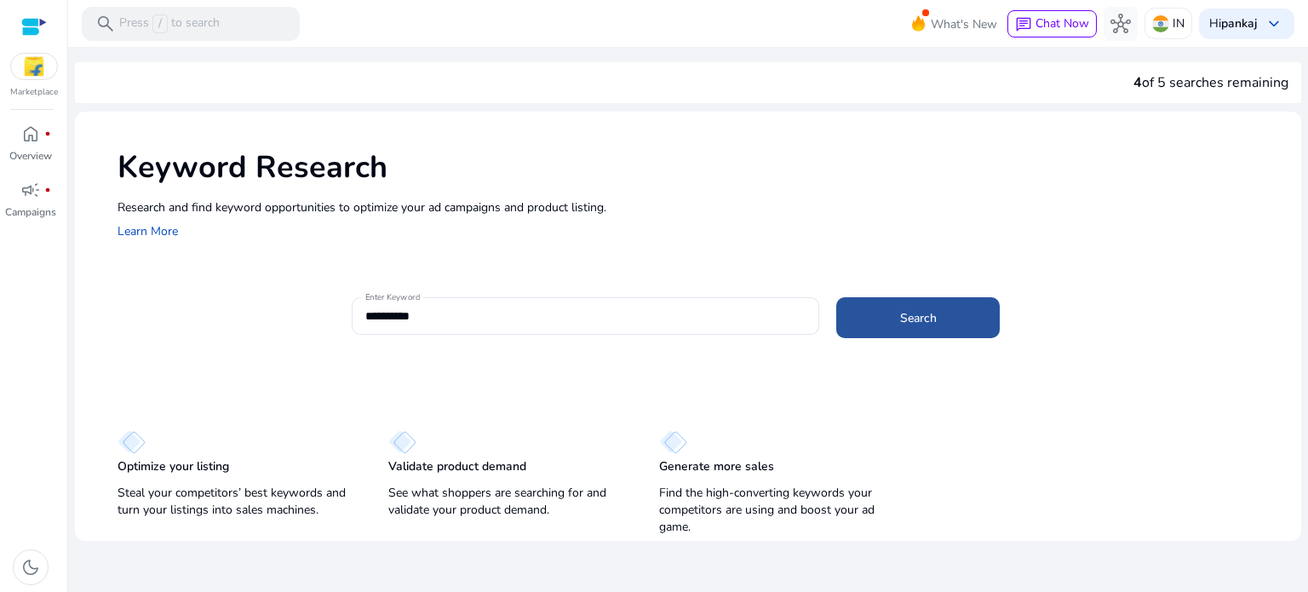
click at [925, 318] on span "Search" at bounding box center [918, 318] width 37 height 18
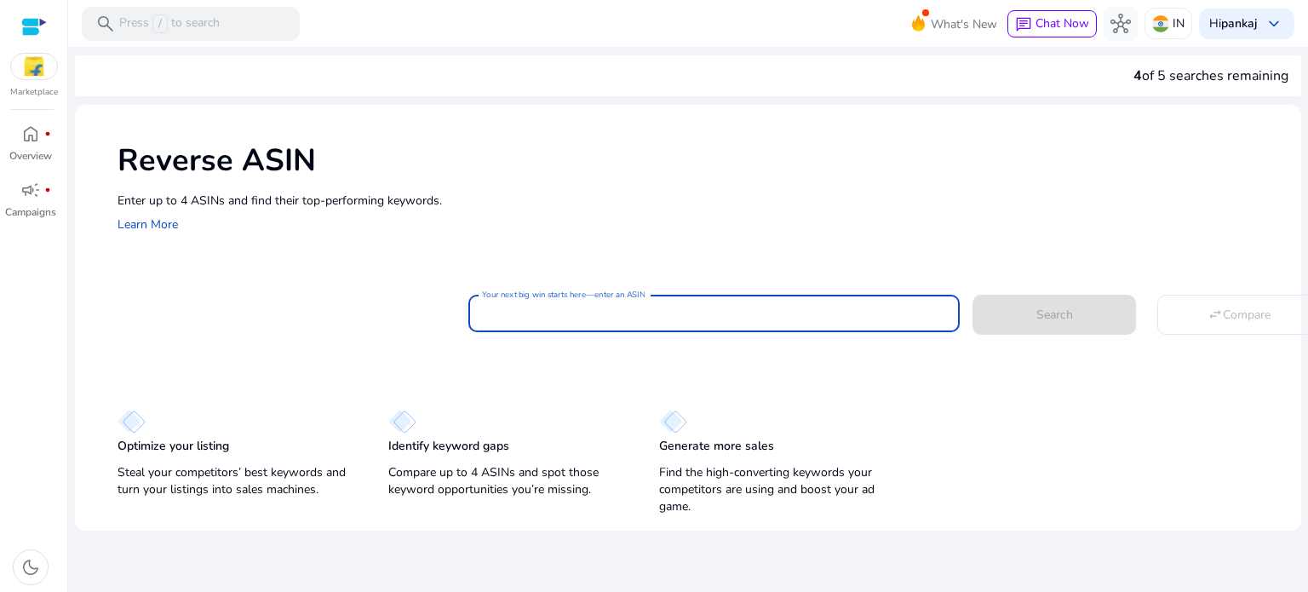
click at [597, 313] on input "Your next big win starts here—enter an ASIN" at bounding box center [714, 313] width 464 height 19
click at [588, 312] on input "Your next big win starts here—enter an ASIN" at bounding box center [714, 313] width 464 height 19
paste input "**********"
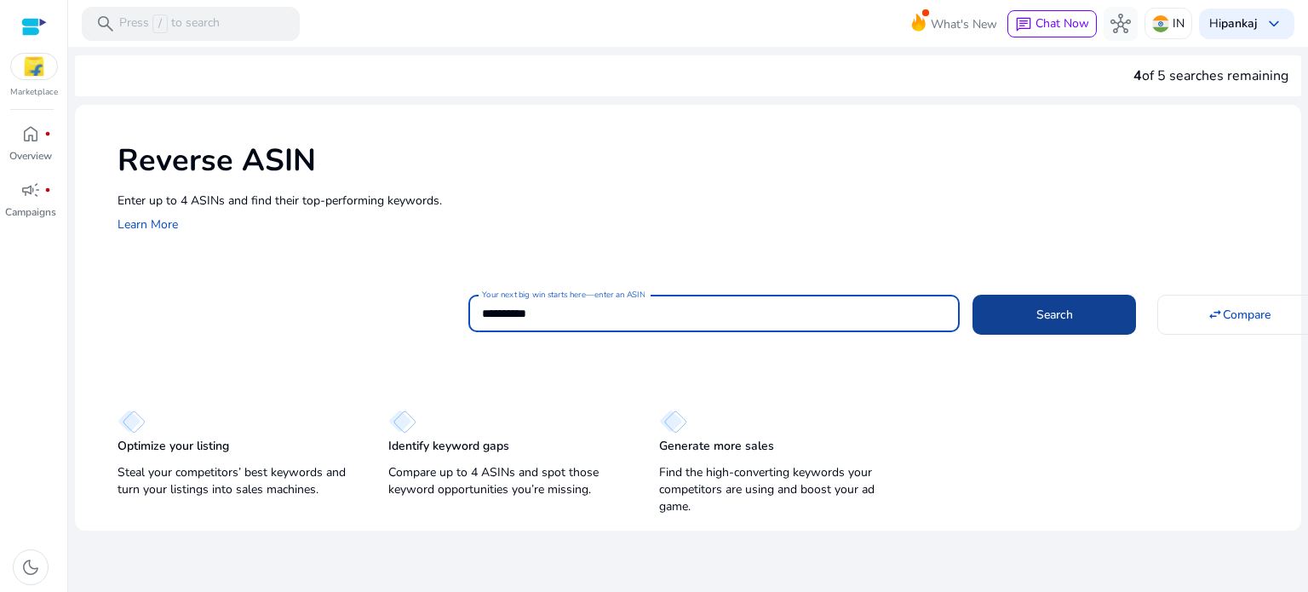
type input "**********"
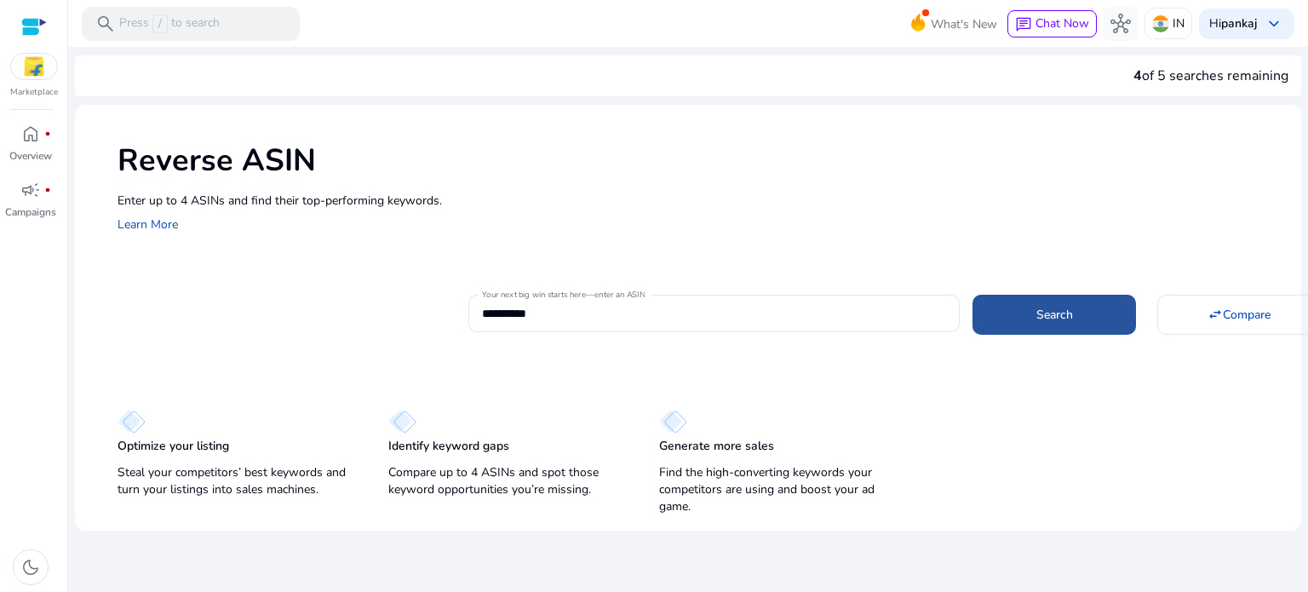
click at [1029, 306] on span at bounding box center [1053, 314] width 163 height 41
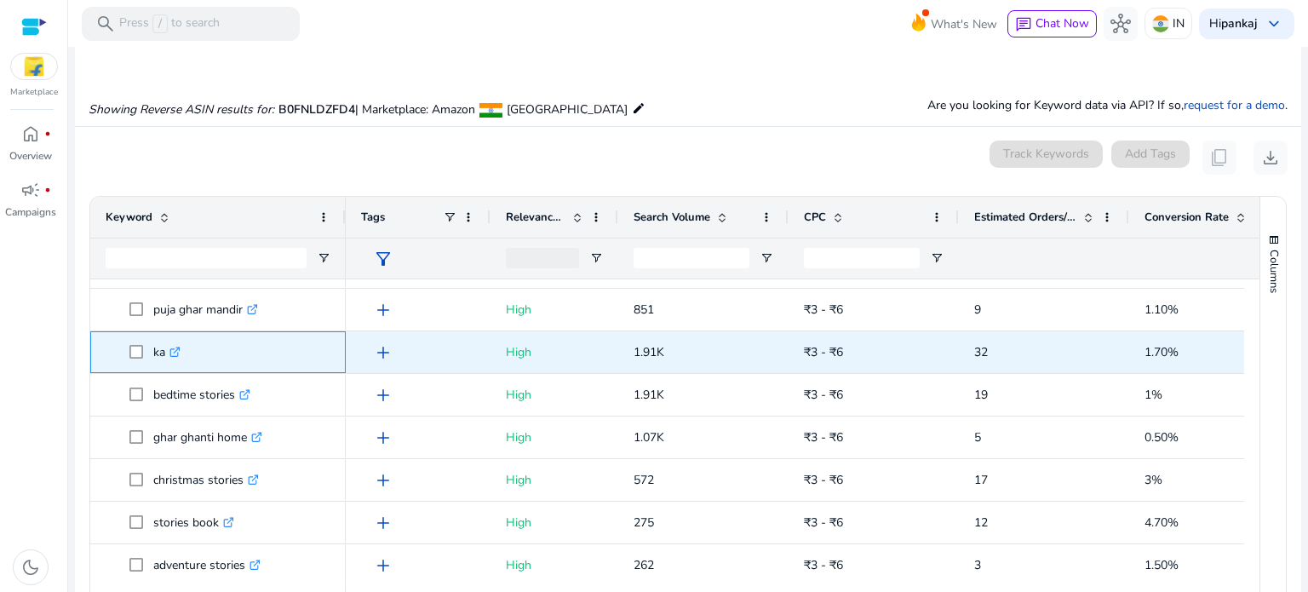
click at [181, 350] on icon ".st0{fill:#2c8af8}" at bounding box center [174, 352] width 11 height 11
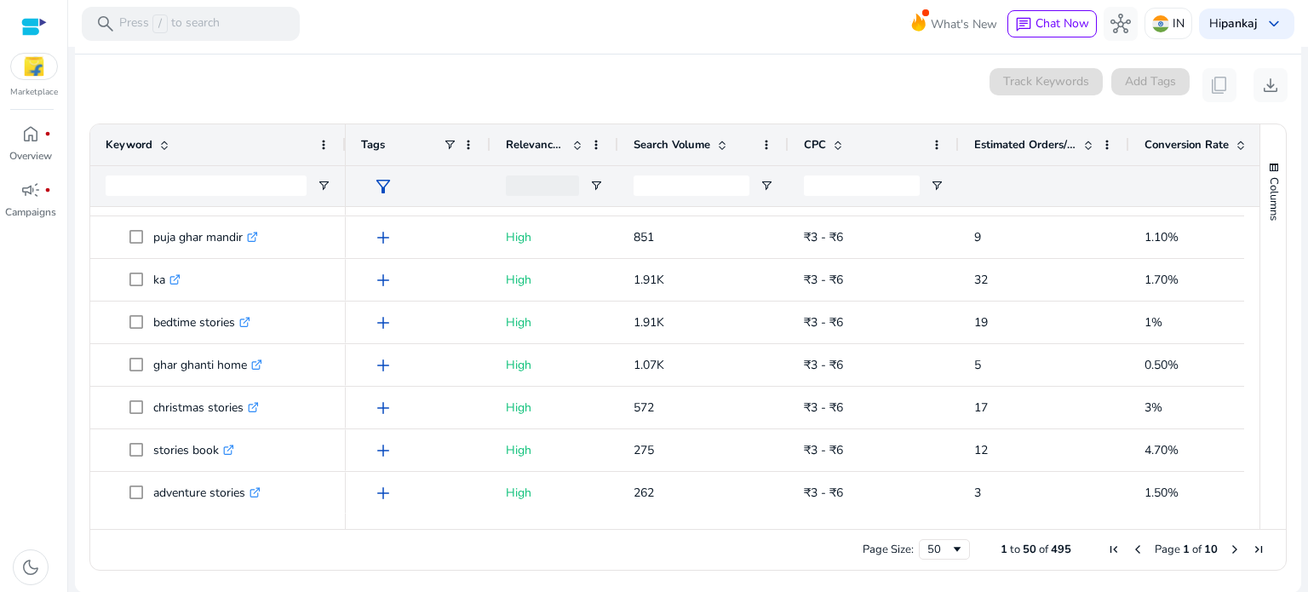
click at [1228, 548] on span "Next Page" at bounding box center [1235, 549] width 14 height 14
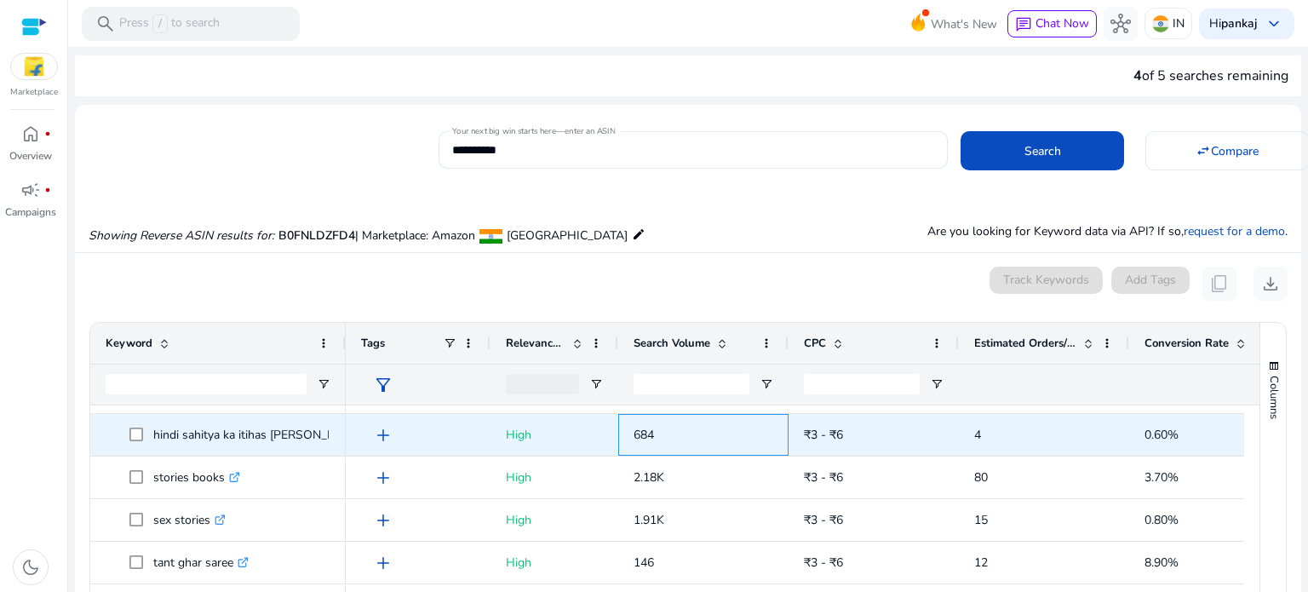
click at [784, 429] on div "684" at bounding box center [703, 435] width 170 height 42
